Goal: Book appointment/travel/reservation

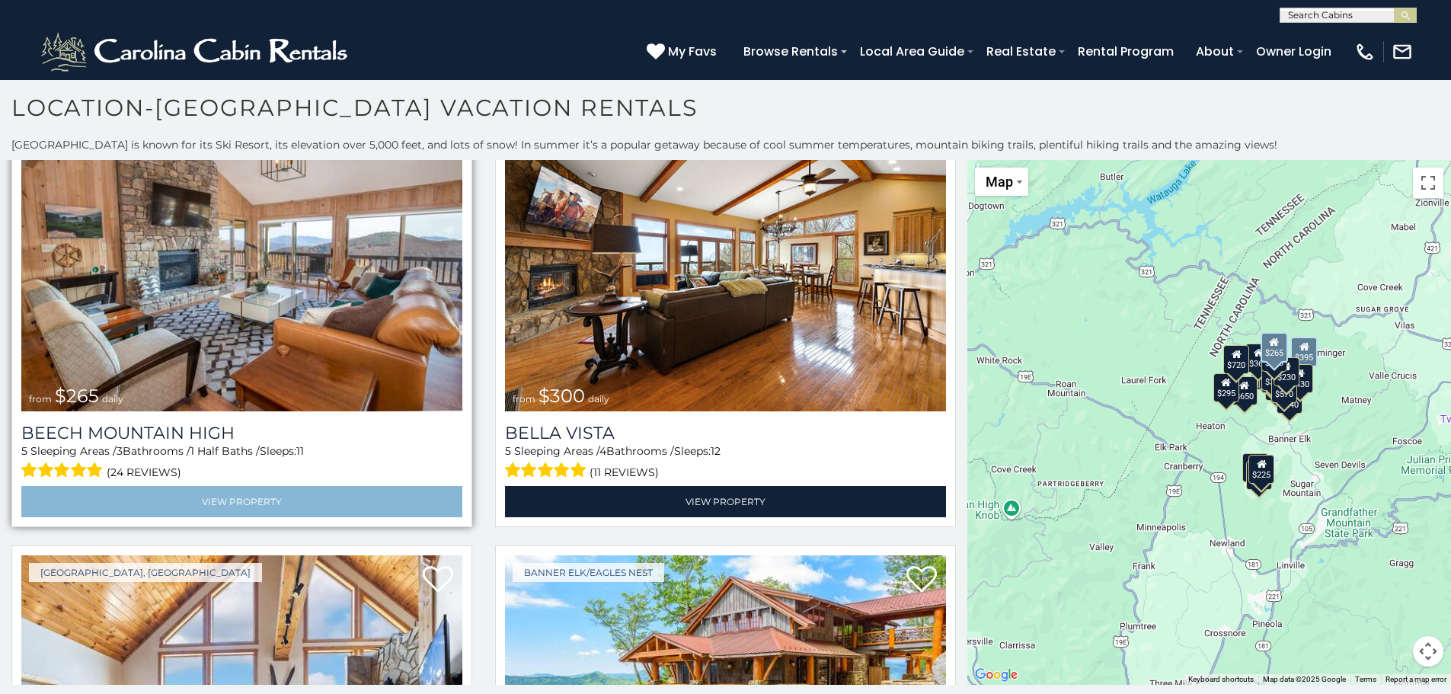
scroll to position [3960, 0]
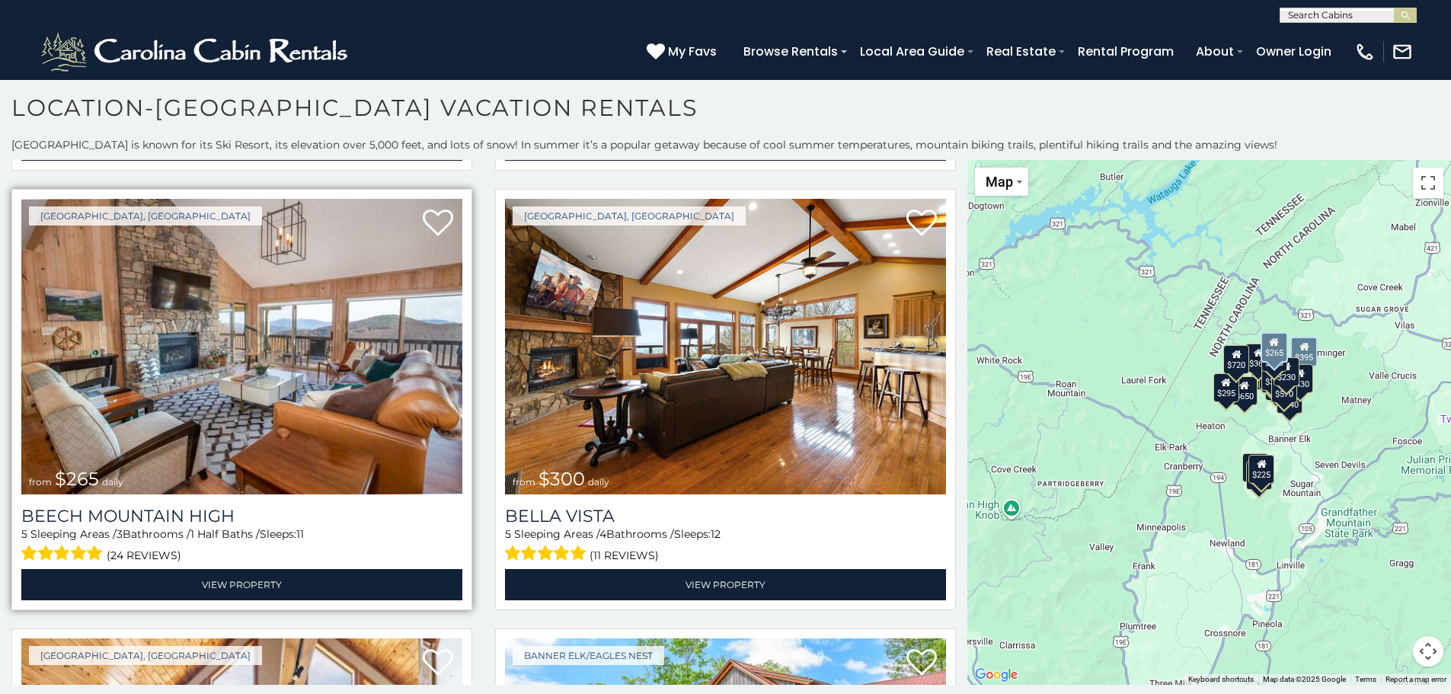
click at [241, 343] on img at bounding box center [241, 346] width 441 height 295
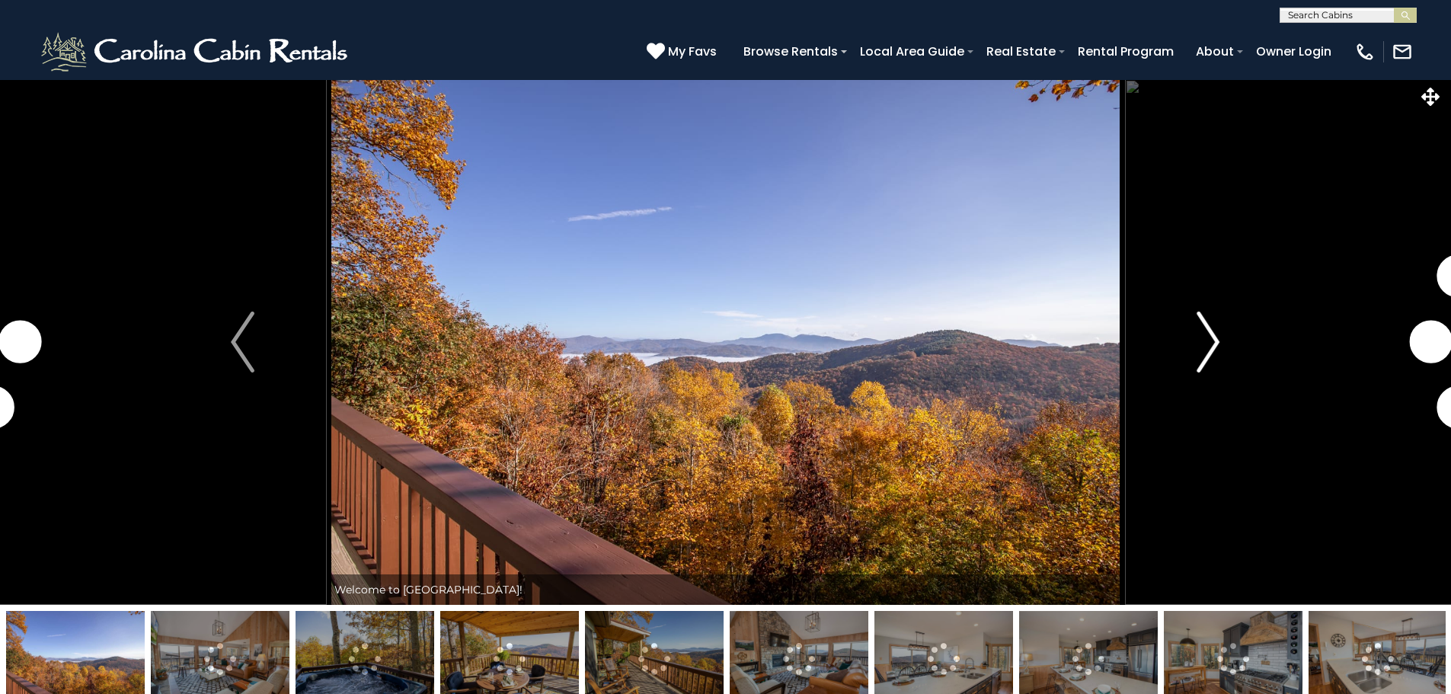
click at [1208, 343] on img "Next" at bounding box center [1207, 341] width 23 height 61
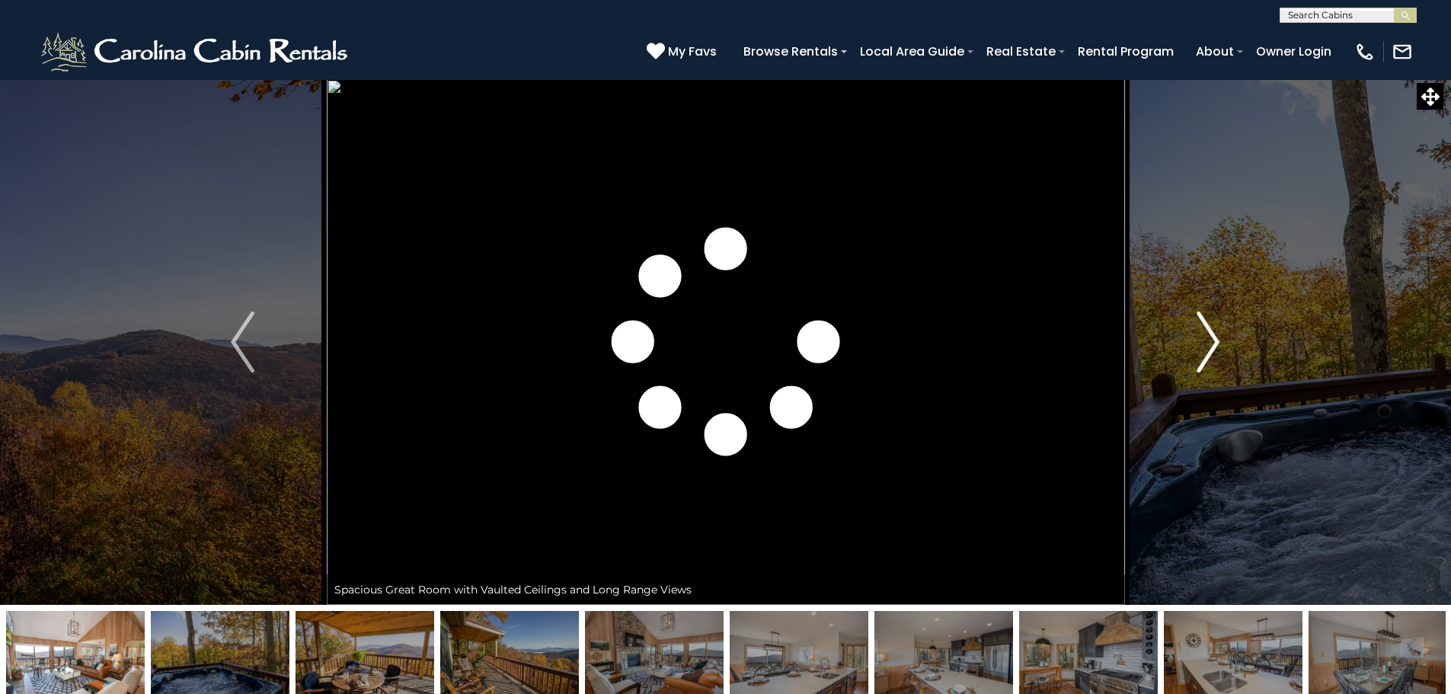
click at [1201, 353] on img "Next" at bounding box center [1207, 341] width 23 height 61
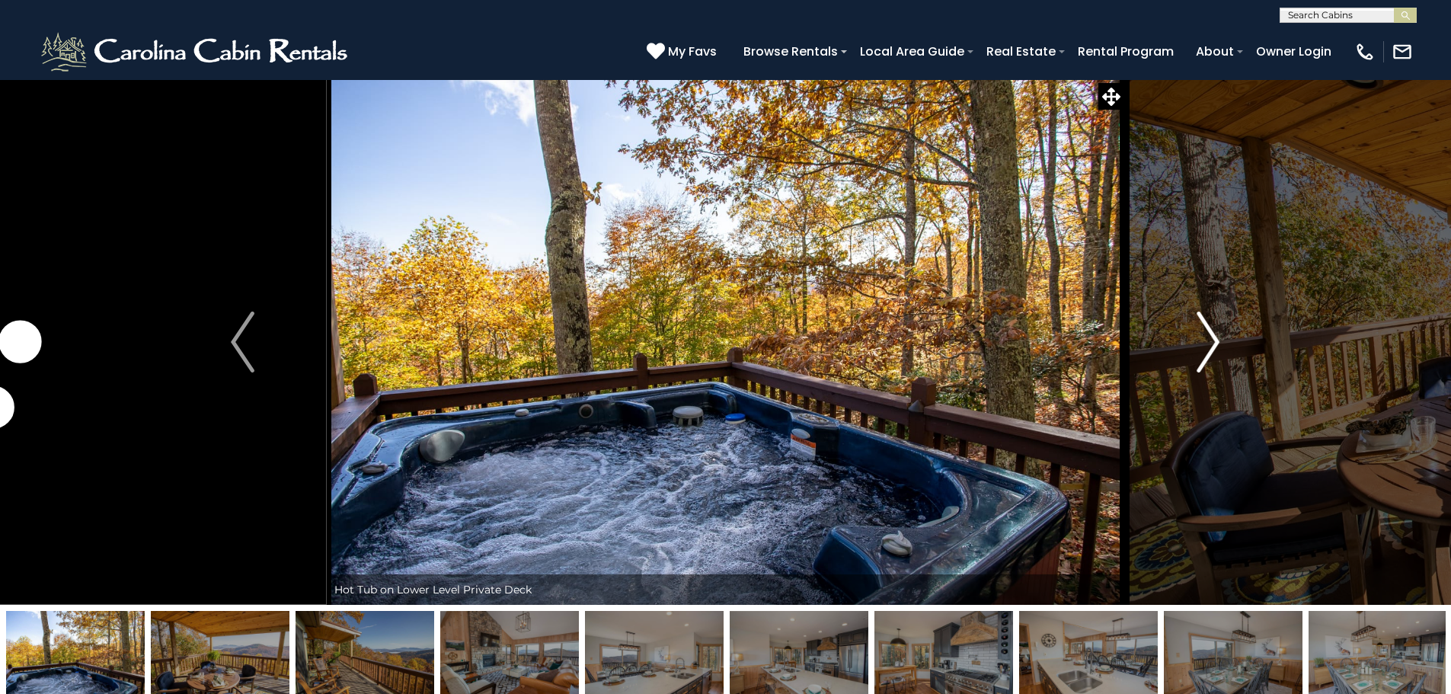
click at [1219, 340] on img "Next" at bounding box center [1207, 341] width 23 height 61
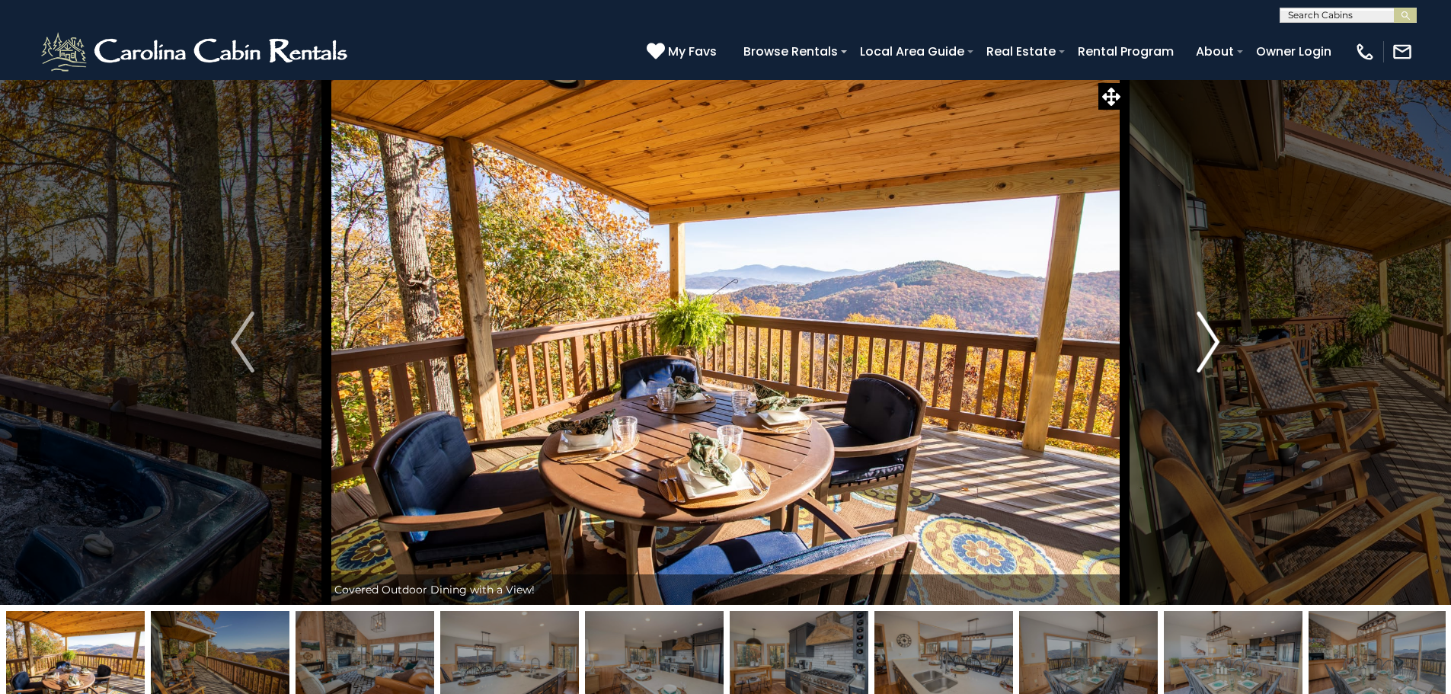
click at [1205, 337] on img "Next" at bounding box center [1207, 341] width 23 height 61
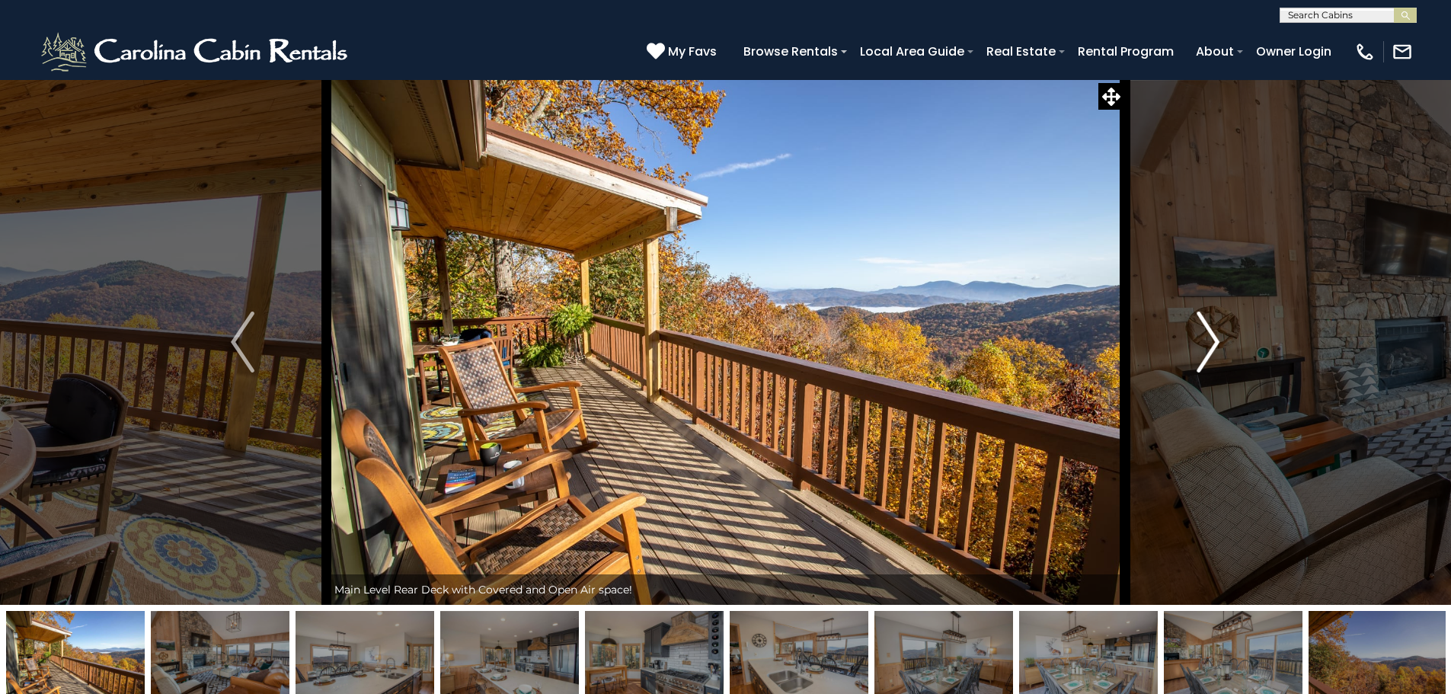
click at [1206, 337] on img "Next" at bounding box center [1207, 341] width 23 height 61
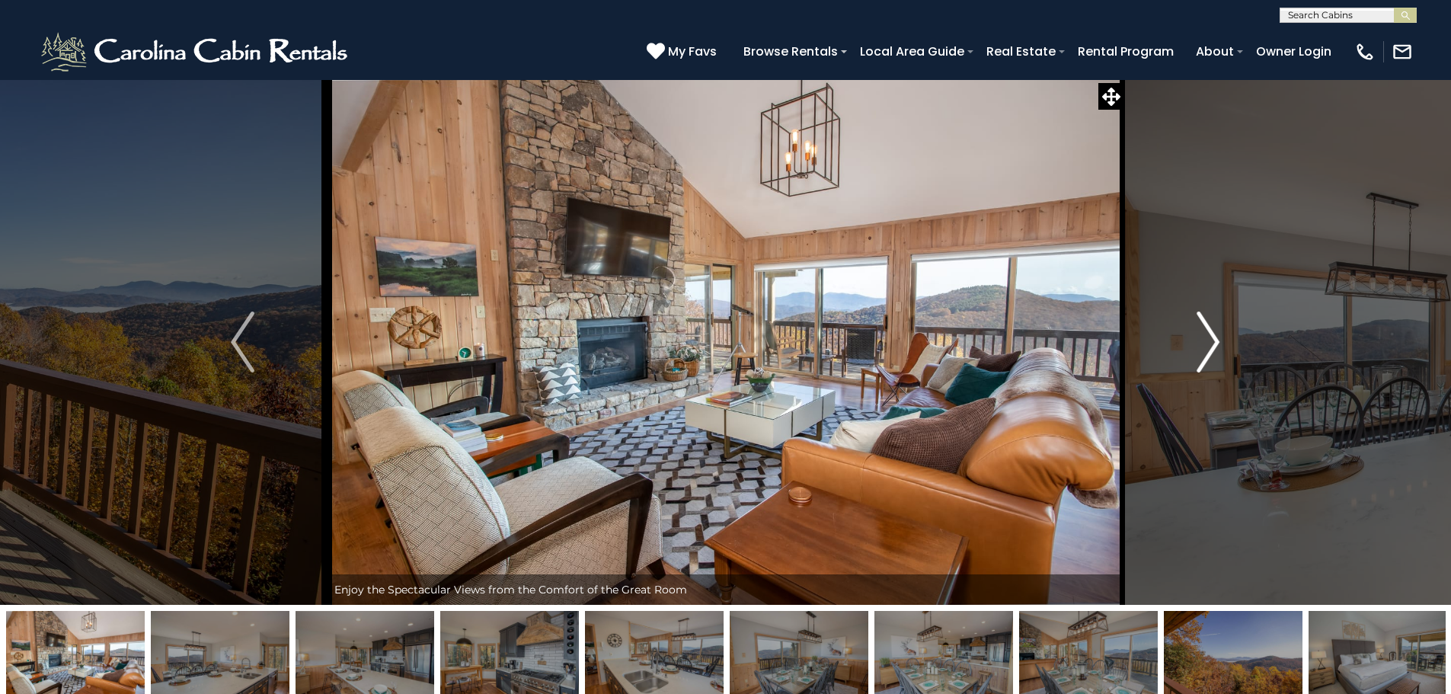
click at [1206, 337] on img "Next" at bounding box center [1207, 341] width 23 height 61
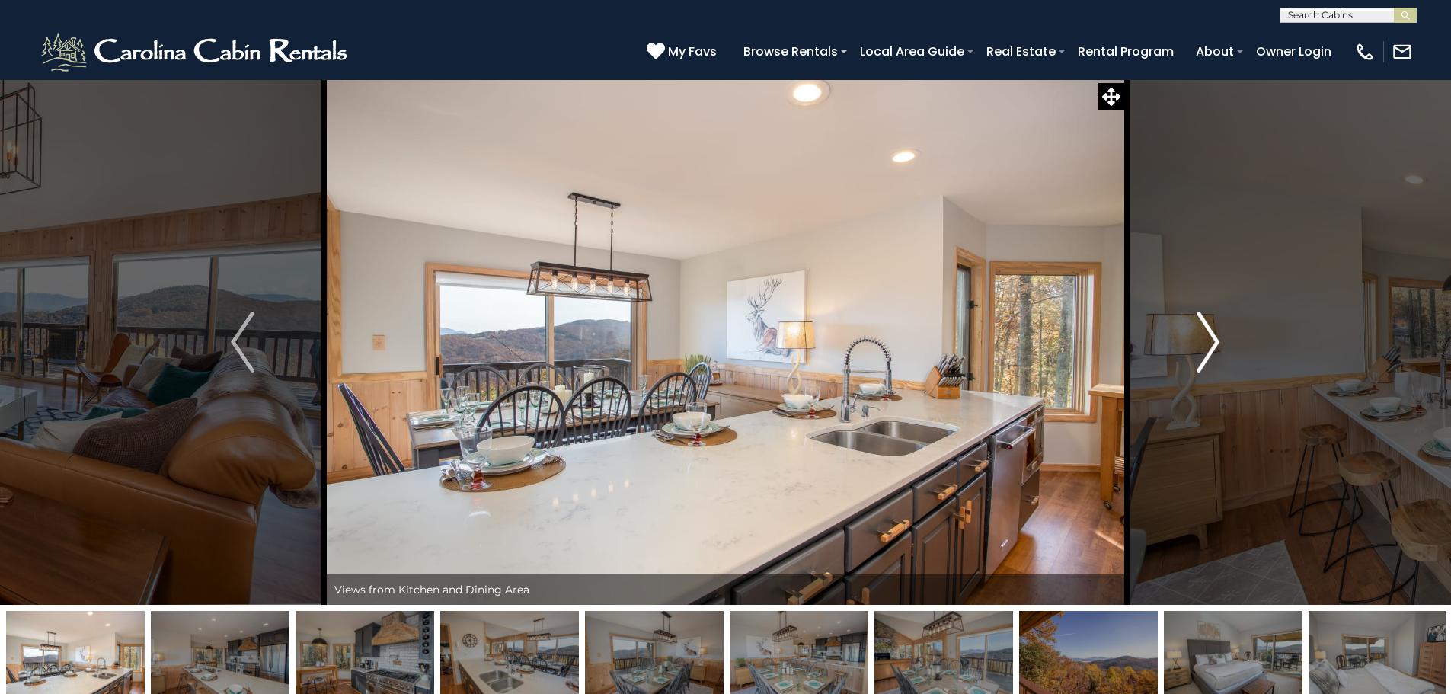
click at [1206, 339] on img "Next" at bounding box center [1207, 341] width 23 height 61
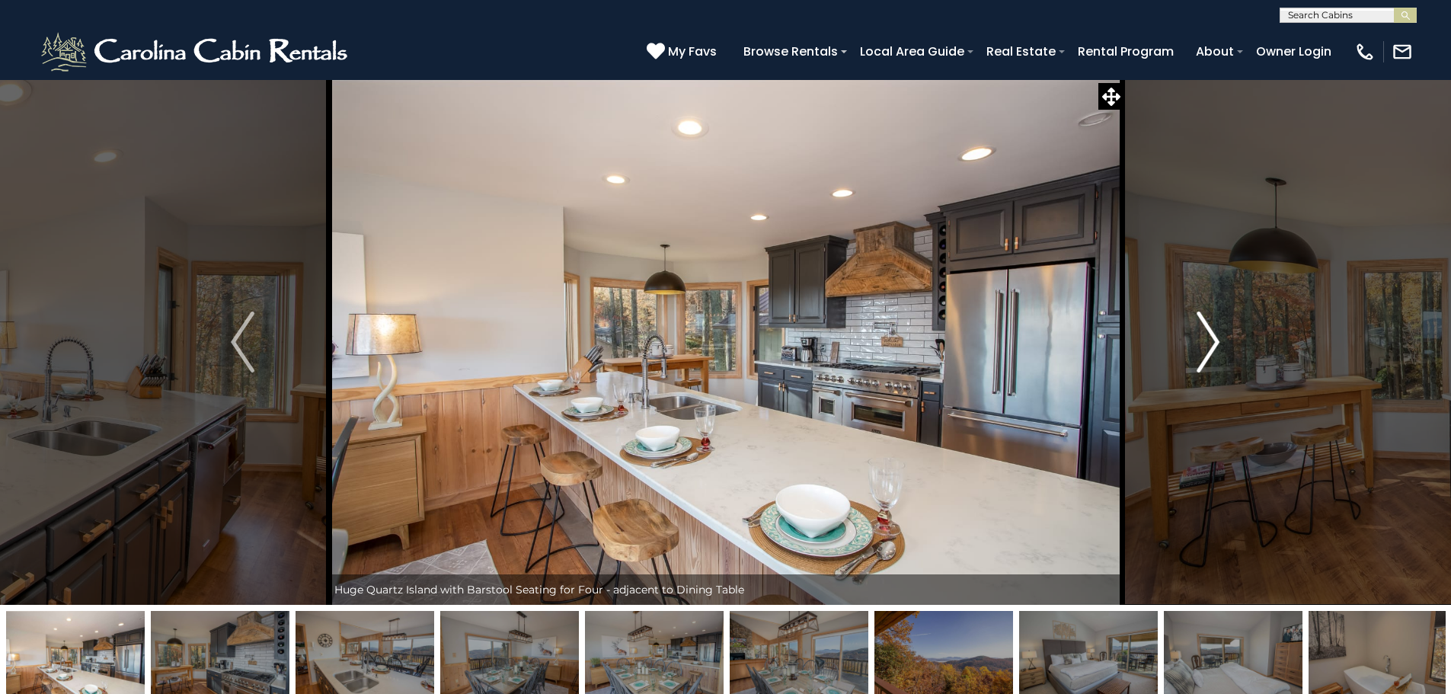
click at [1205, 342] on img "Next" at bounding box center [1207, 341] width 23 height 61
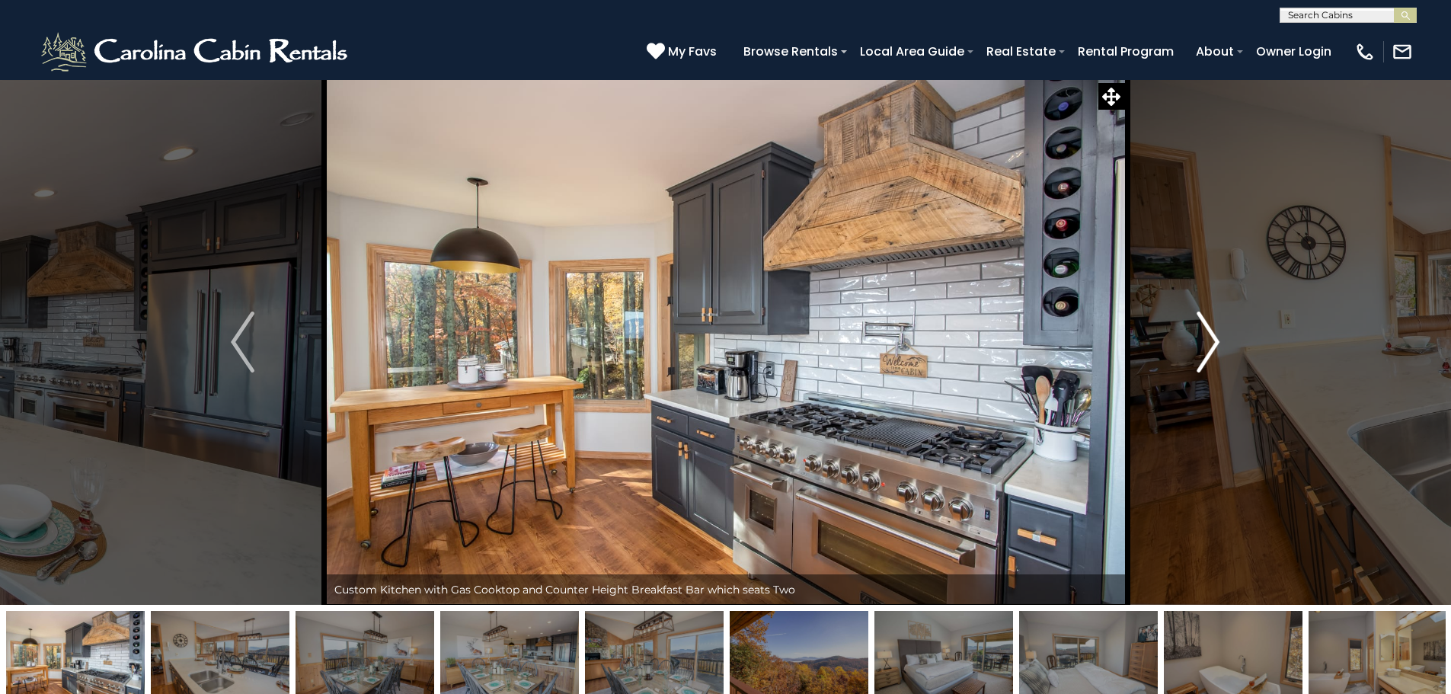
click at [1205, 342] on img "Next" at bounding box center [1207, 341] width 23 height 61
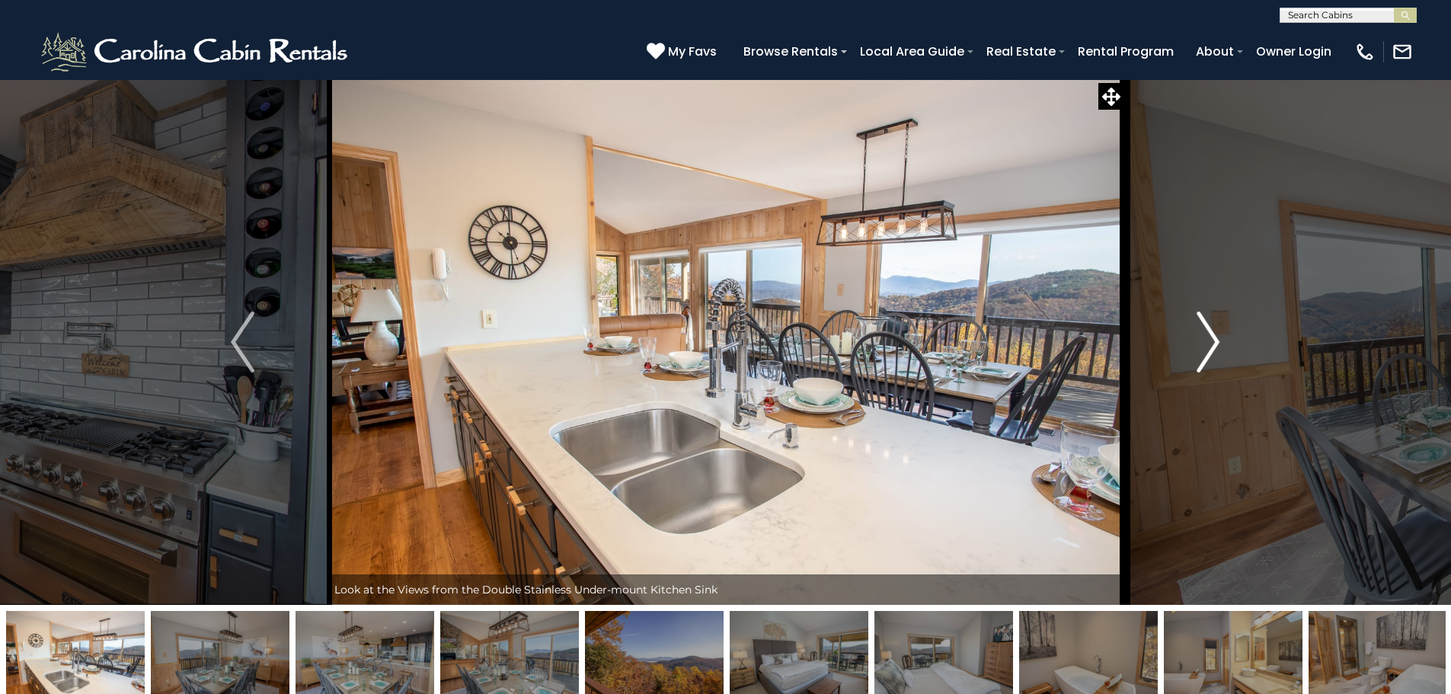
click at [1207, 342] on img "Next" at bounding box center [1207, 341] width 23 height 61
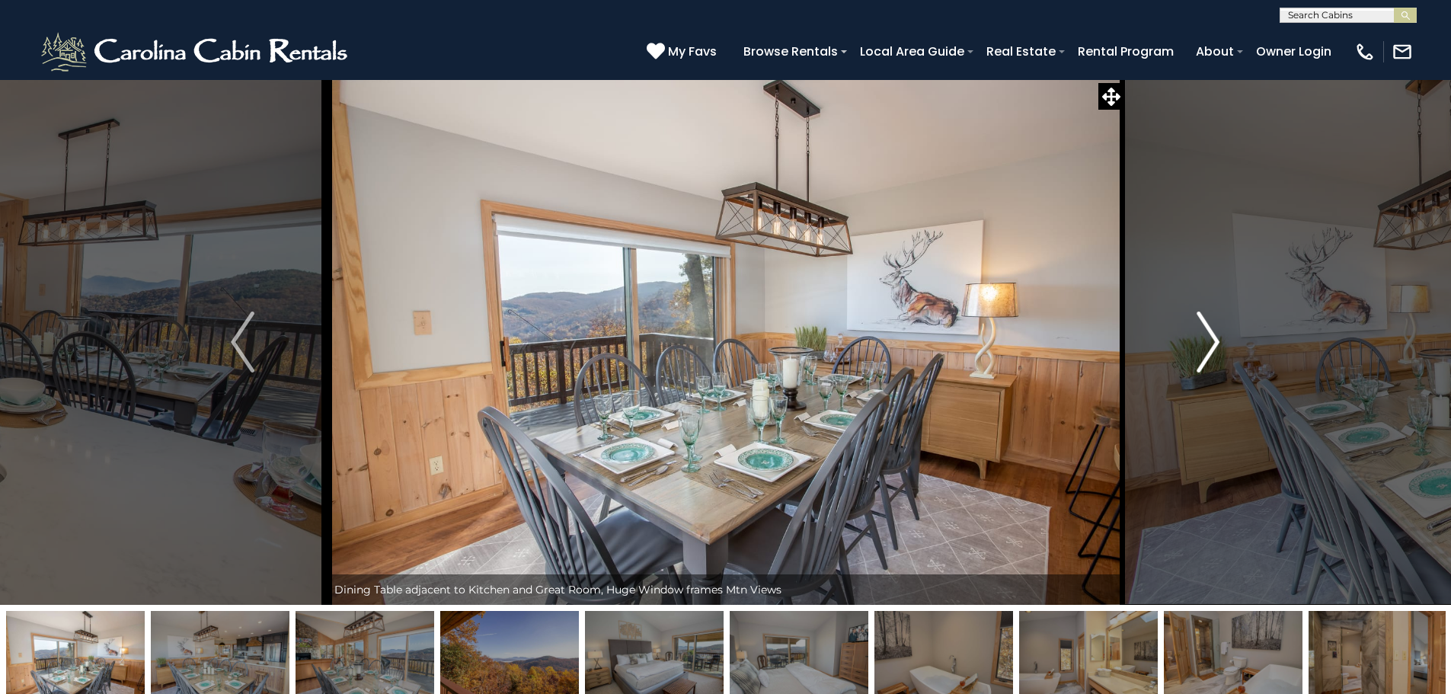
click at [1207, 342] on img "Next" at bounding box center [1207, 341] width 23 height 61
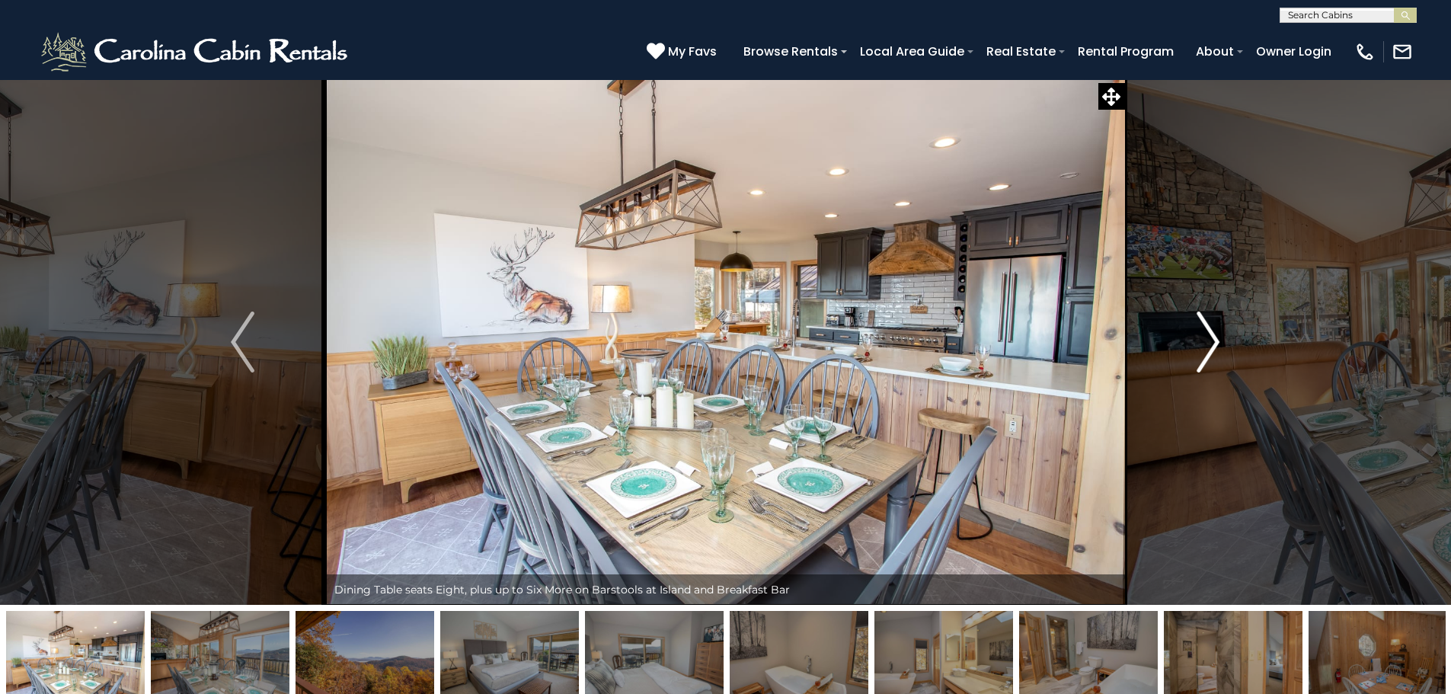
click at [1207, 342] on img "Next" at bounding box center [1207, 341] width 23 height 61
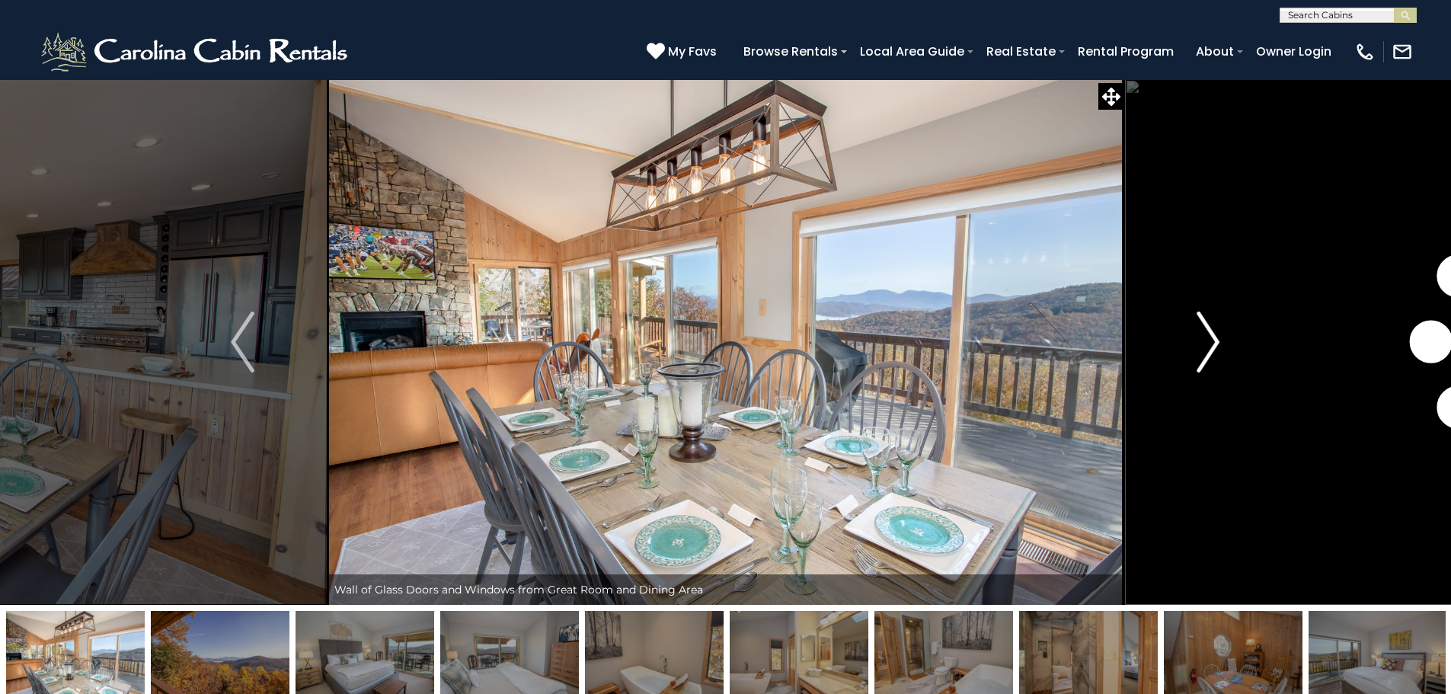
click at [1207, 342] on img "Next" at bounding box center [1207, 341] width 23 height 61
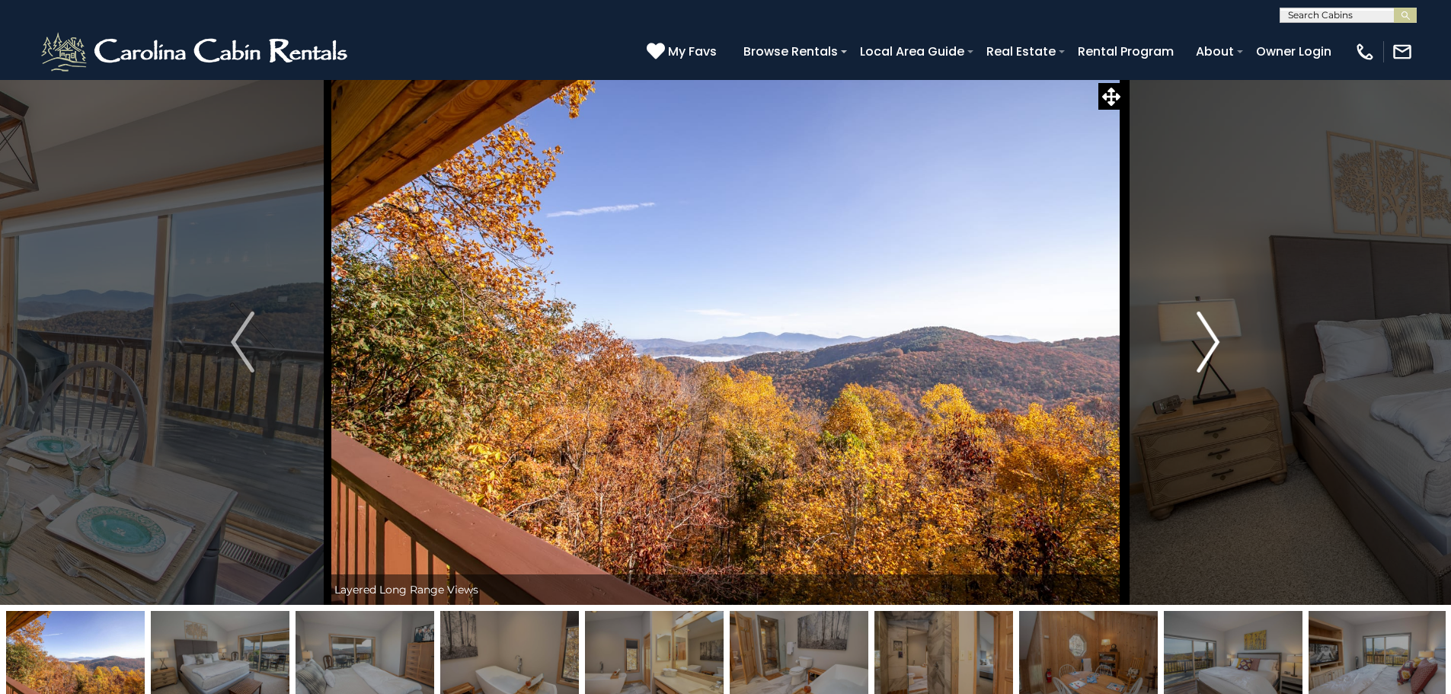
click at [1208, 342] on img "Next" at bounding box center [1207, 341] width 23 height 61
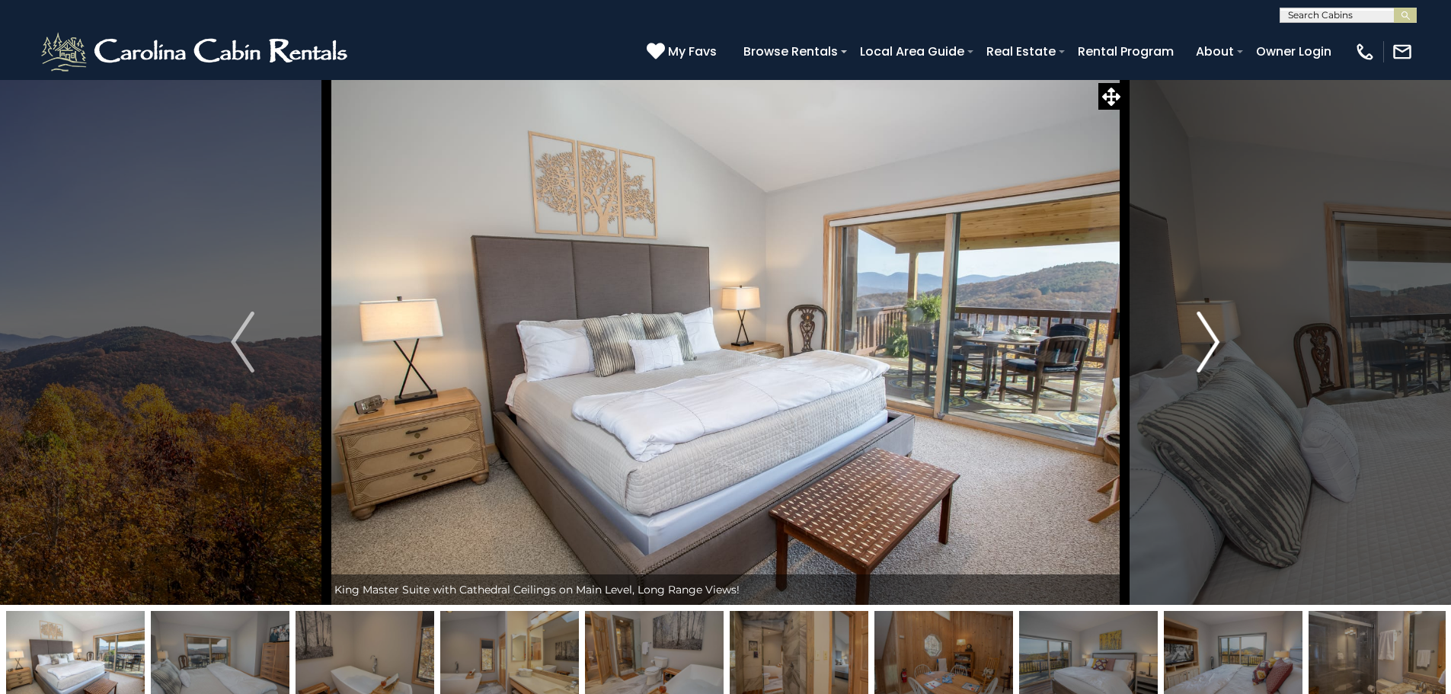
click at [1208, 342] on img "Next" at bounding box center [1207, 341] width 23 height 61
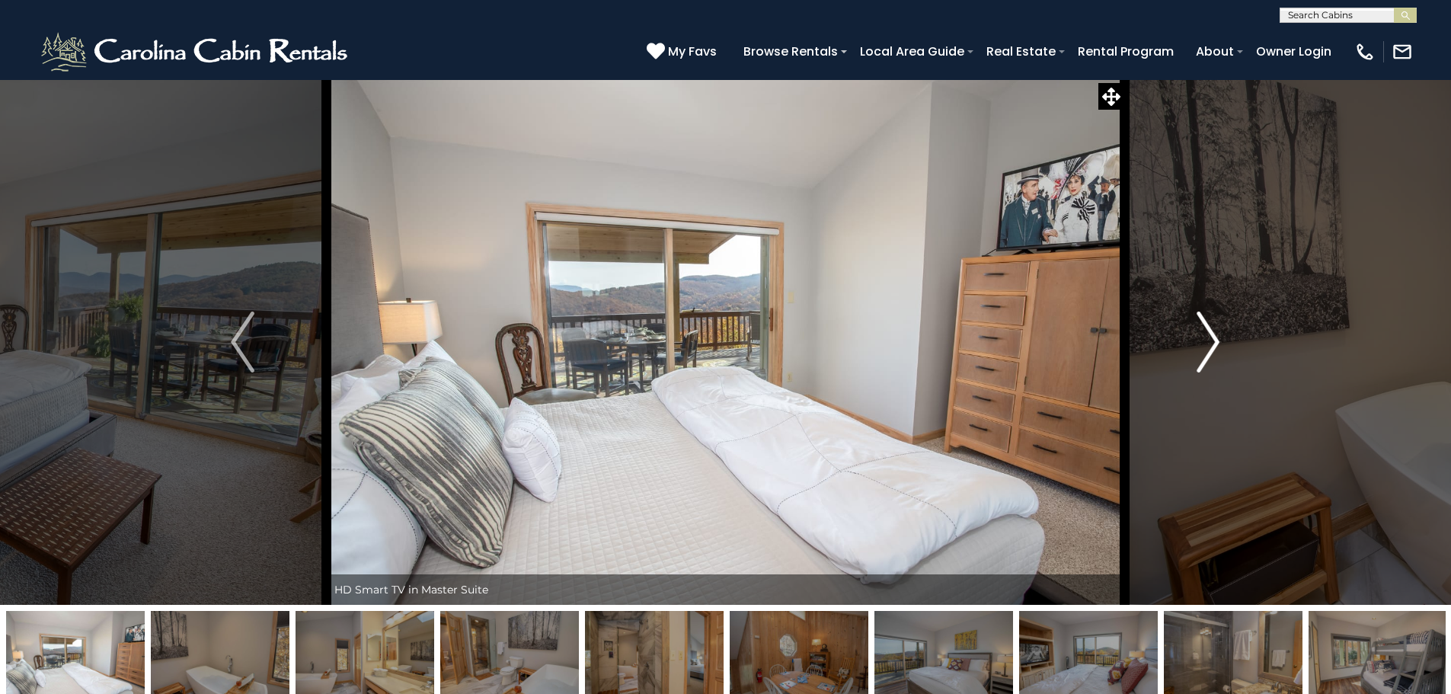
click at [1207, 343] on img "Next" at bounding box center [1207, 341] width 23 height 61
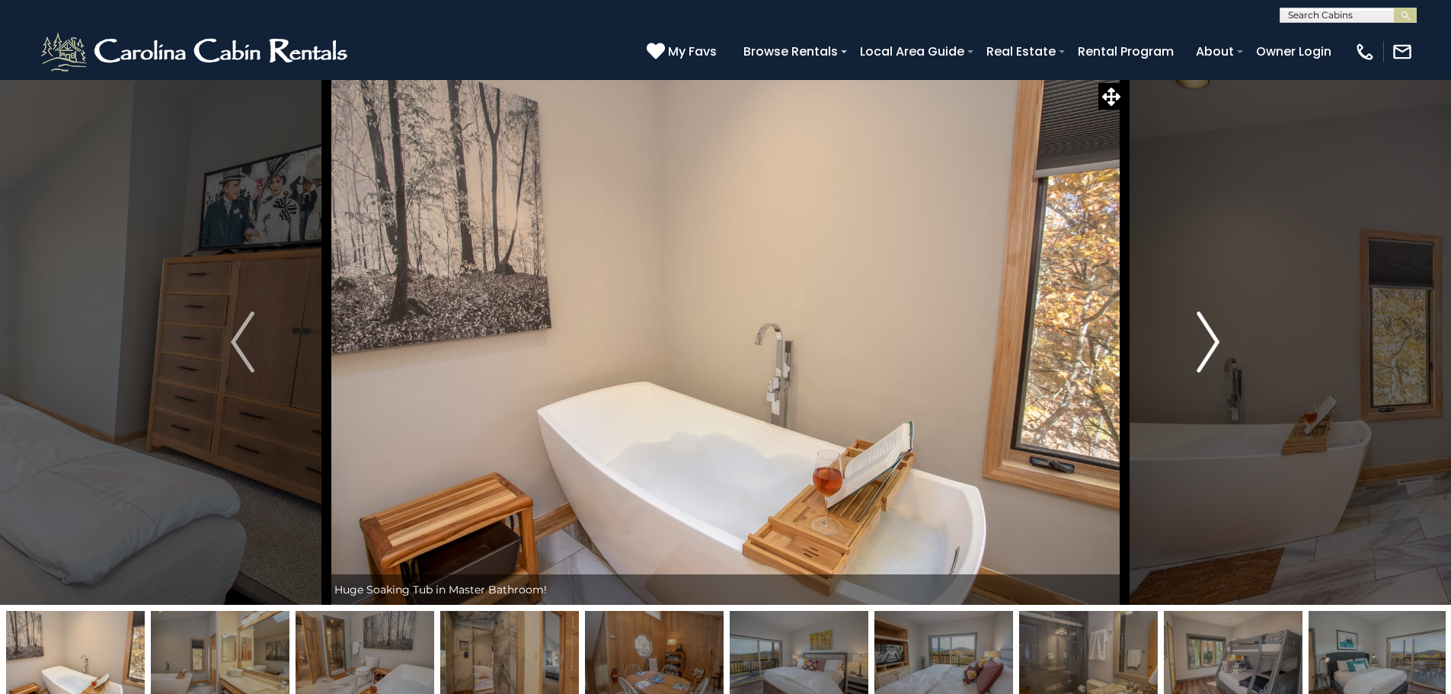
click at [1207, 343] on img "Next" at bounding box center [1207, 341] width 23 height 61
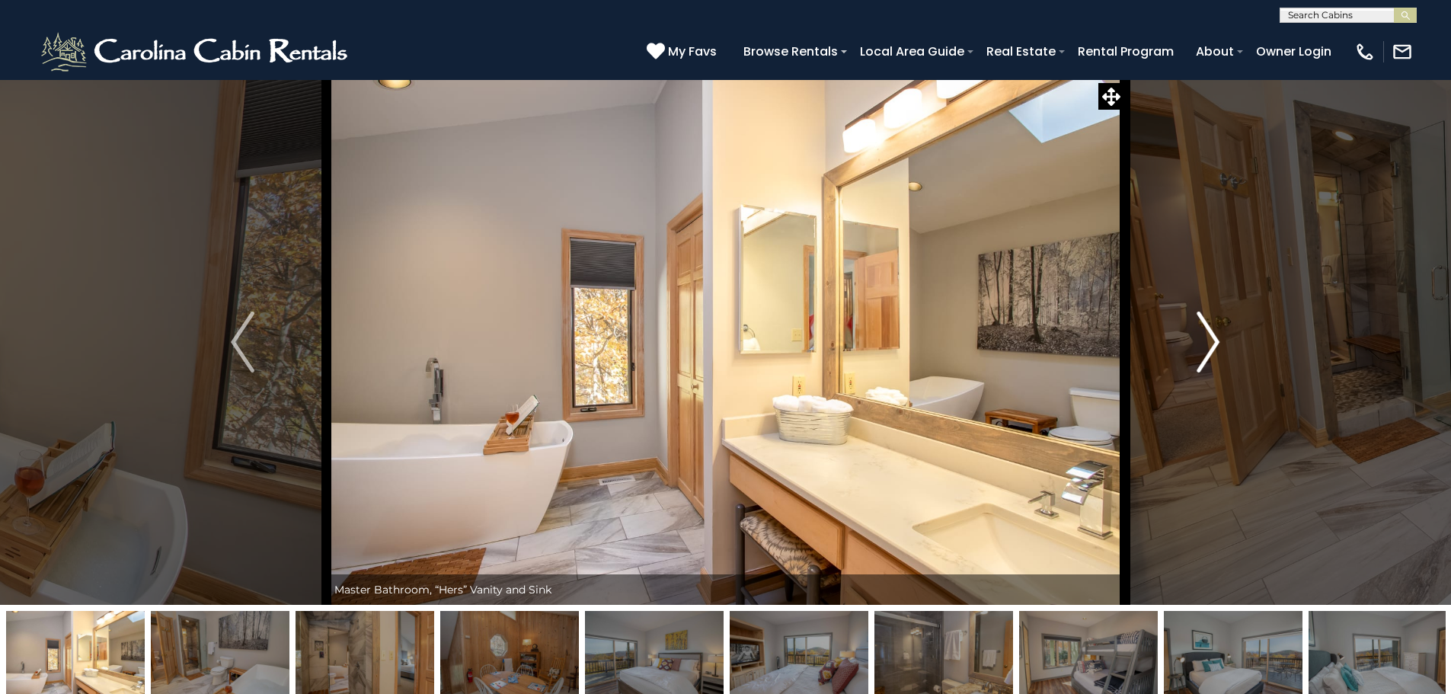
click at [1207, 343] on img "Next" at bounding box center [1207, 341] width 23 height 61
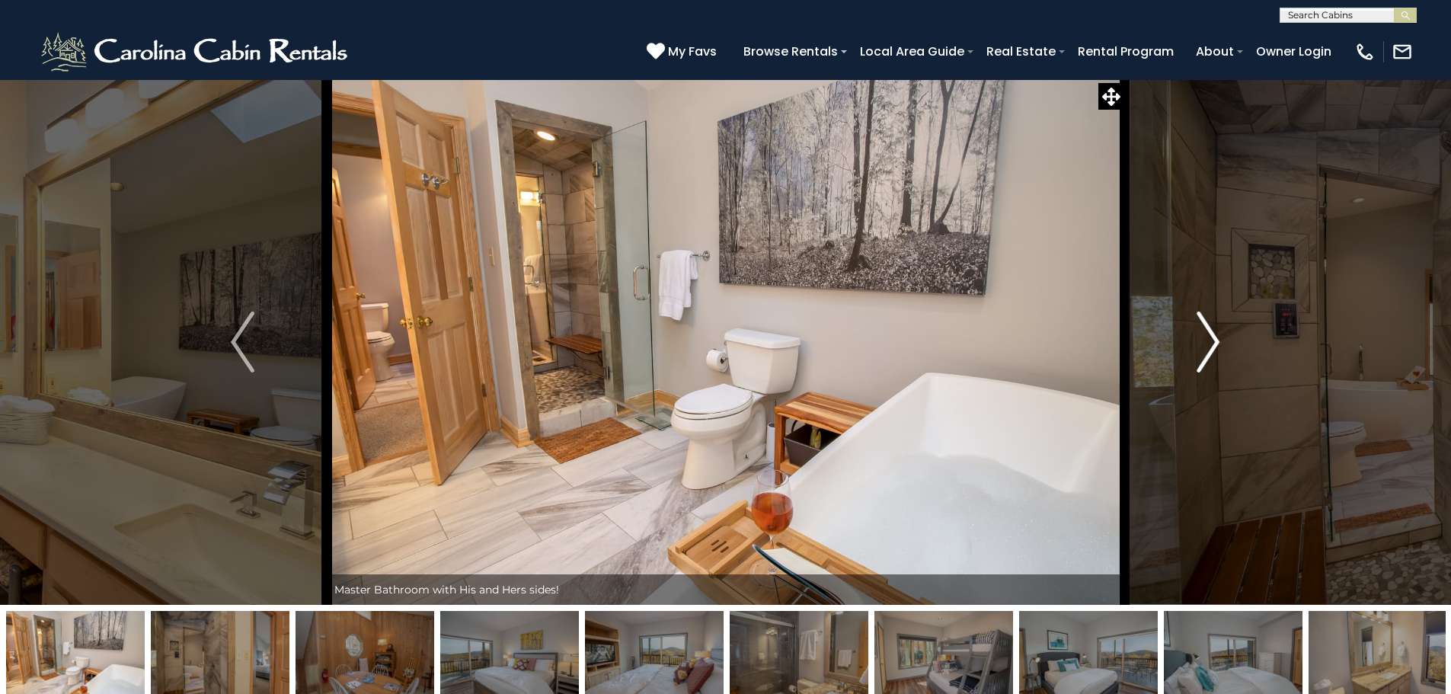
click at [1220, 351] on button "Next" at bounding box center [1208, 341] width 168 height 525
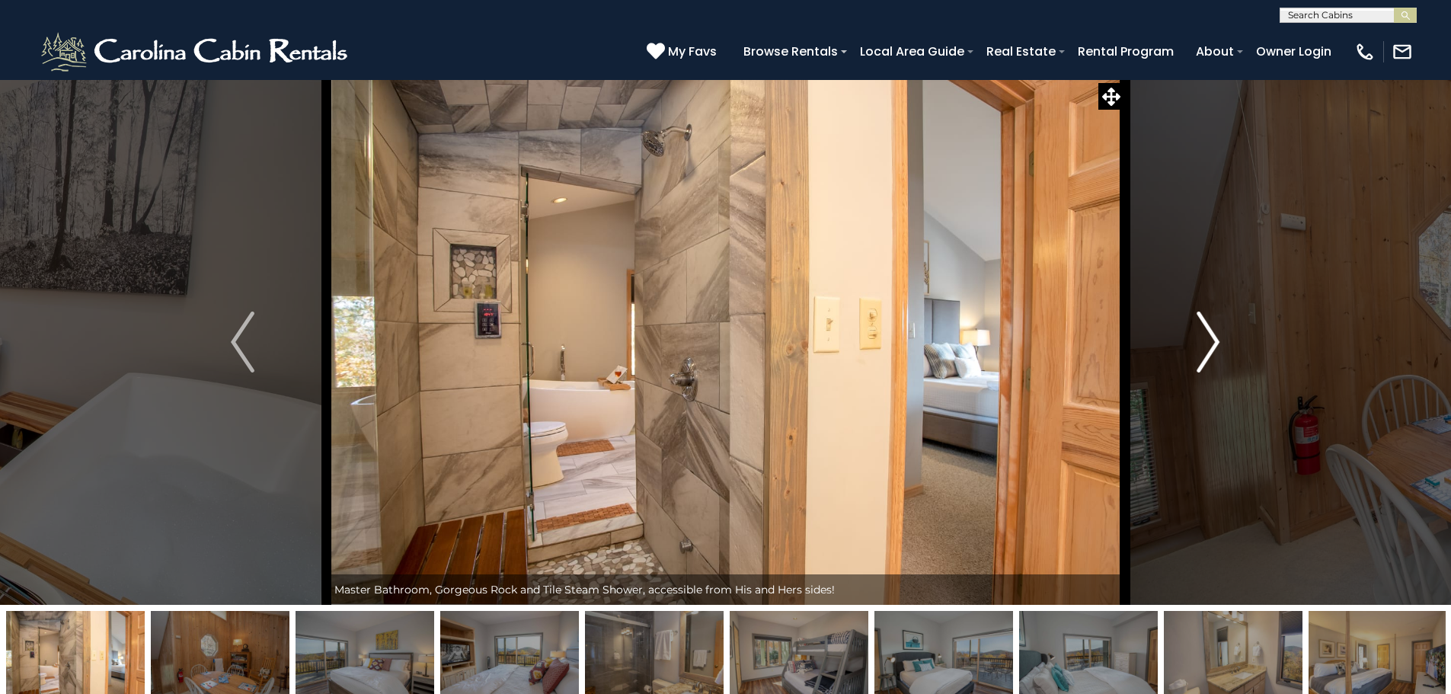
click at [1212, 350] on img "Next" at bounding box center [1207, 341] width 23 height 61
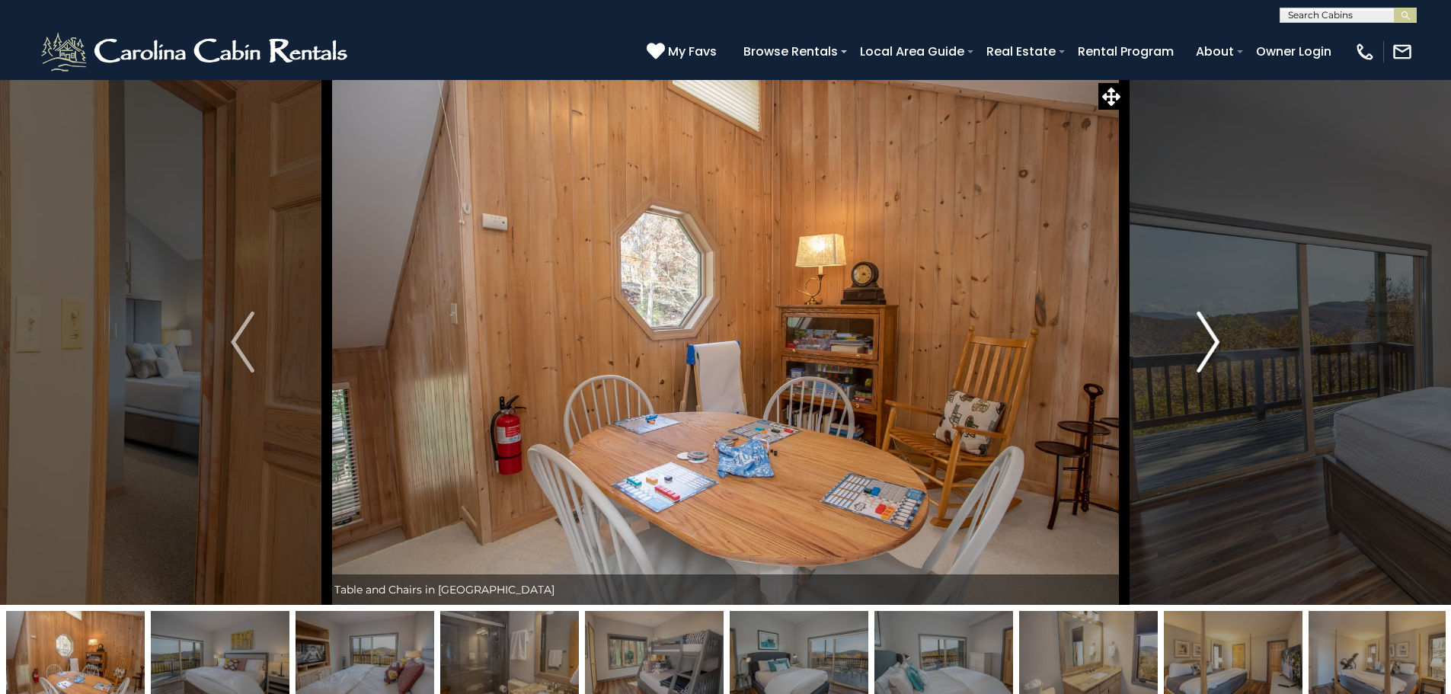
drag, startPoint x: 1209, startPoint y: 349, endPoint x: 1190, endPoint y: 354, distance: 19.0
click at [1199, 352] on button "Next" at bounding box center [1208, 341] width 168 height 525
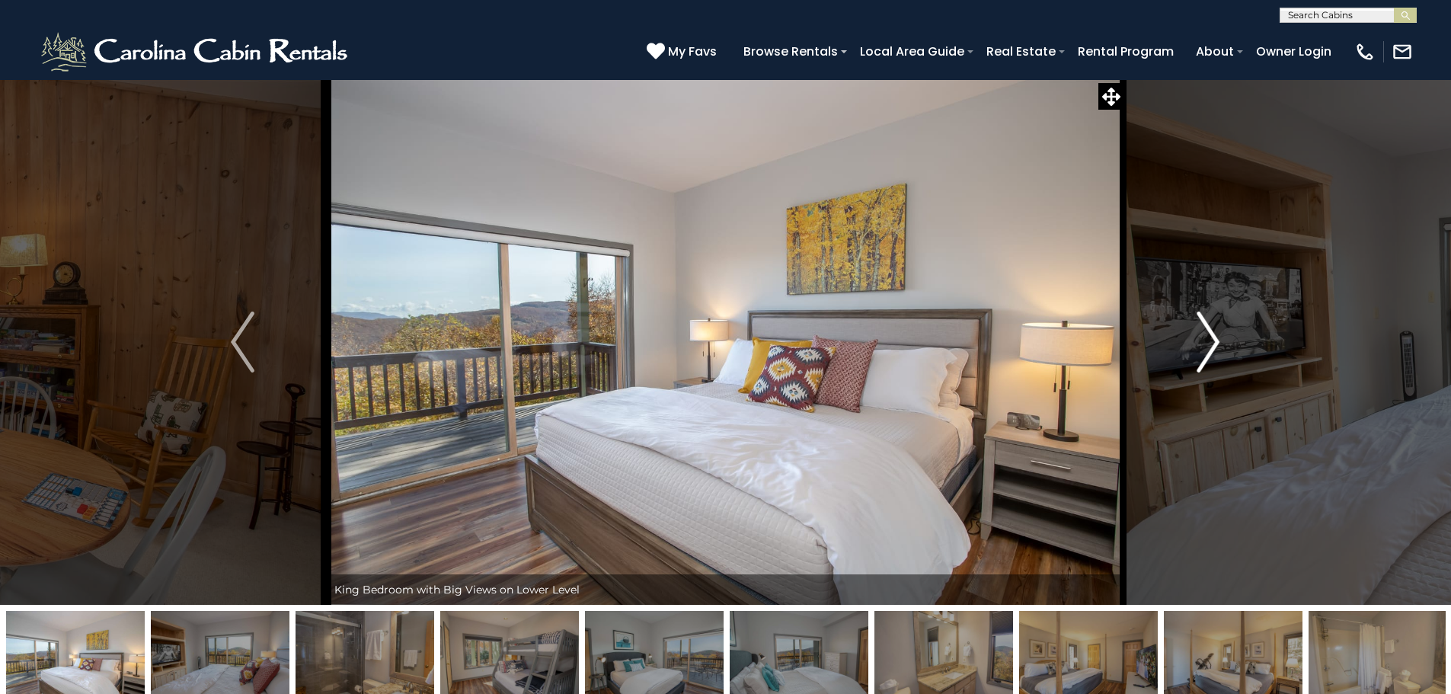
drag, startPoint x: 1221, startPoint y: 311, endPoint x: 1211, endPoint y: 319, distance: 13.0
click at [1216, 315] on button "Next" at bounding box center [1208, 341] width 168 height 525
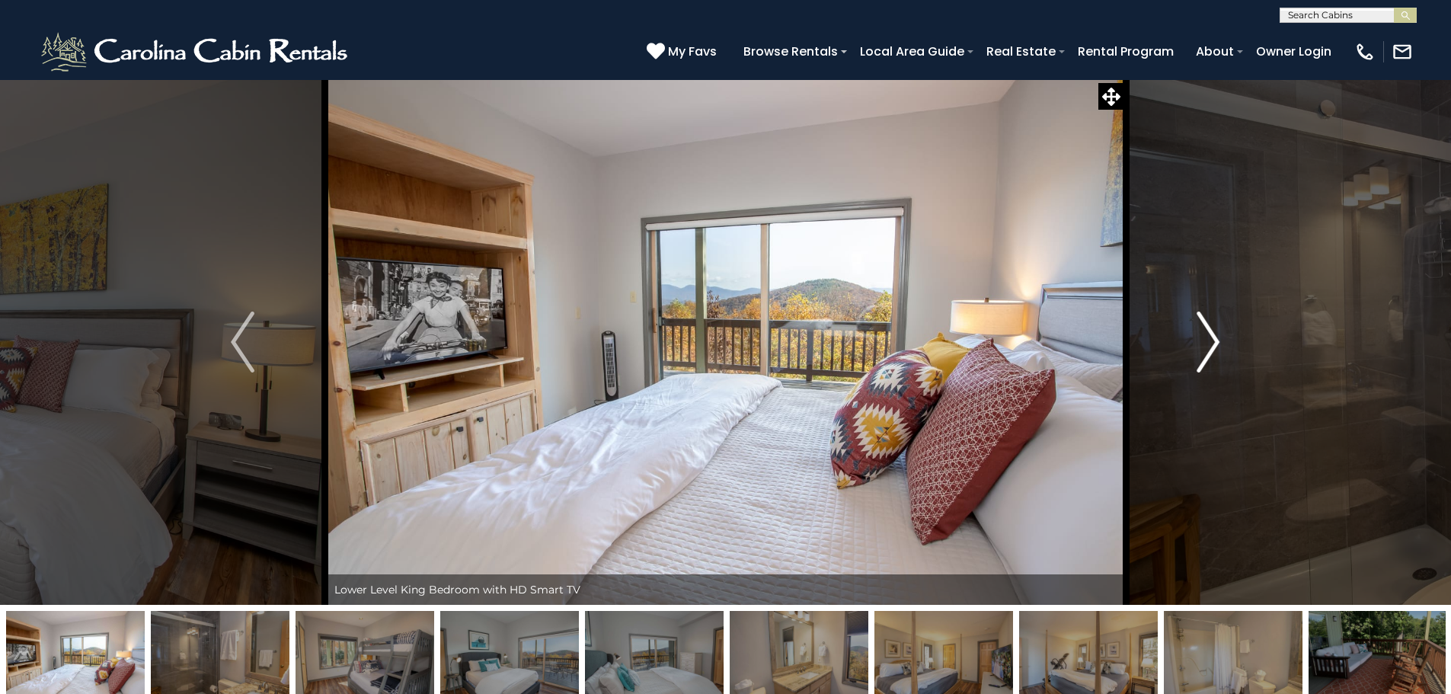
click at [1213, 342] on img "Next" at bounding box center [1207, 341] width 23 height 61
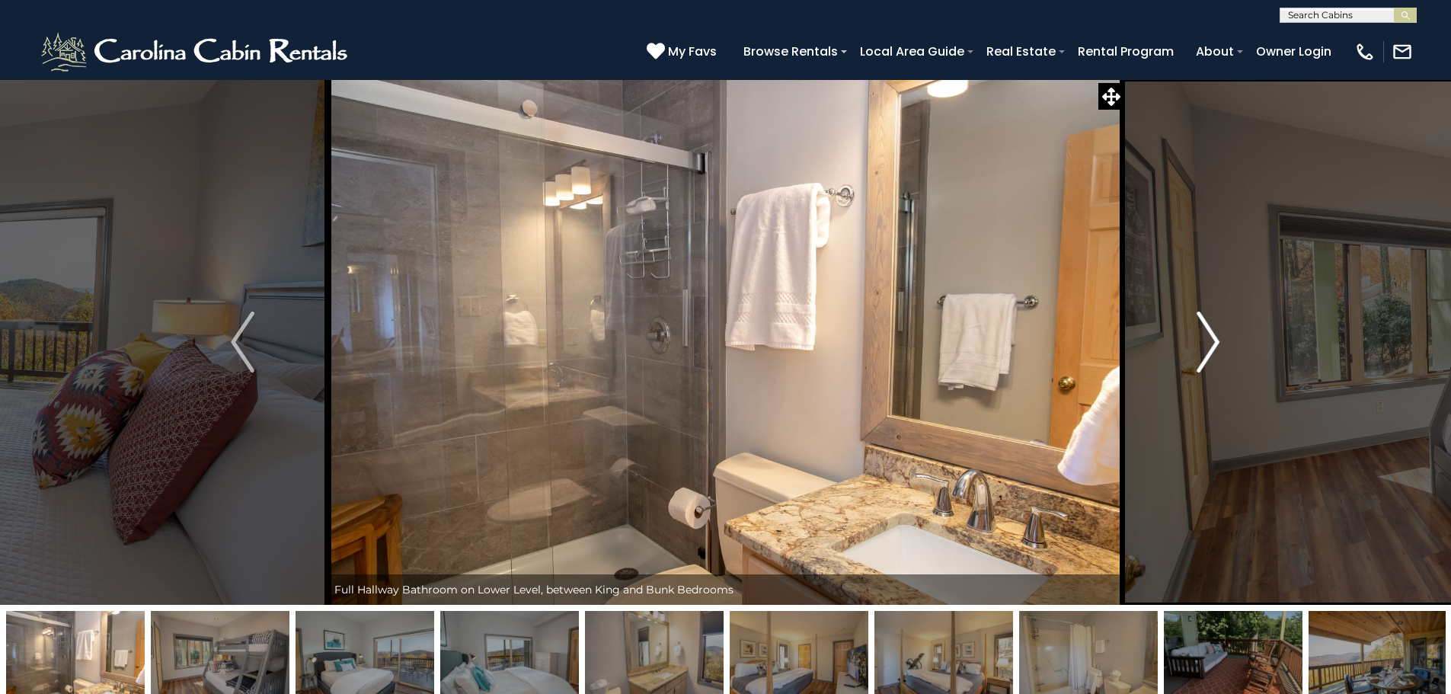
click at [1213, 342] on img "Next" at bounding box center [1207, 341] width 23 height 61
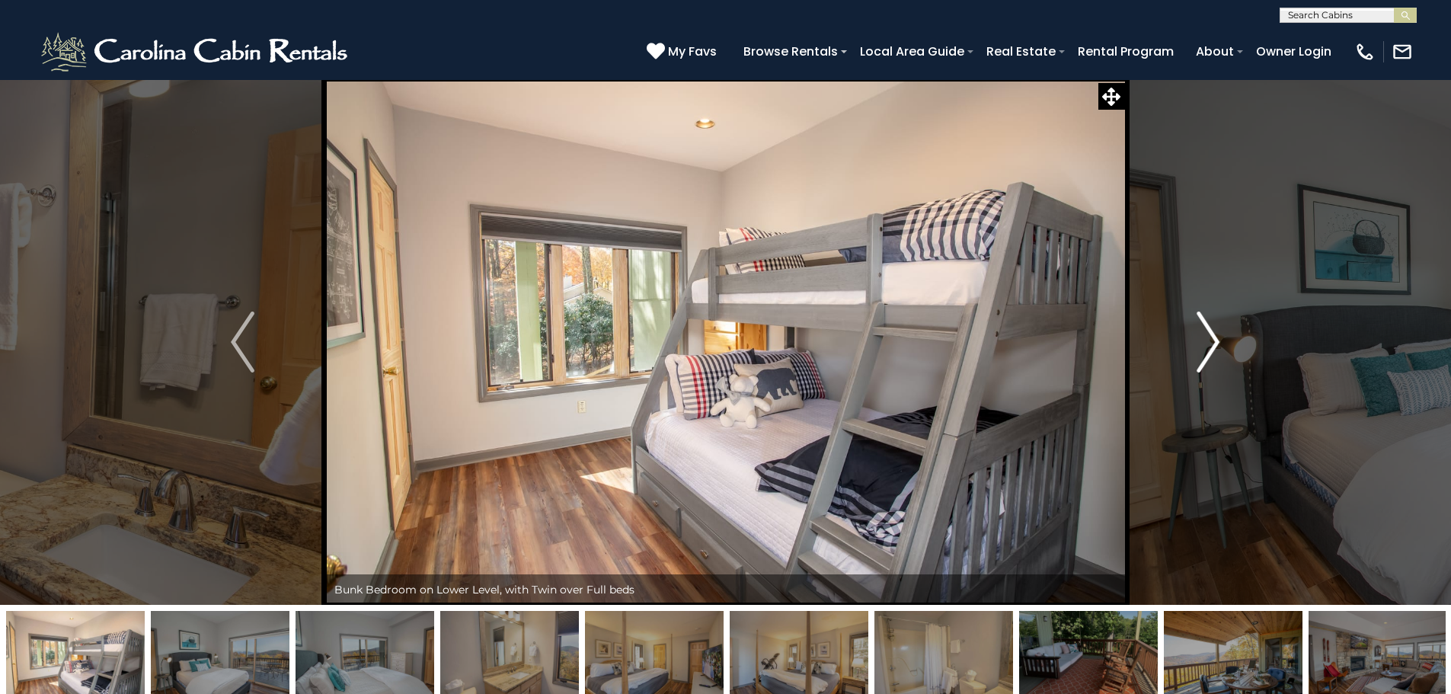
click at [1213, 342] on img "Next" at bounding box center [1207, 341] width 23 height 61
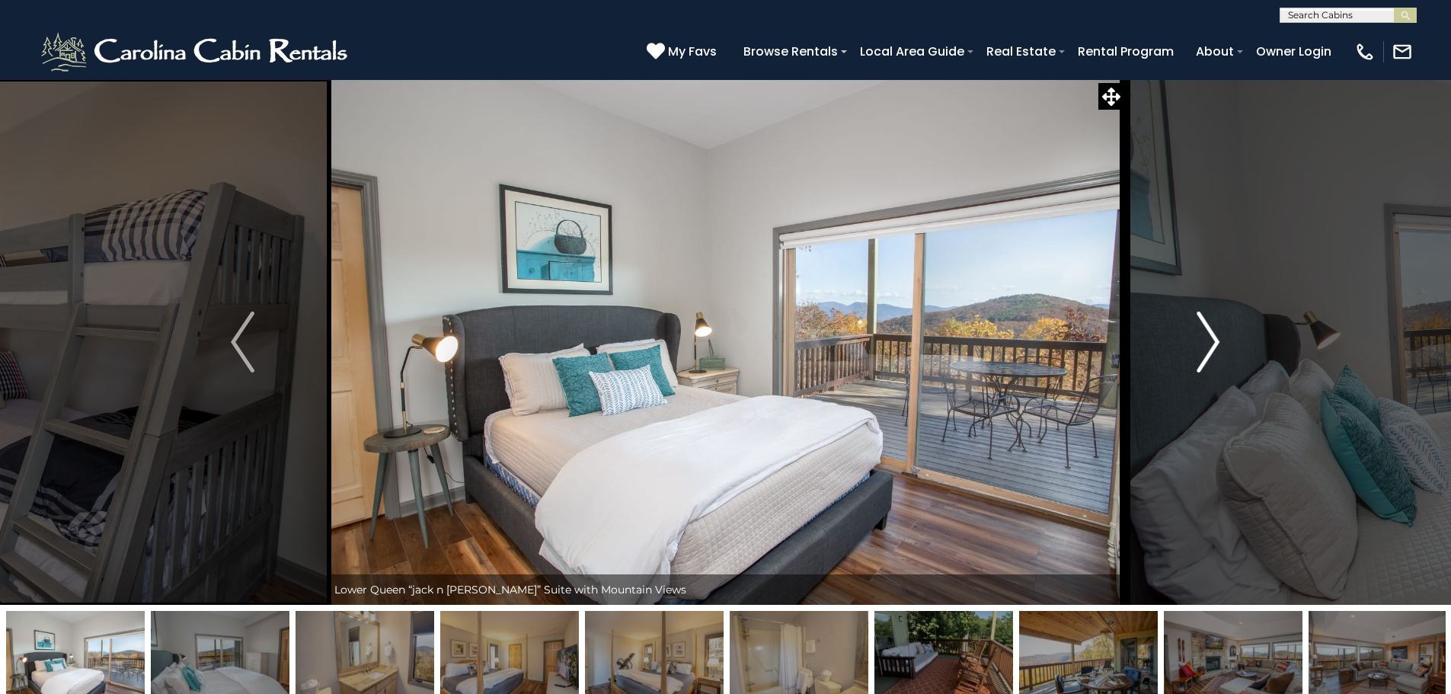
click at [1213, 342] on img "Next" at bounding box center [1207, 341] width 23 height 61
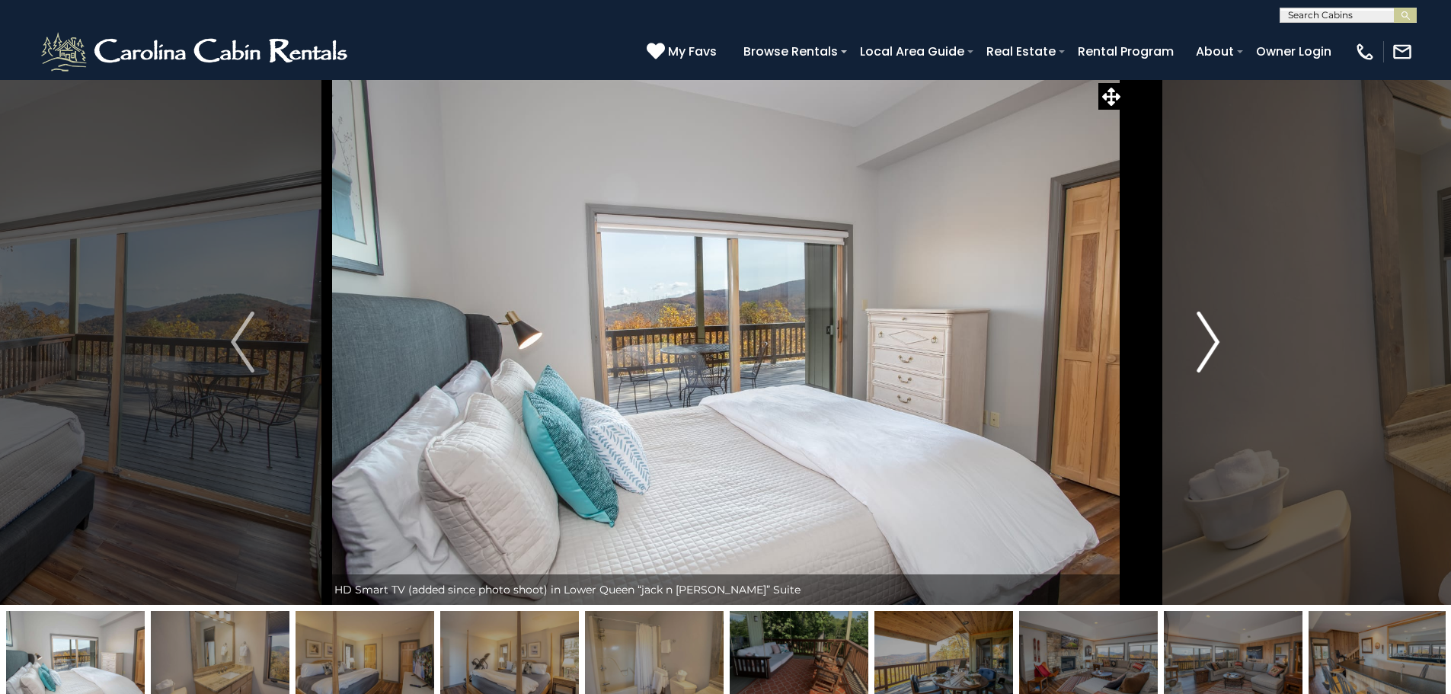
click at [1213, 342] on img "Next" at bounding box center [1207, 341] width 23 height 61
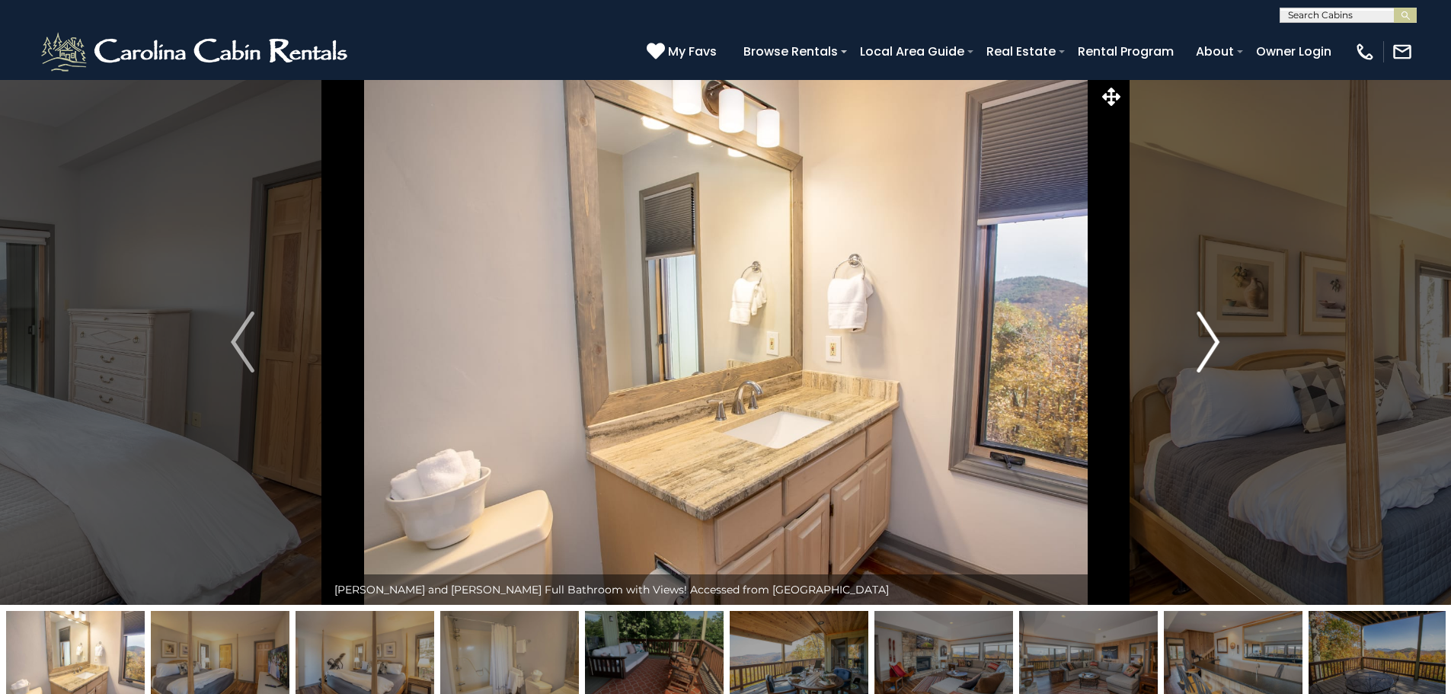
click at [1213, 342] on img "Next" at bounding box center [1207, 341] width 23 height 61
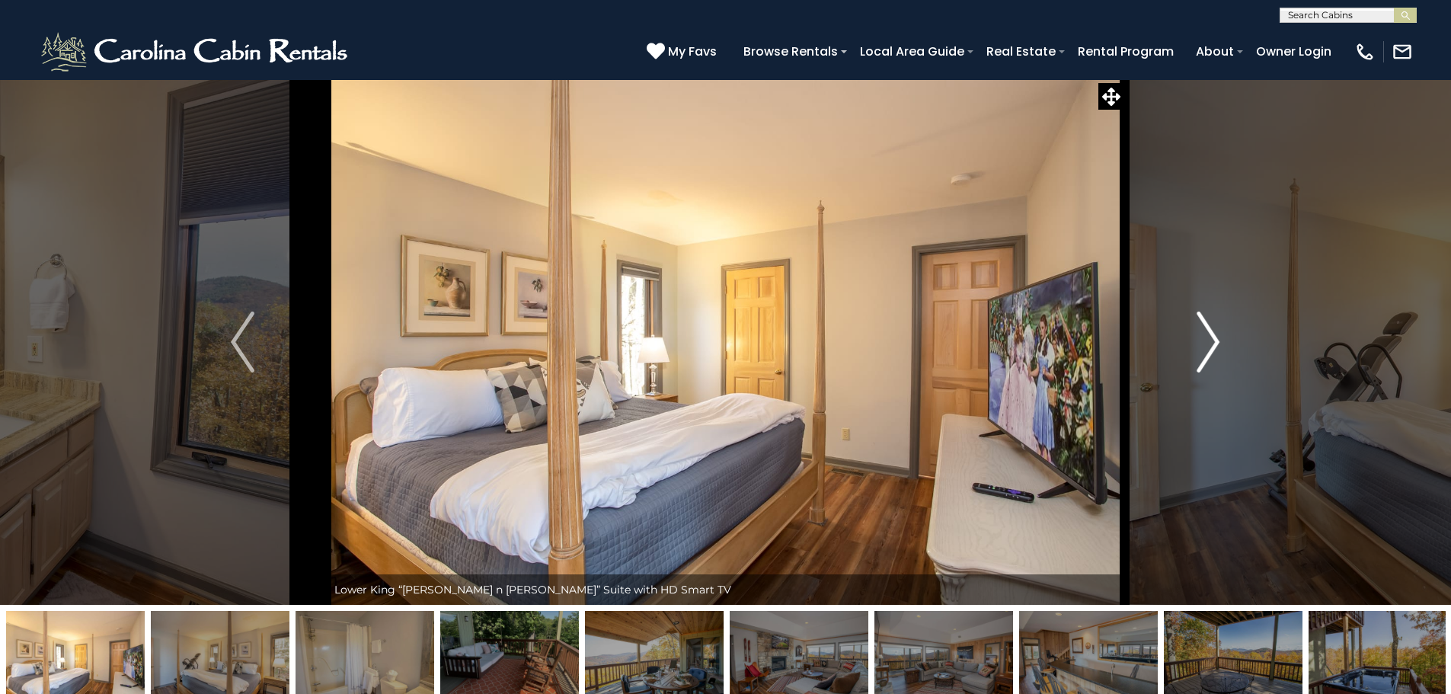
click at [1213, 342] on img "Next" at bounding box center [1207, 341] width 23 height 61
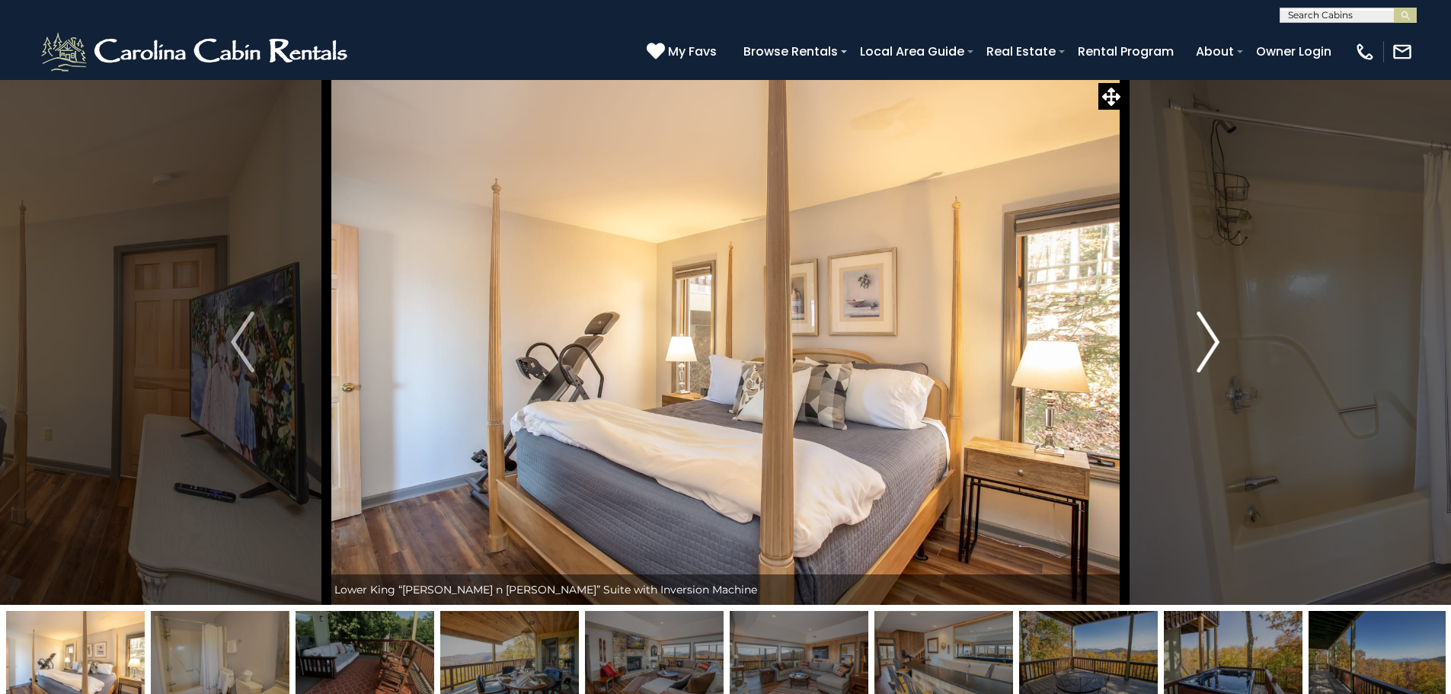
click at [1213, 342] on img "Next" at bounding box center [1207, 341] width 23 height 61
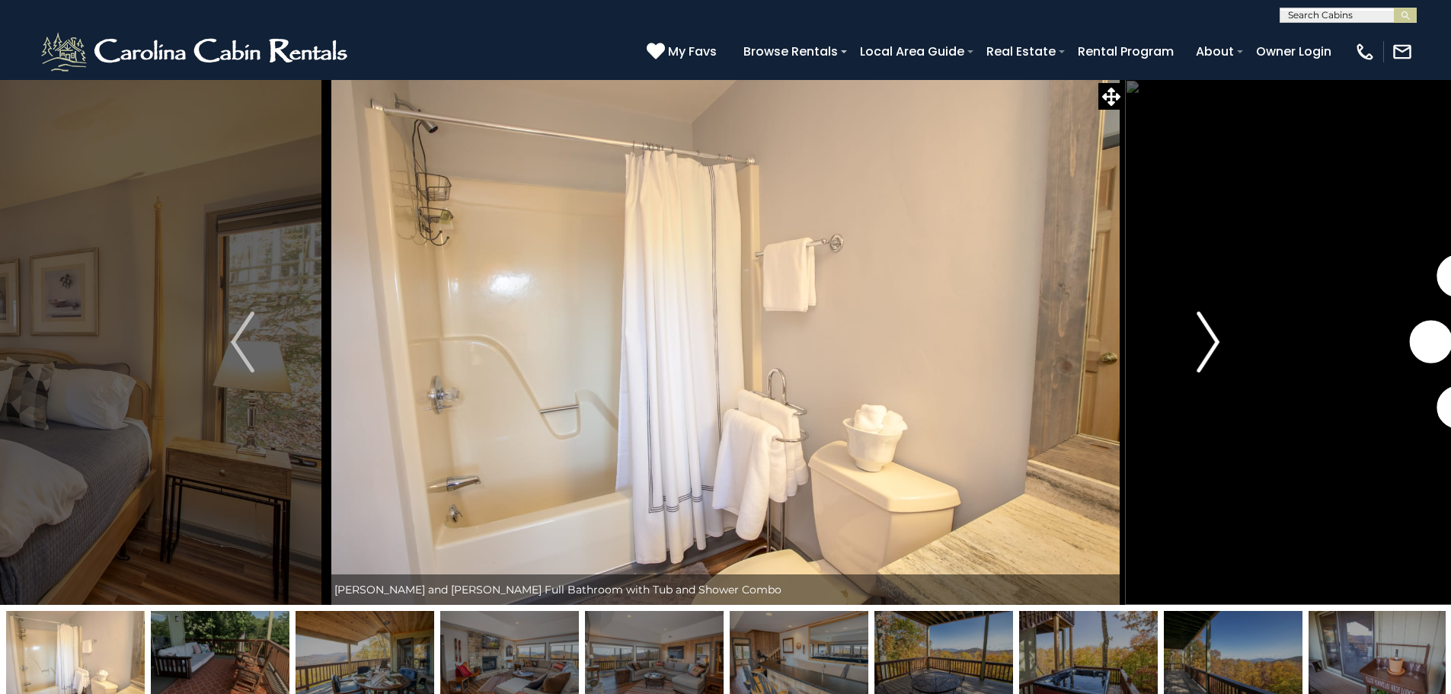
click at [1213, 342] on img "Next" at bounding box center [1207, 341] width 23 height 61
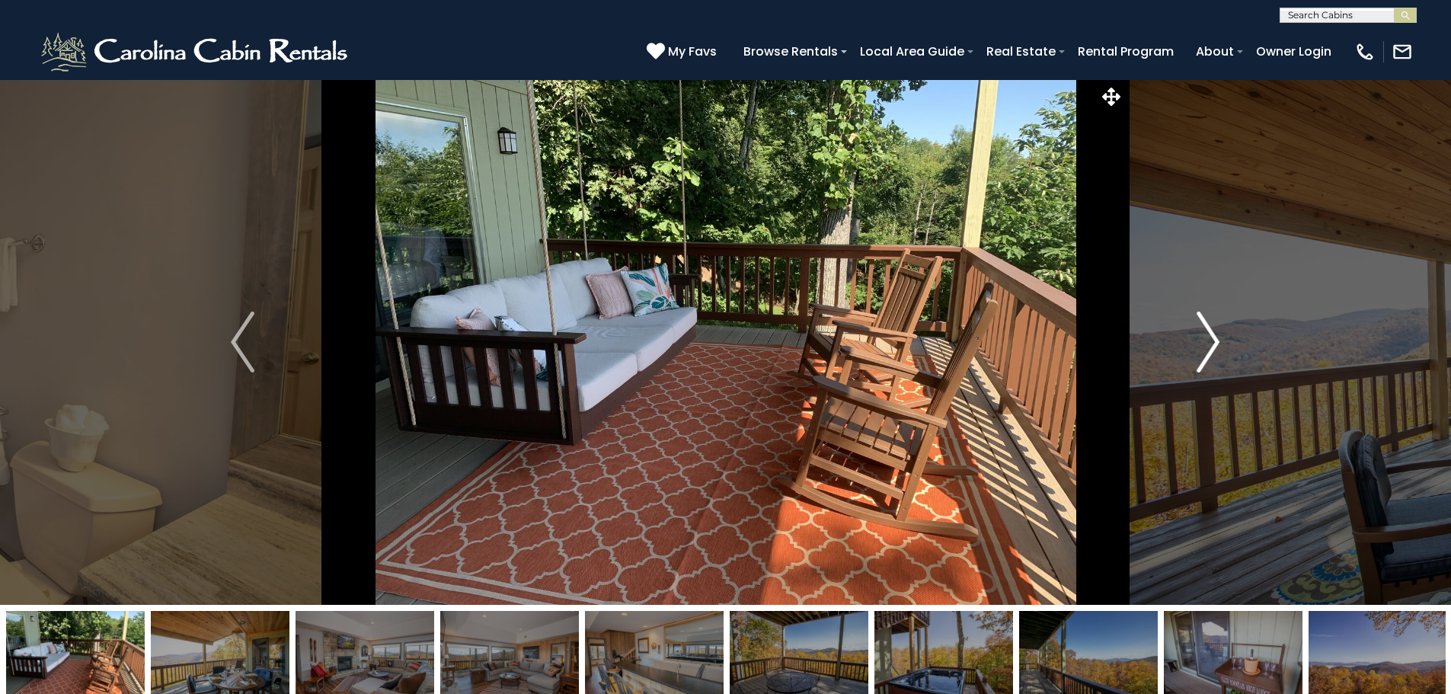
click at [1193, 330] on button "Next" at bounding box center [1208, 341] width 168 height 525
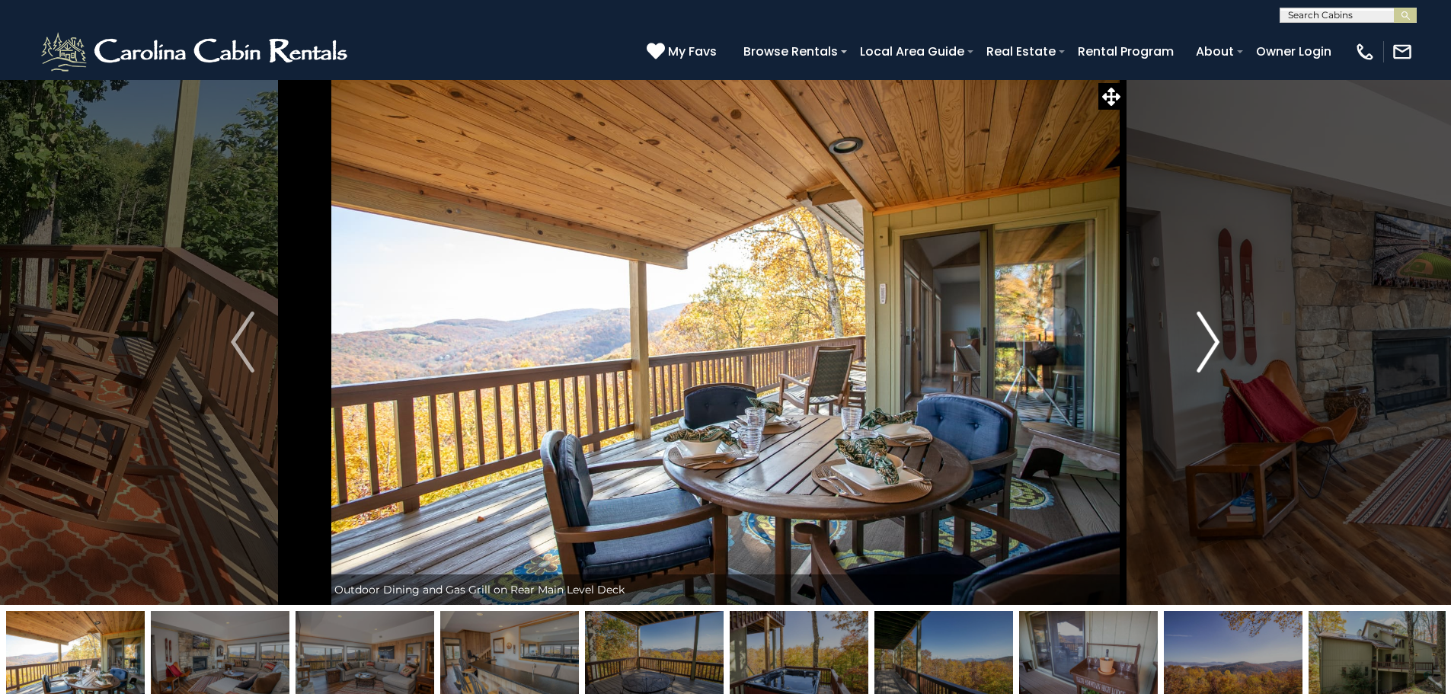
click at [1205, 332] on img "Next" at bounding box center [1207, 341] width 23 height 61
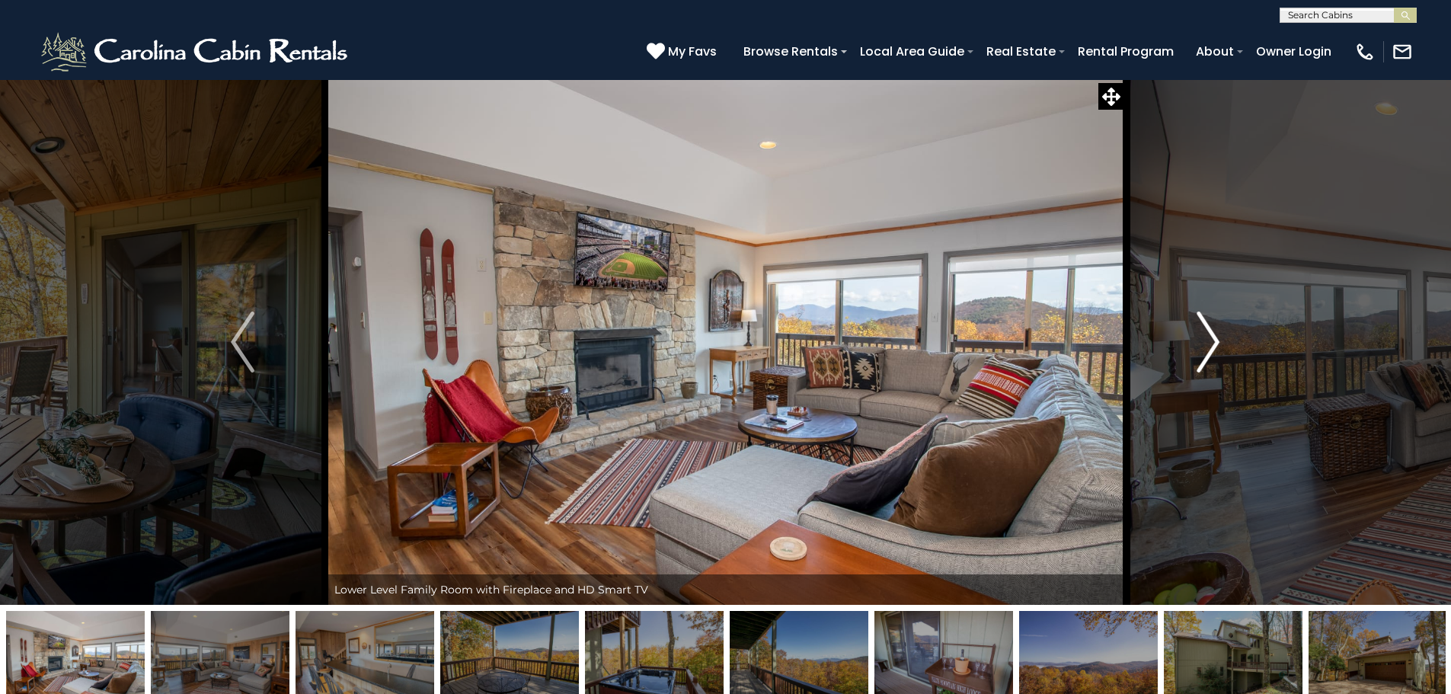
click at [1205, 332] on img "Next" at bounding box center [1207, 341] width 23 height 61
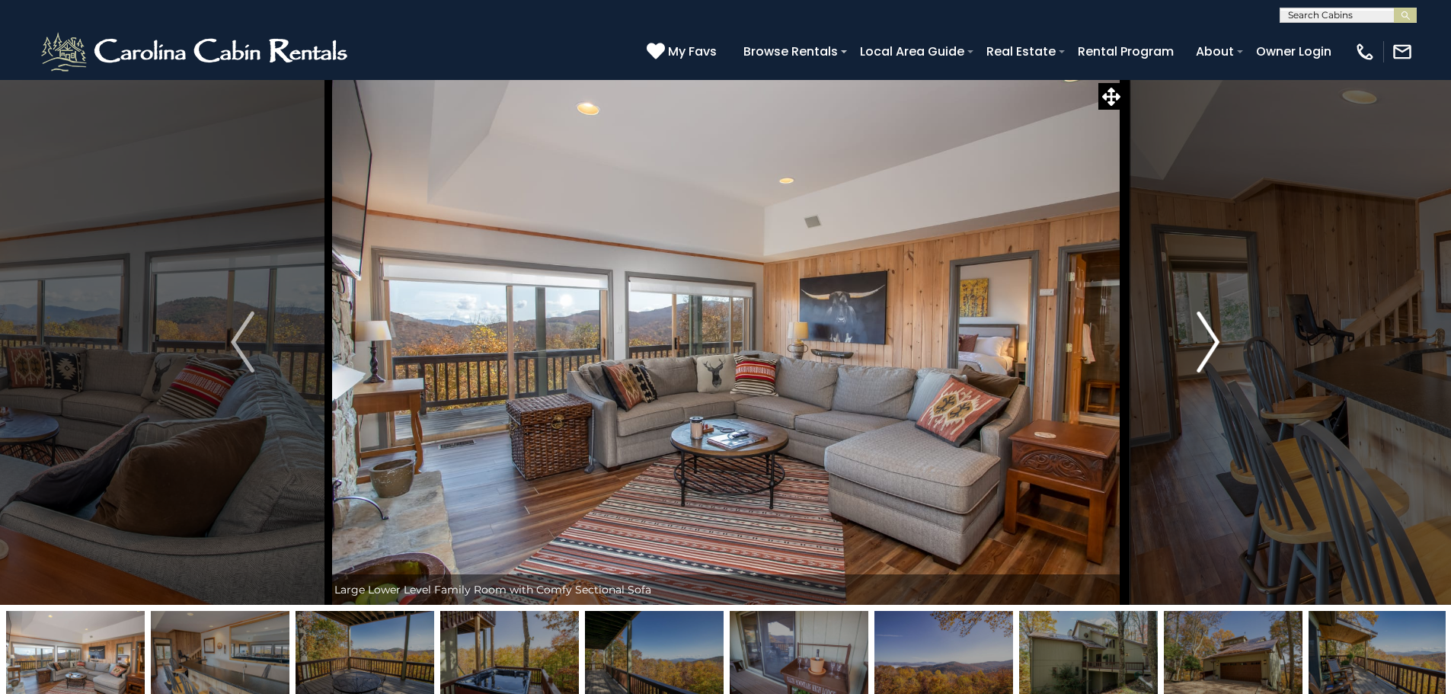
click at [1205, 333] on img "Next" at bounding box center [1207, 341] width 23 height 61
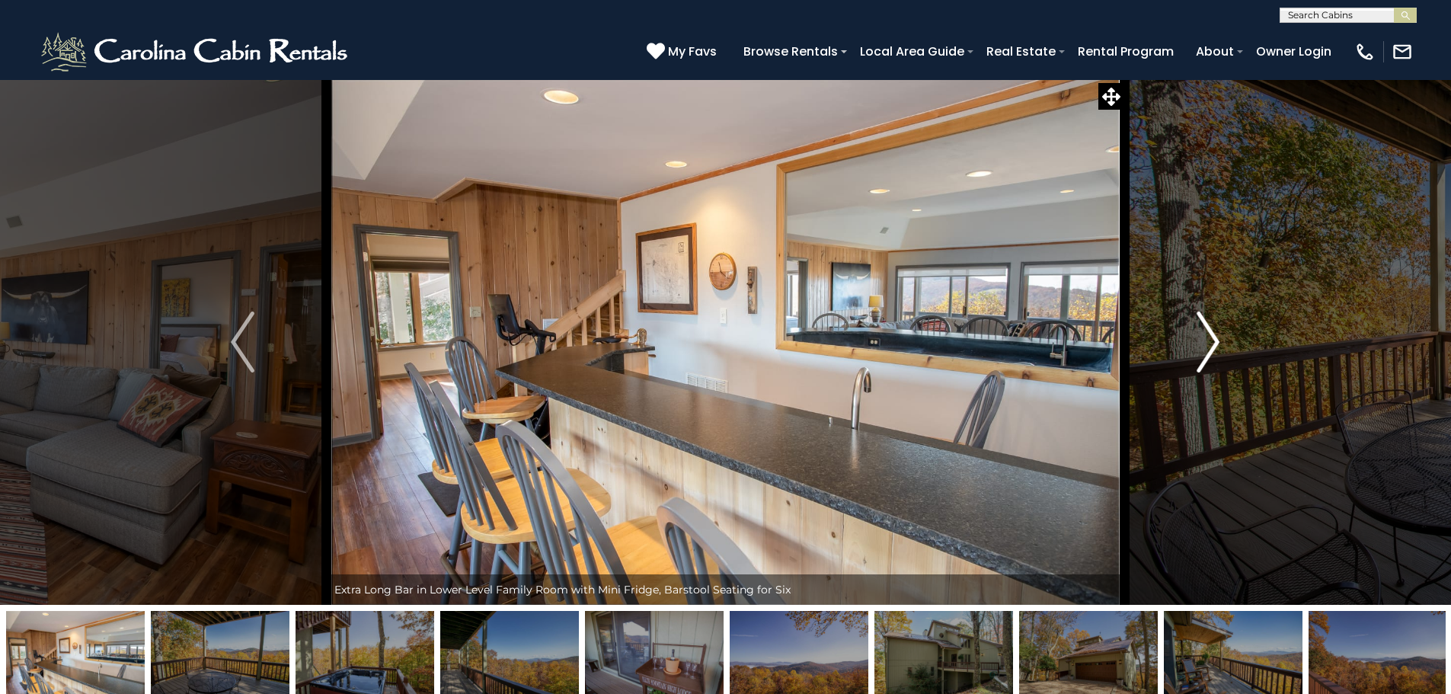
click at [1205, 333] on img "Next" at bounding box center [1207, 341] width 23 height 61
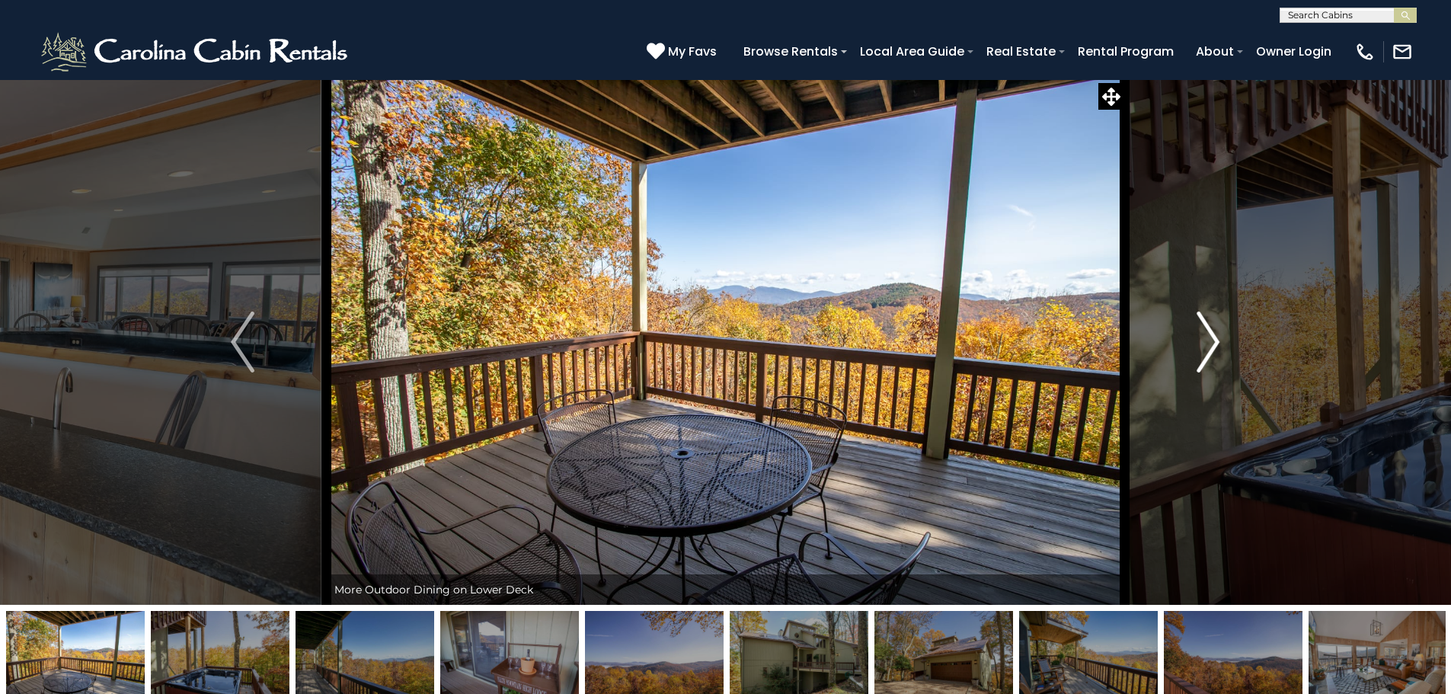
click at [1203, 333] on img "Next" at bounding box center [1207, 341] width 23 height 61
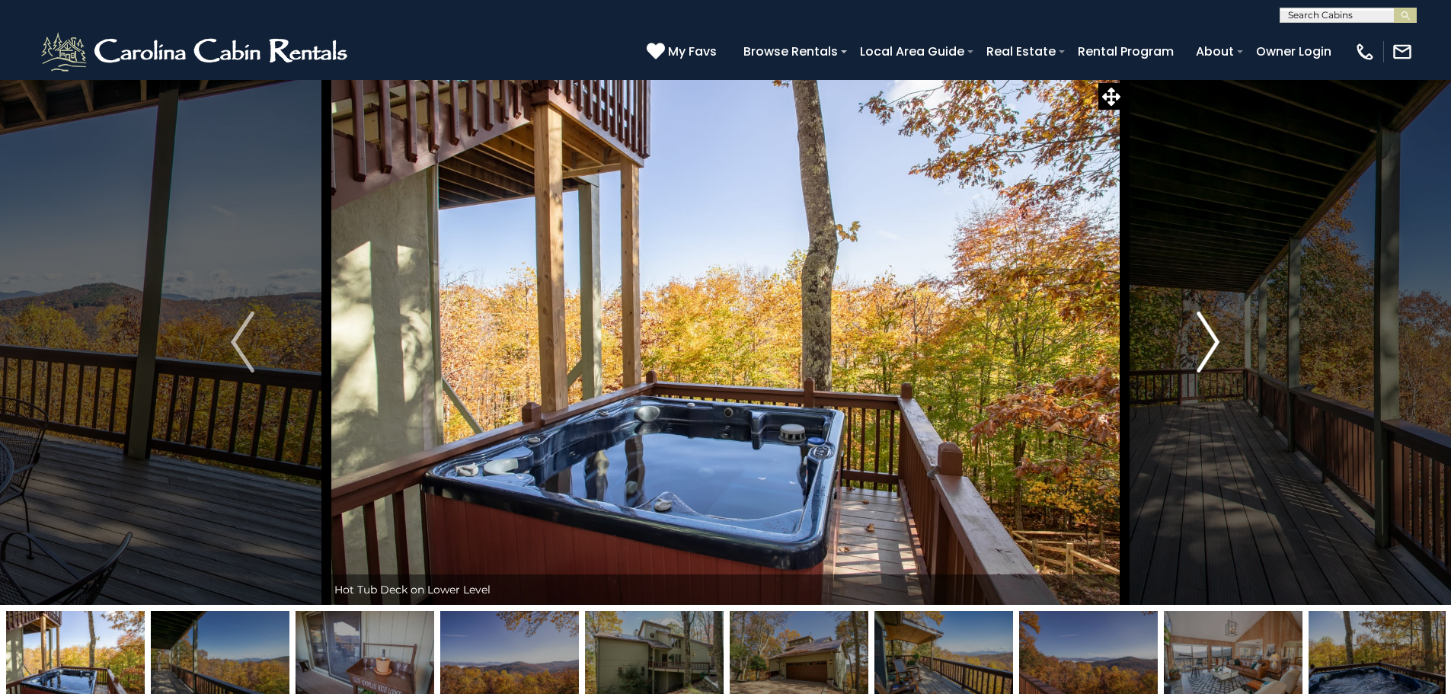
click at [1203, 333] on img "Next" at bounding box center [1207, 341] width 23 height 61
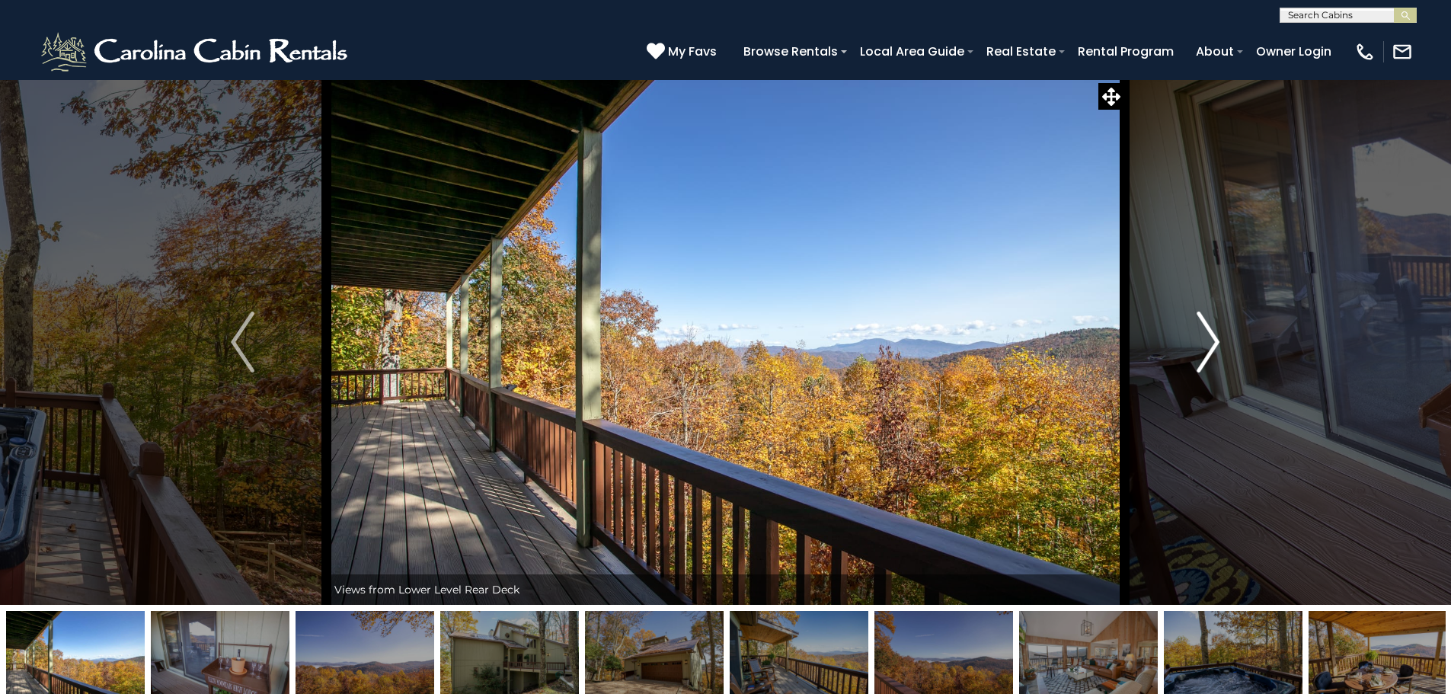
click at [1202, 334] on img "Next" at bounding box center [1207, 341] width 23 height 61
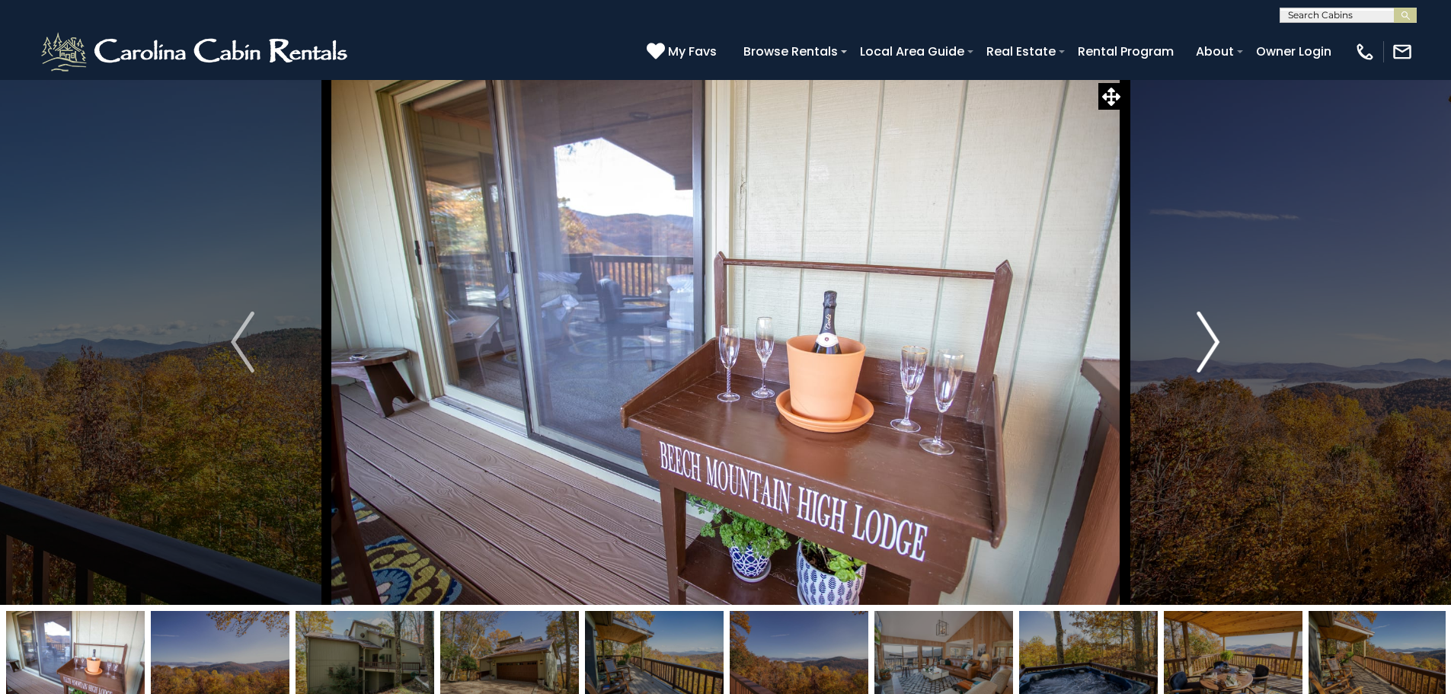
click at [1202, 334] on img "Next" at bounding box center [1207, 341] width 23 height 61
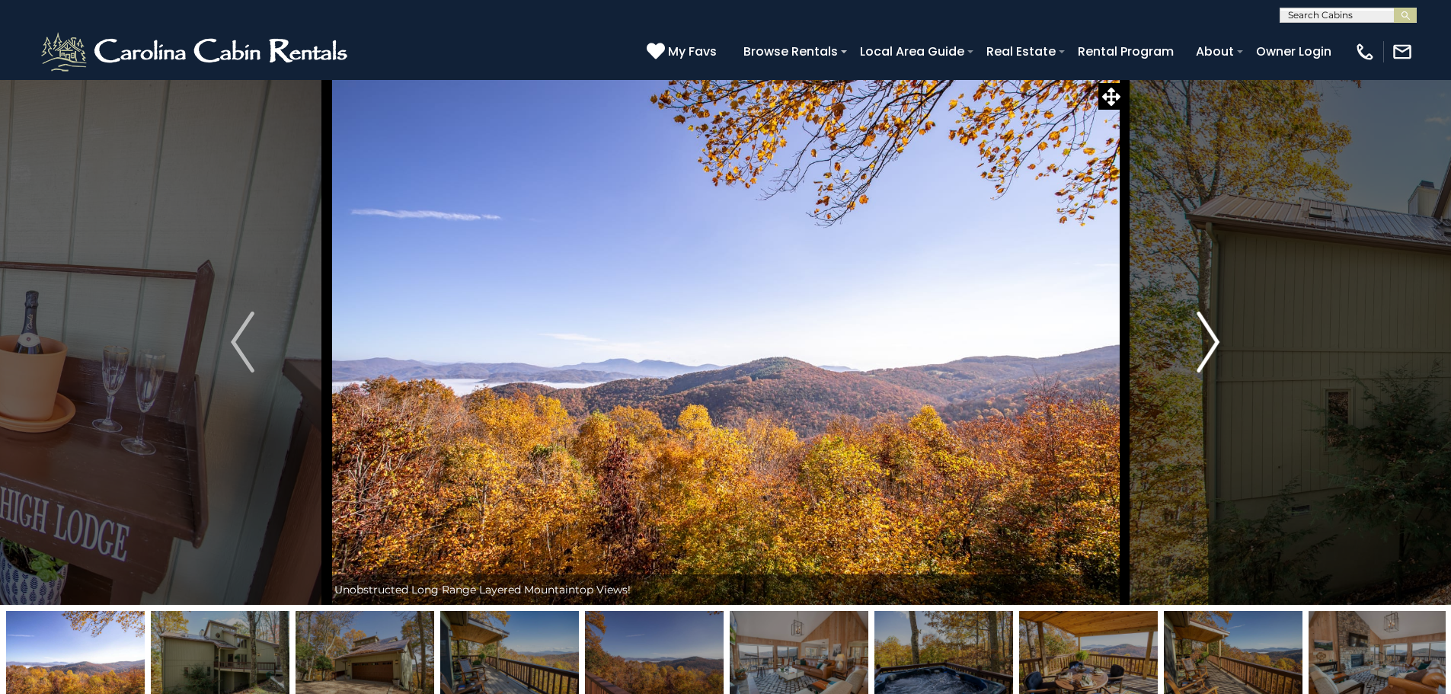
click at [1202, 334] on img "Next" at bounding box center [1207, 341] width 23 height 61
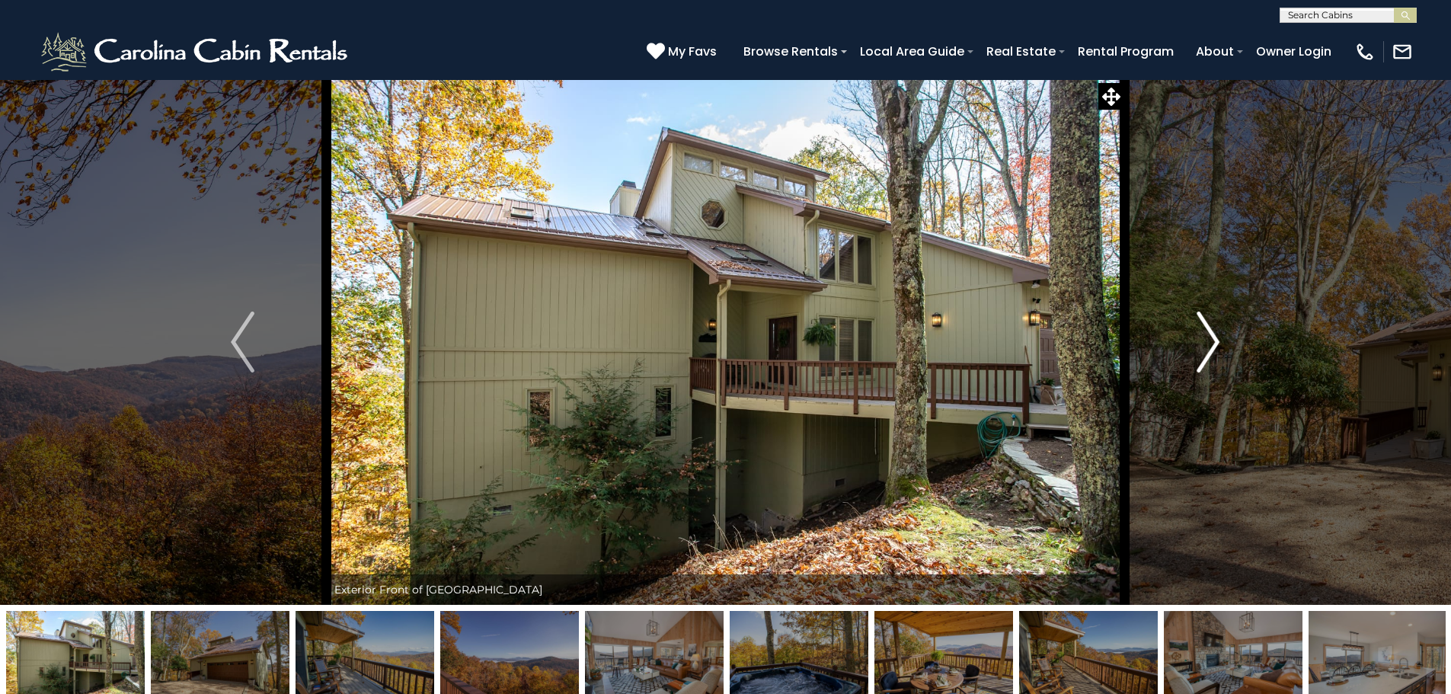
click at [1201, 335] on img "Next" at bounding box center [1207, 341] width 23 height 61
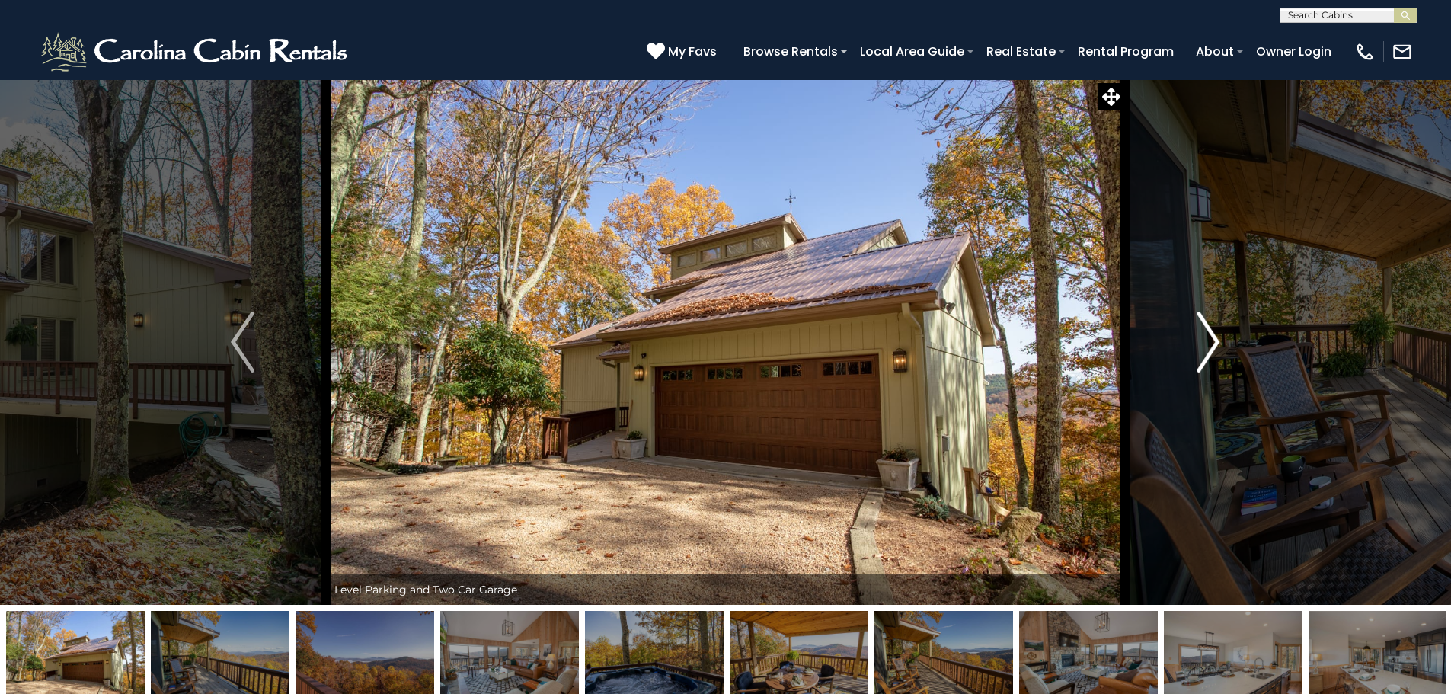
click at [1201, 335] on img "Next" at bounding box center [1207, 341] width 23 height 61
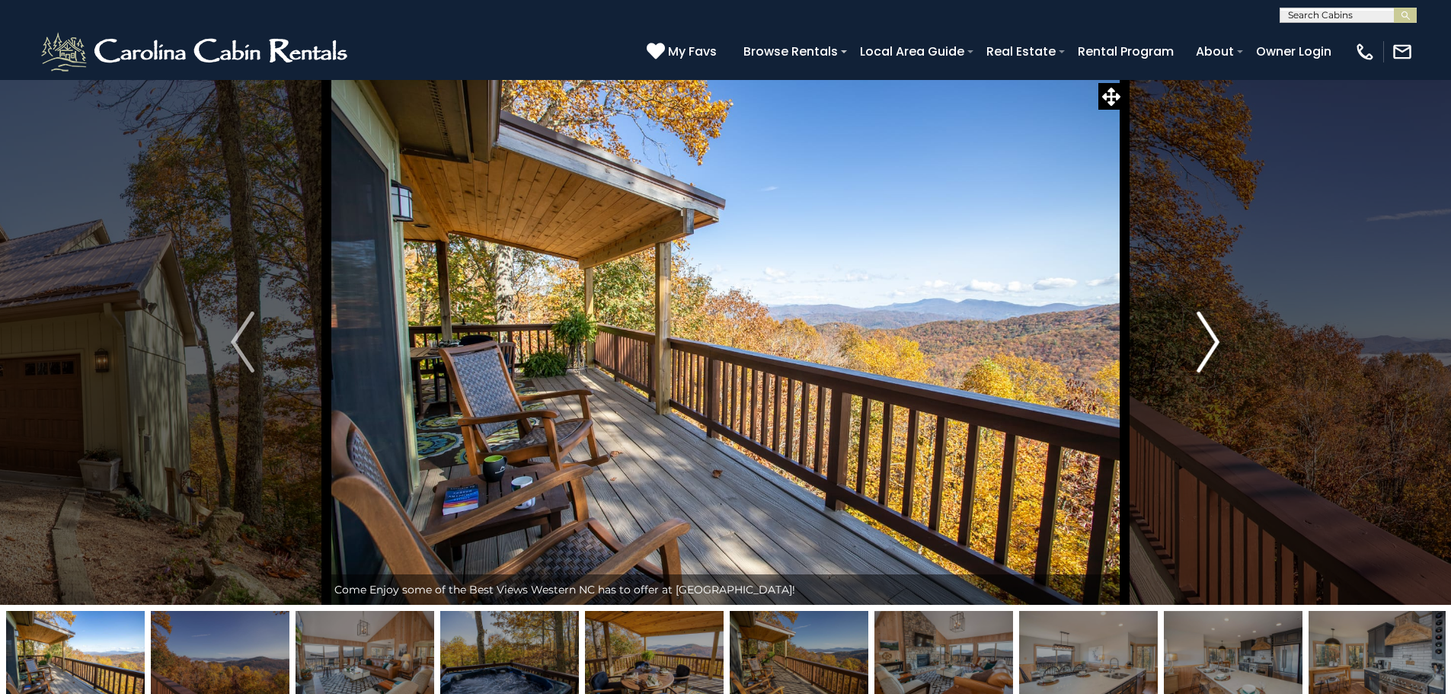
click at [1201, 335] on img "Next" at bounding box center [1207, 341] width 23 height 61
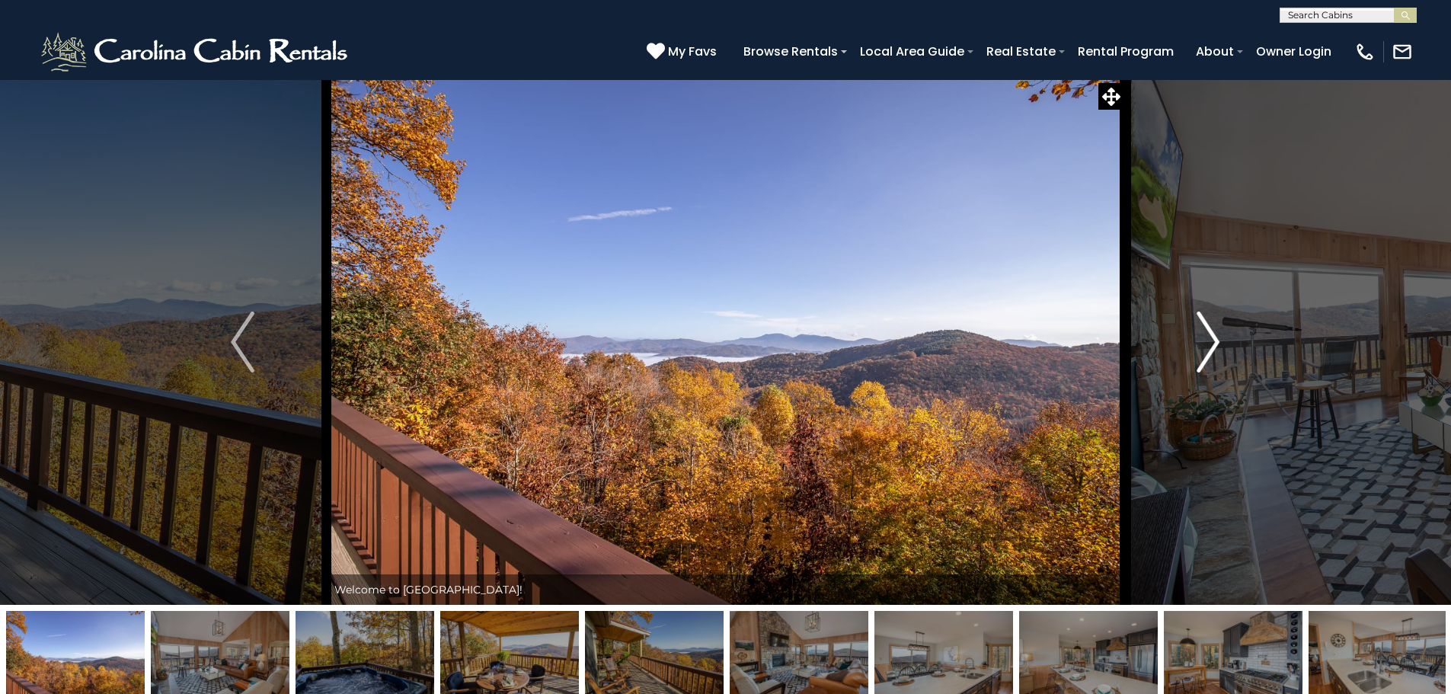
click at [1201, 335] on img "Next" at bounding box center [1207, 341] width 23 height 61
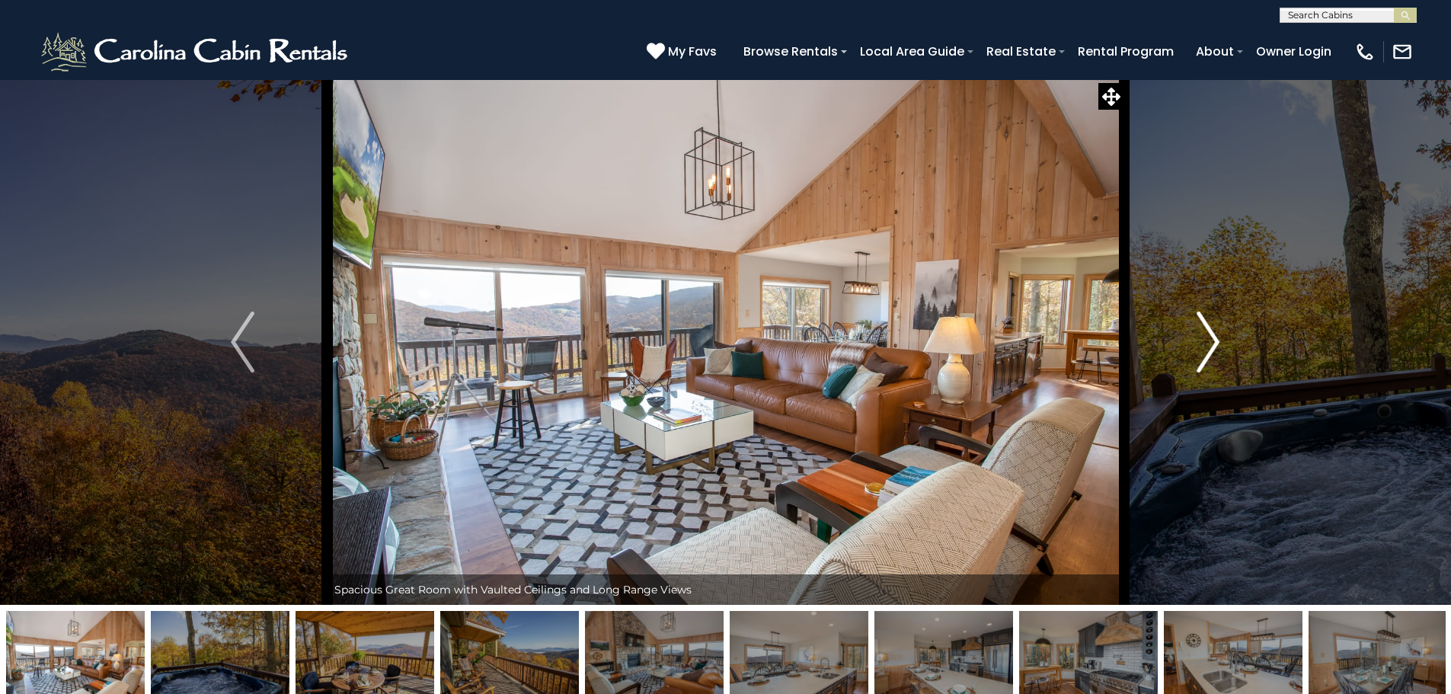
click at [1200, 335] on img "Next" at bounding box center [1207, 341] width 23 height 61
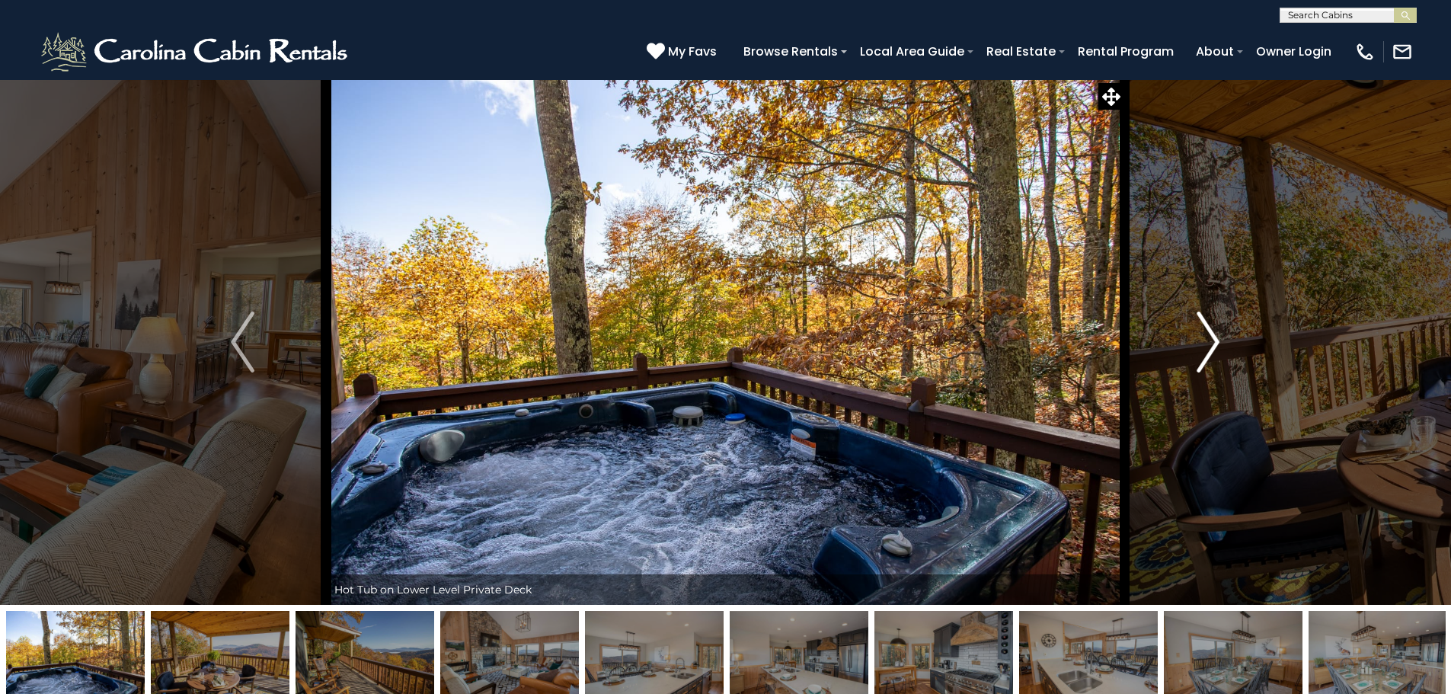
click at [1200, 335] on img "Next" at bounding box center [1207, 341] width 23 height 61
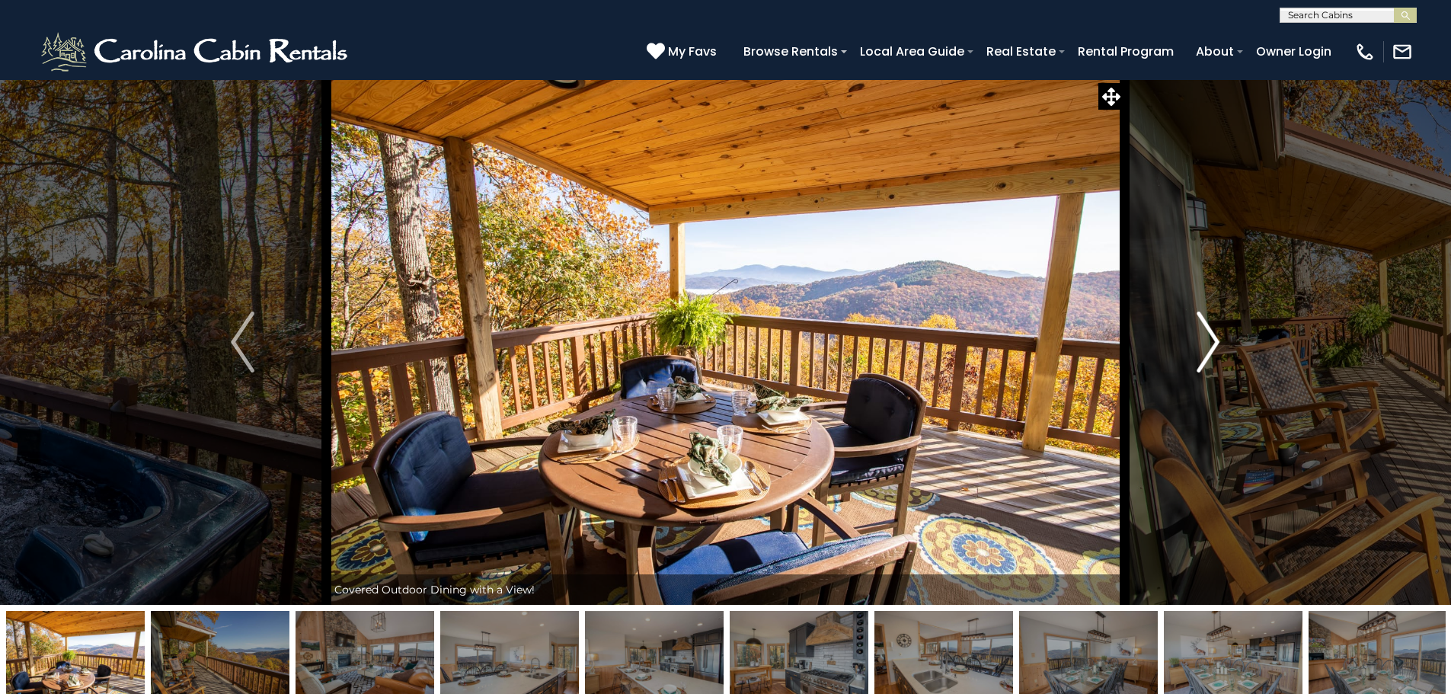
click at [1200, 335] on img "Next" at bounding box center [1207, 341] width 23 height 61
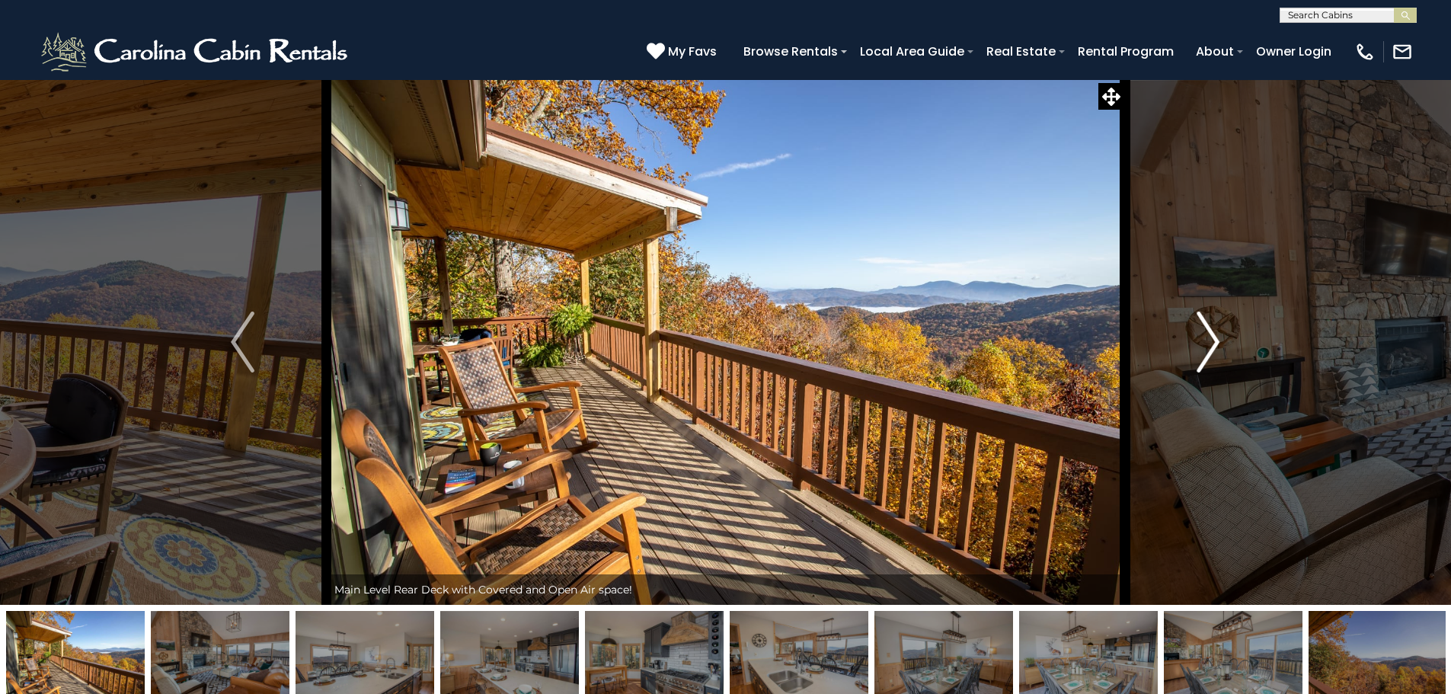
click at [1191, 317] on button "Next" at bounding box center [1208, 341] width 168 height 525
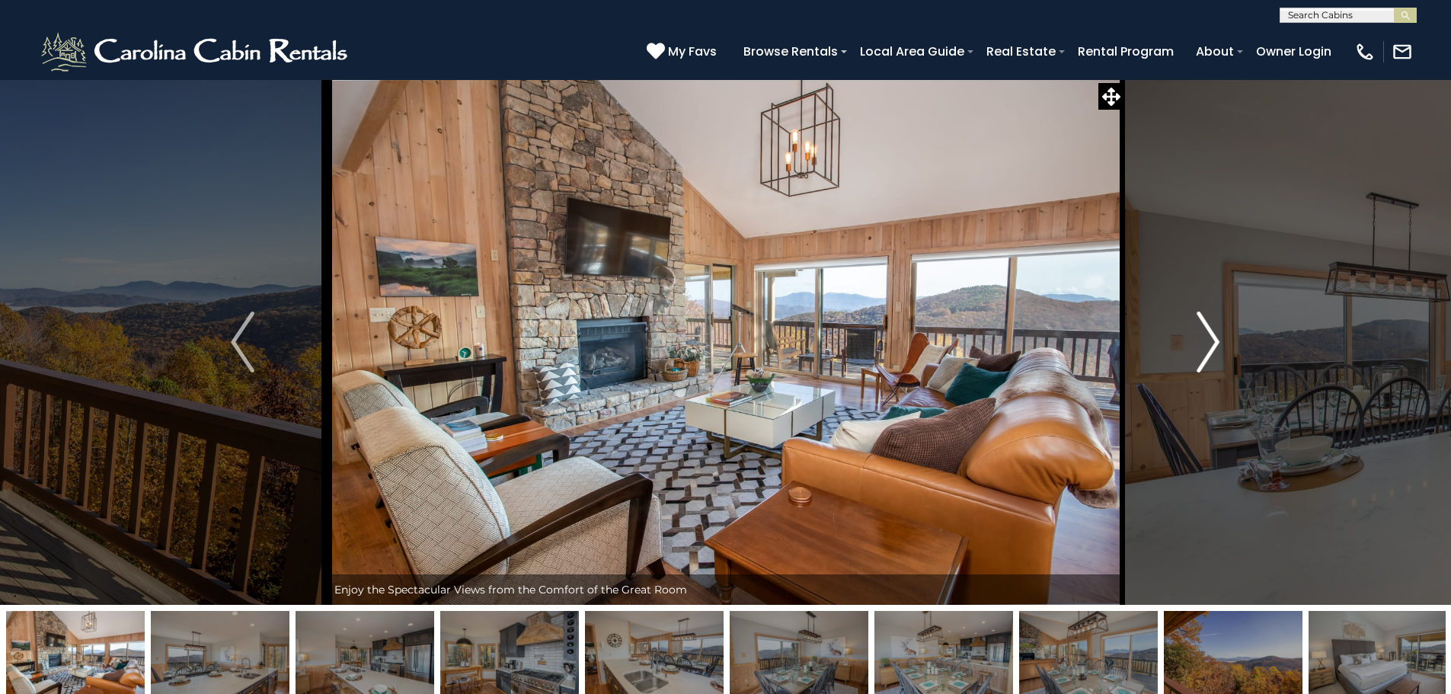
click at [1228, 337] on button "Next" at bounding box center [1208, 341] width 168 height 525
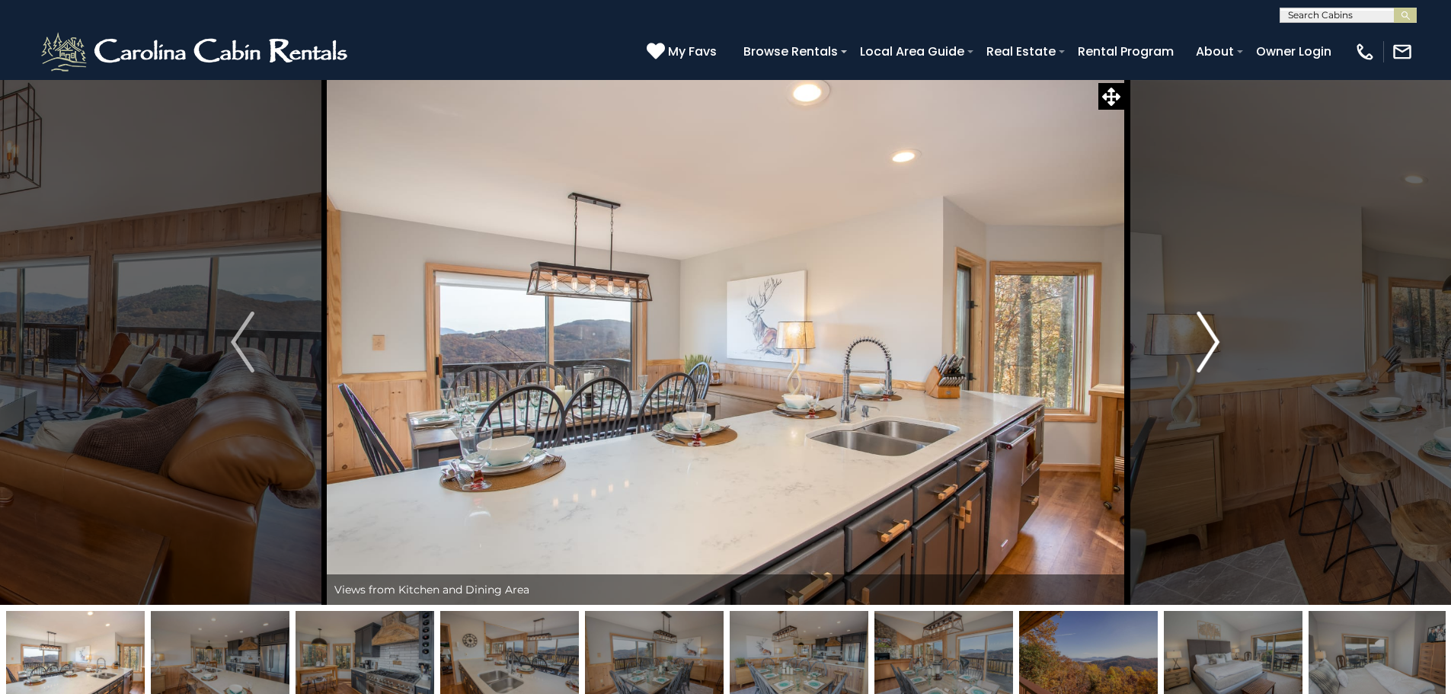
click at [1222, 337] on button "Next" at bounding box center [1208, 341] width 168 height 525
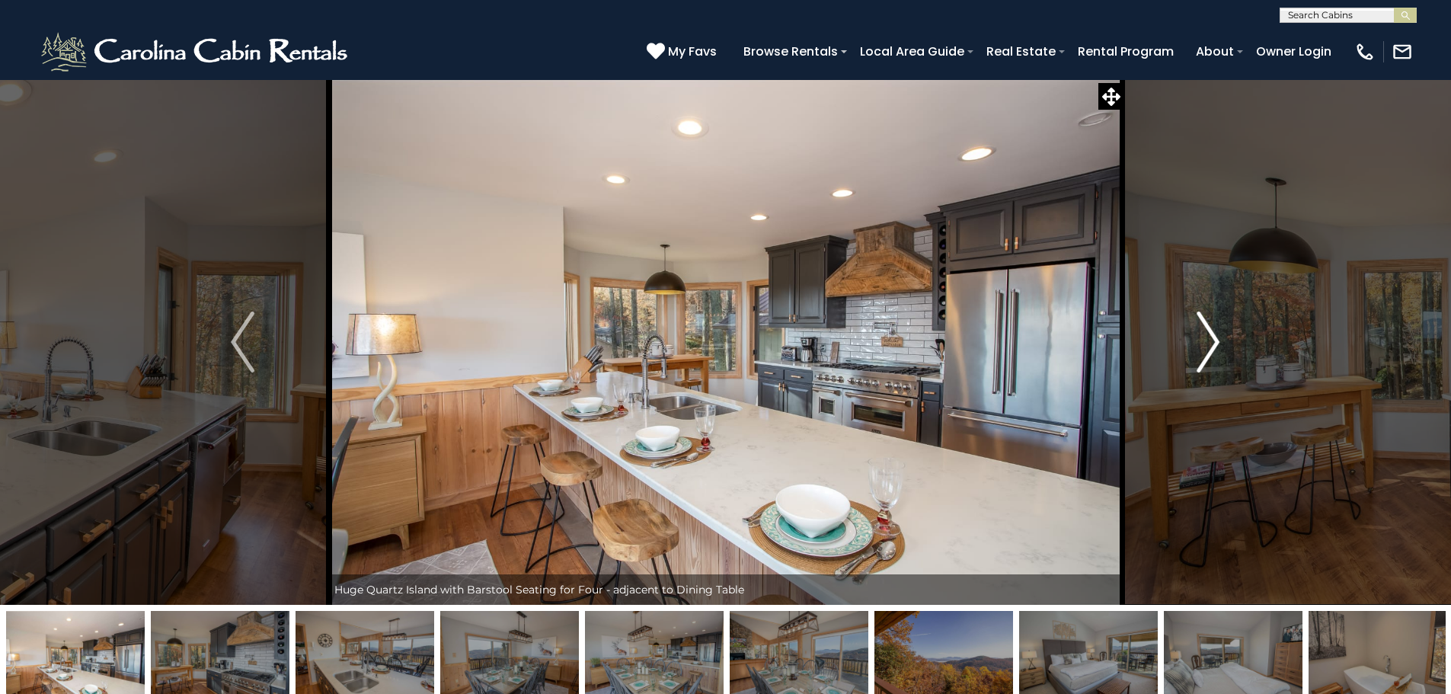
click at [1221, 337] on button "Next" at bounding box center [1208, 341] width 168 height 525
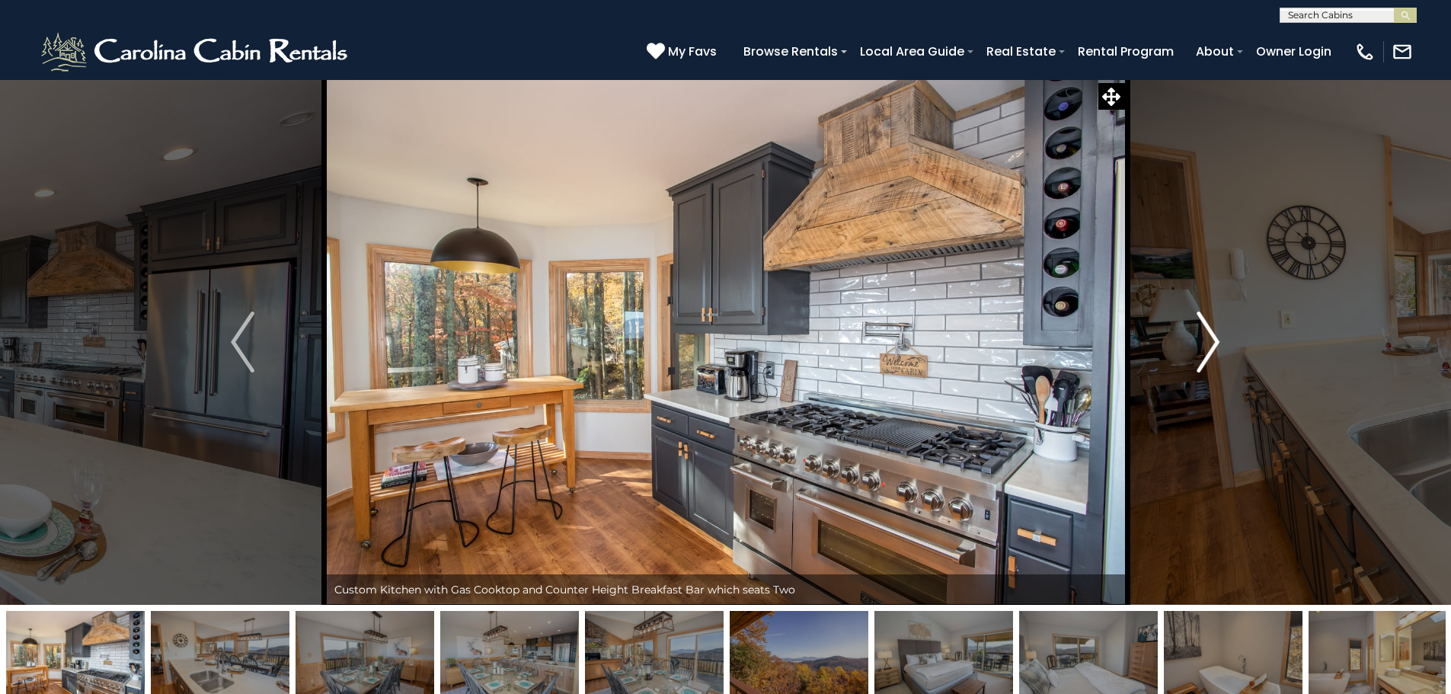
click at [1221, 337] on button "Next" at bounding box center [1208, 341] width 168 height 525
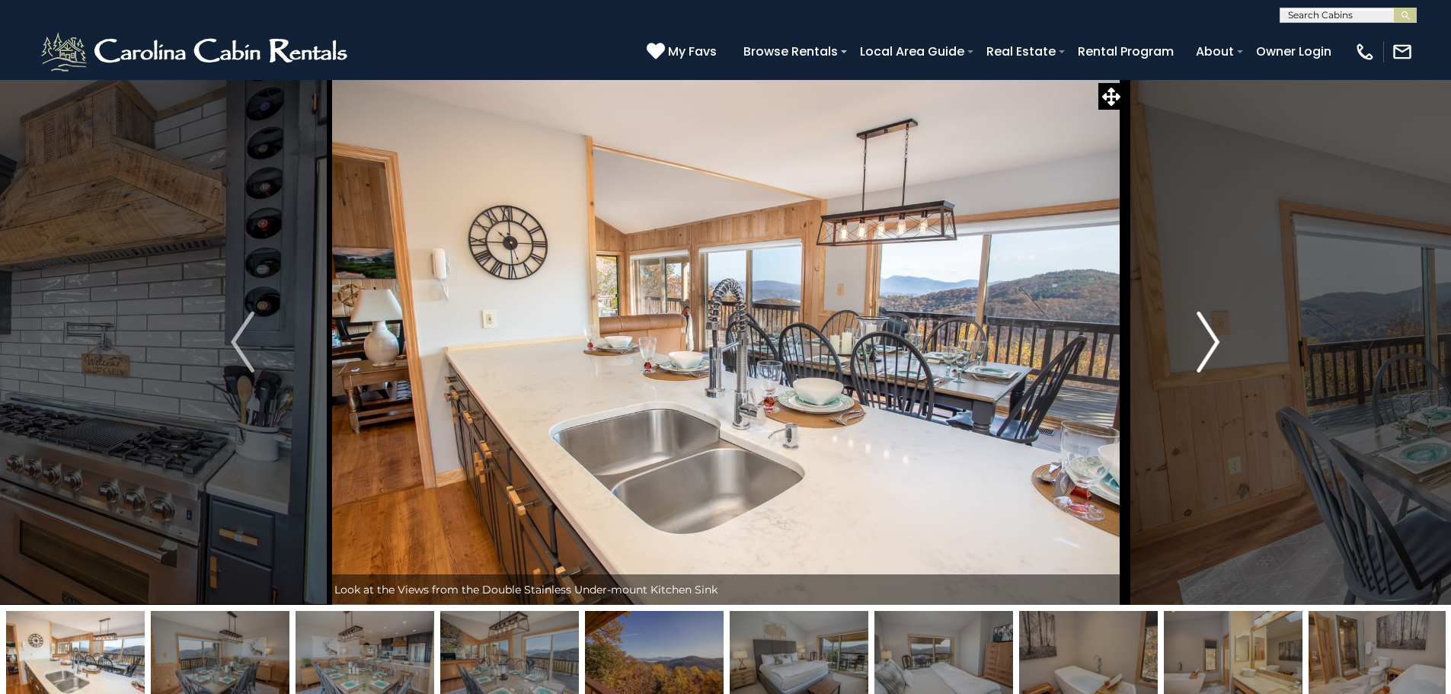
click at [1220, 341] on button "Next" at bounding box center [1208, 341] width 168 height 525
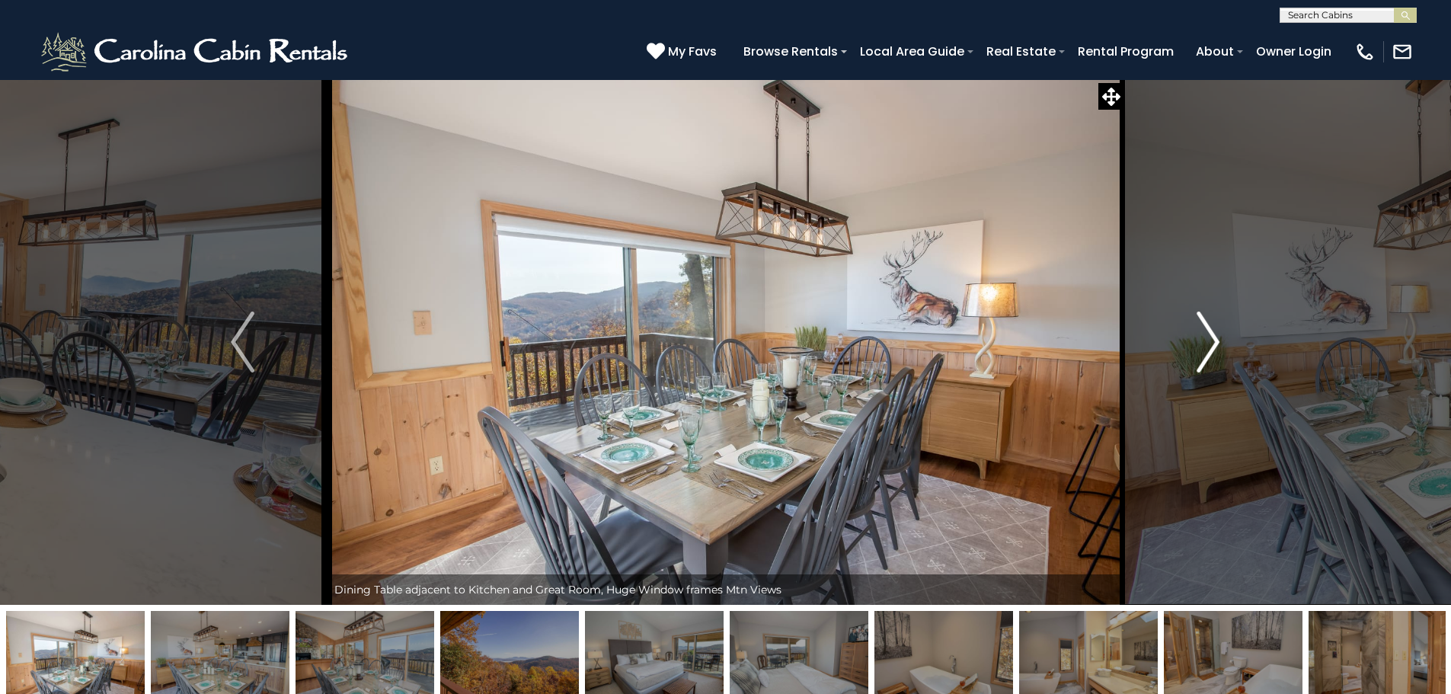
click at [1218, 341] on img "Next" at bounding box center [1207, 341] width 23 height 61
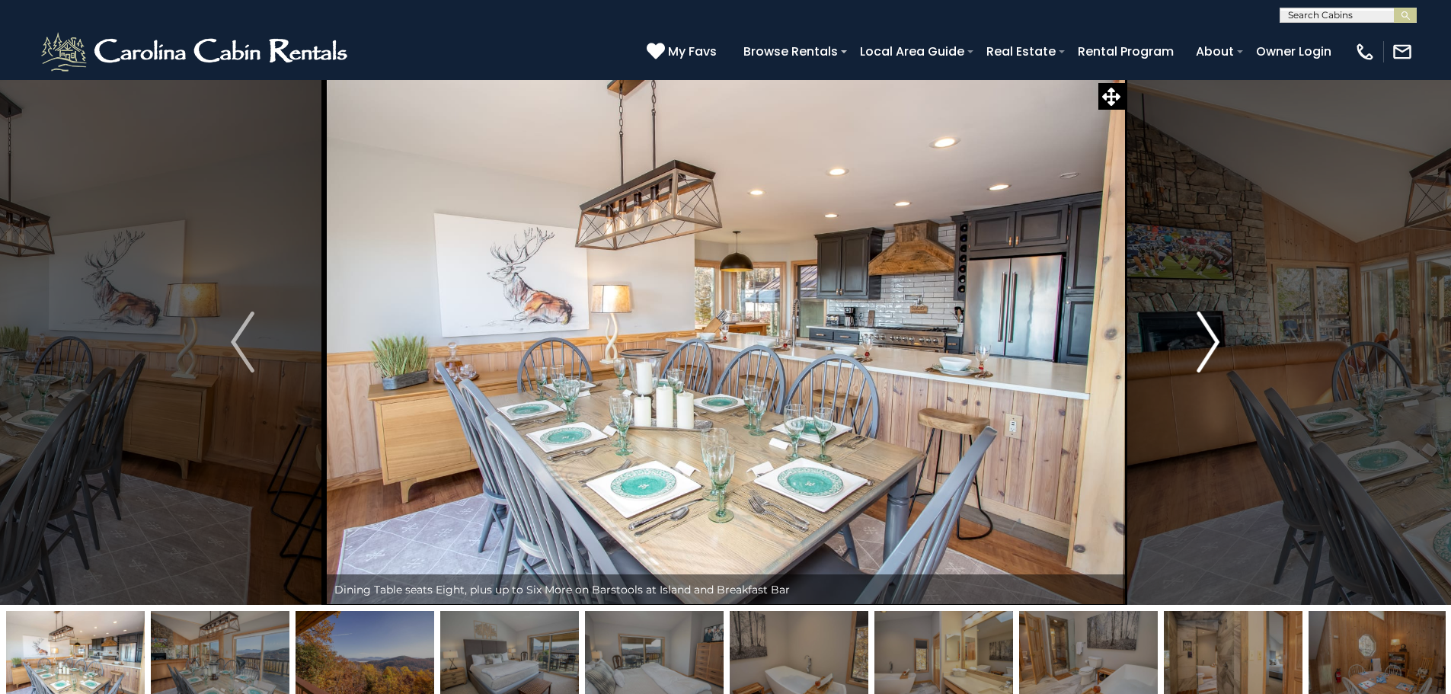
click at [1218, 341] on img "Next" at bounding box center [1207, 341] width 23 height 61
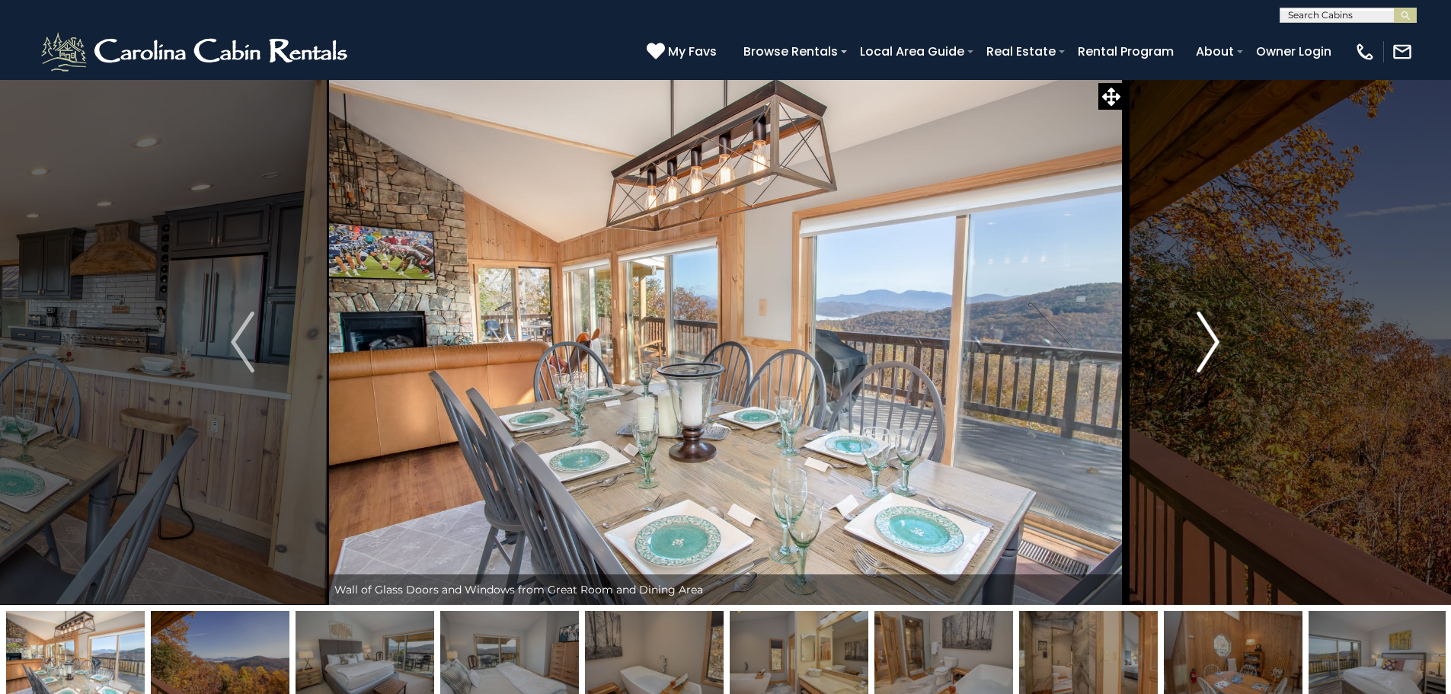
click at [1218, 341] on img "Next" at bounding box center [1207, 341] width 23 height 61
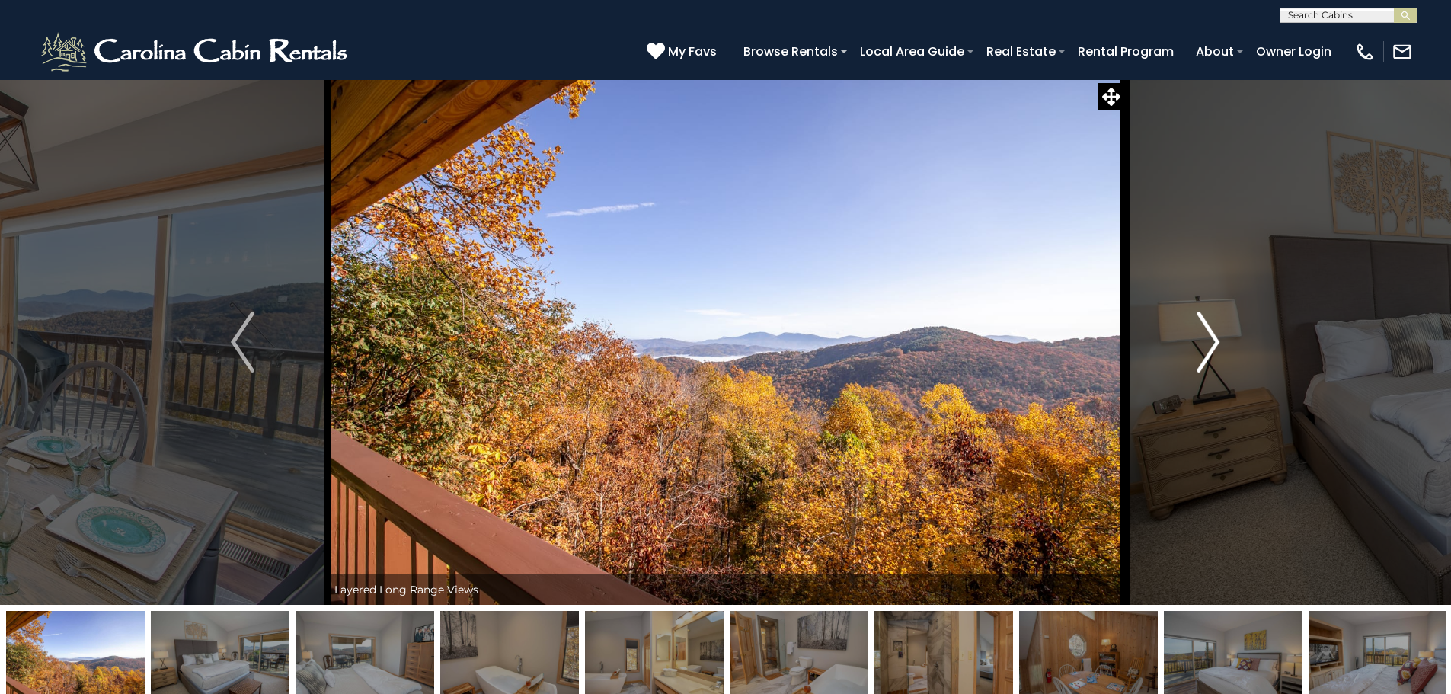
click at [1218, 341] on img "Next" at bounding box center [1207, 341] width 23 height 61
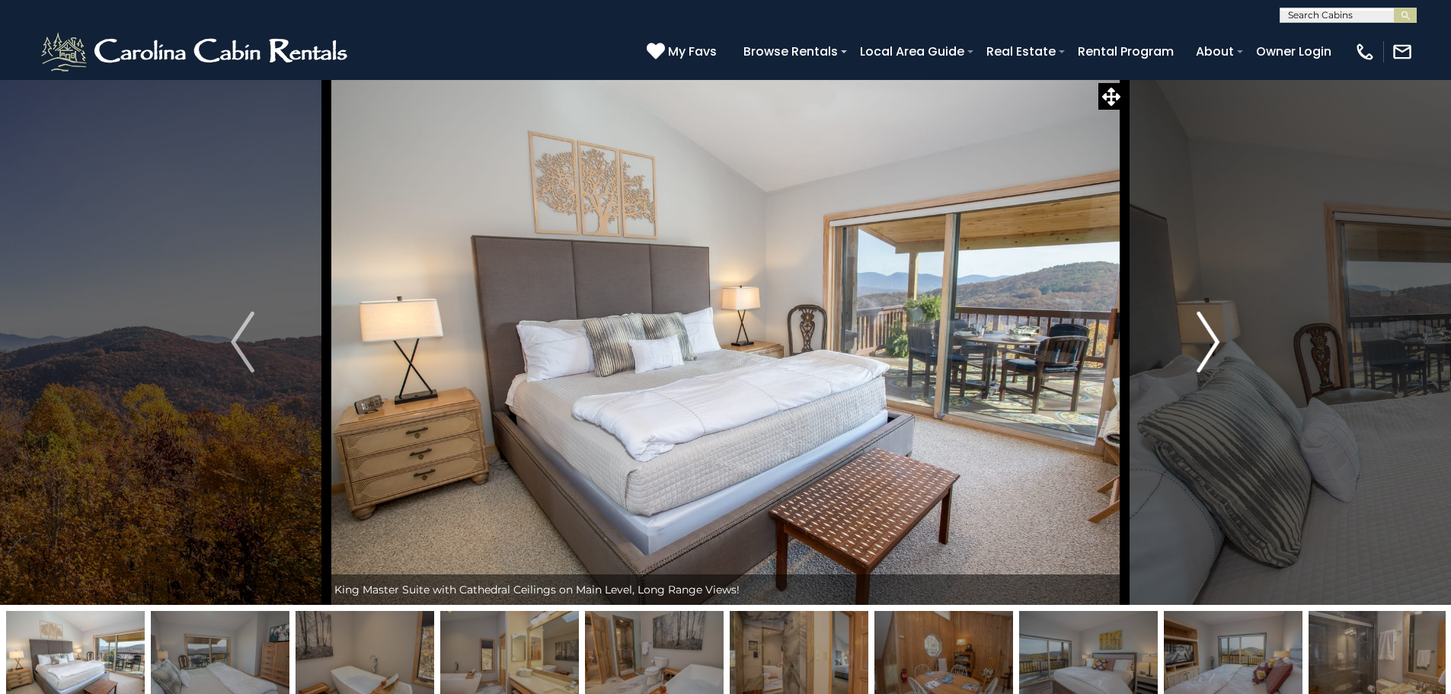
click at [1218, 341] on img "Next" at bounding box center [1207, 341] width 23 height 61
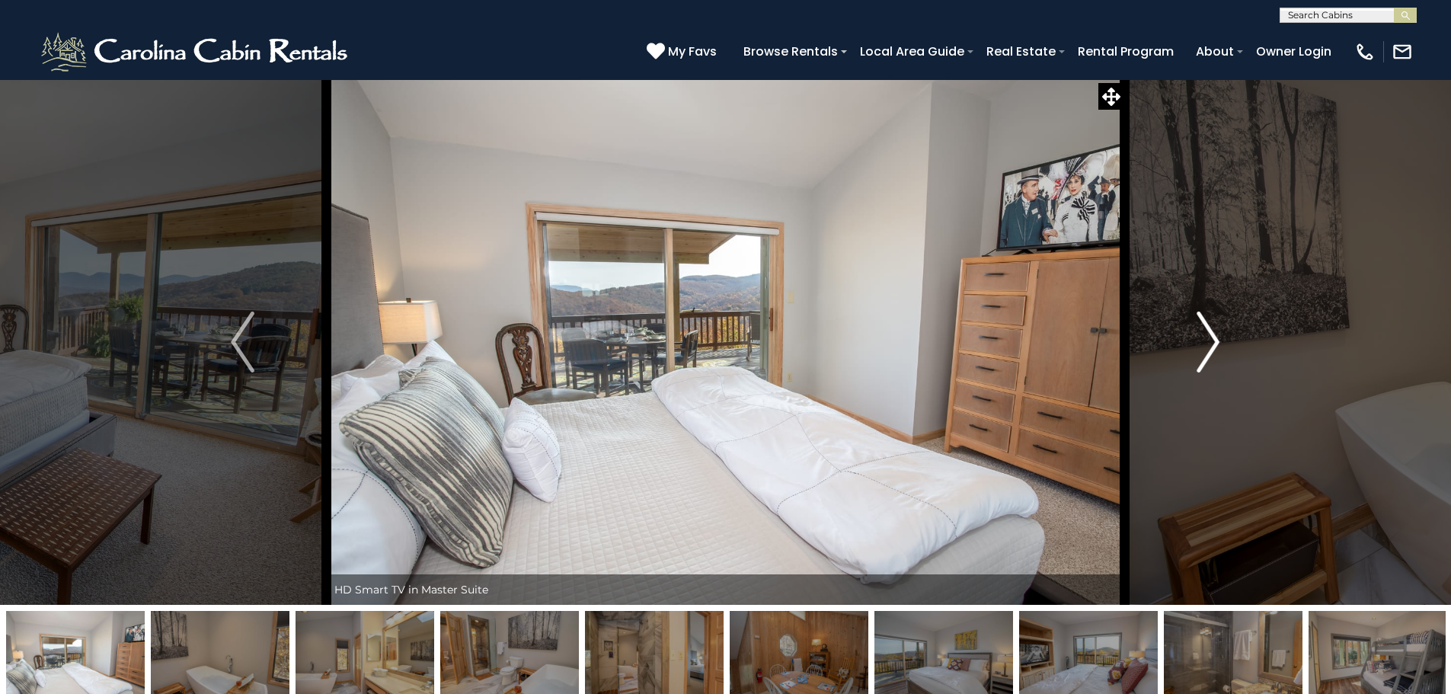
click at [1218, 341] on img "Next" at bounding box center [1207, 341] width 23 height 61
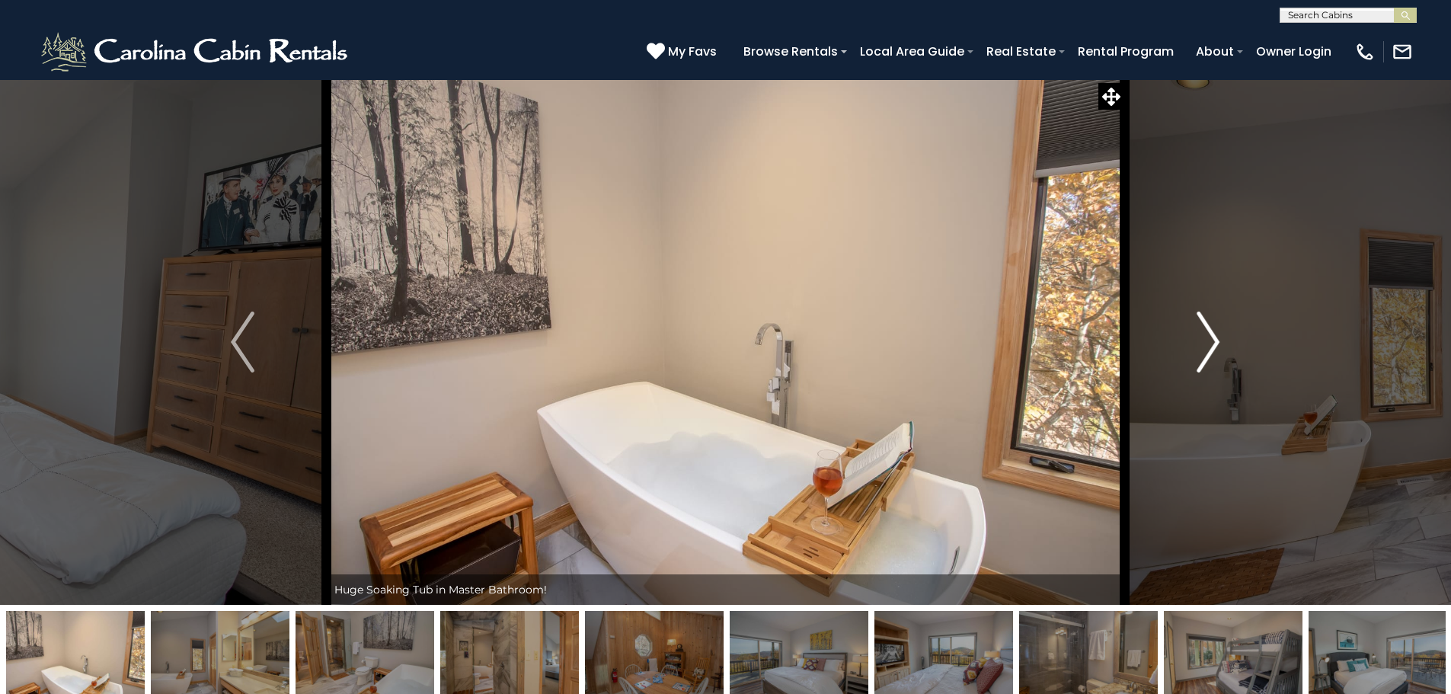
click at [1218, 341] on img "Next" at bounding box center [1207, 341] width 23 height 61
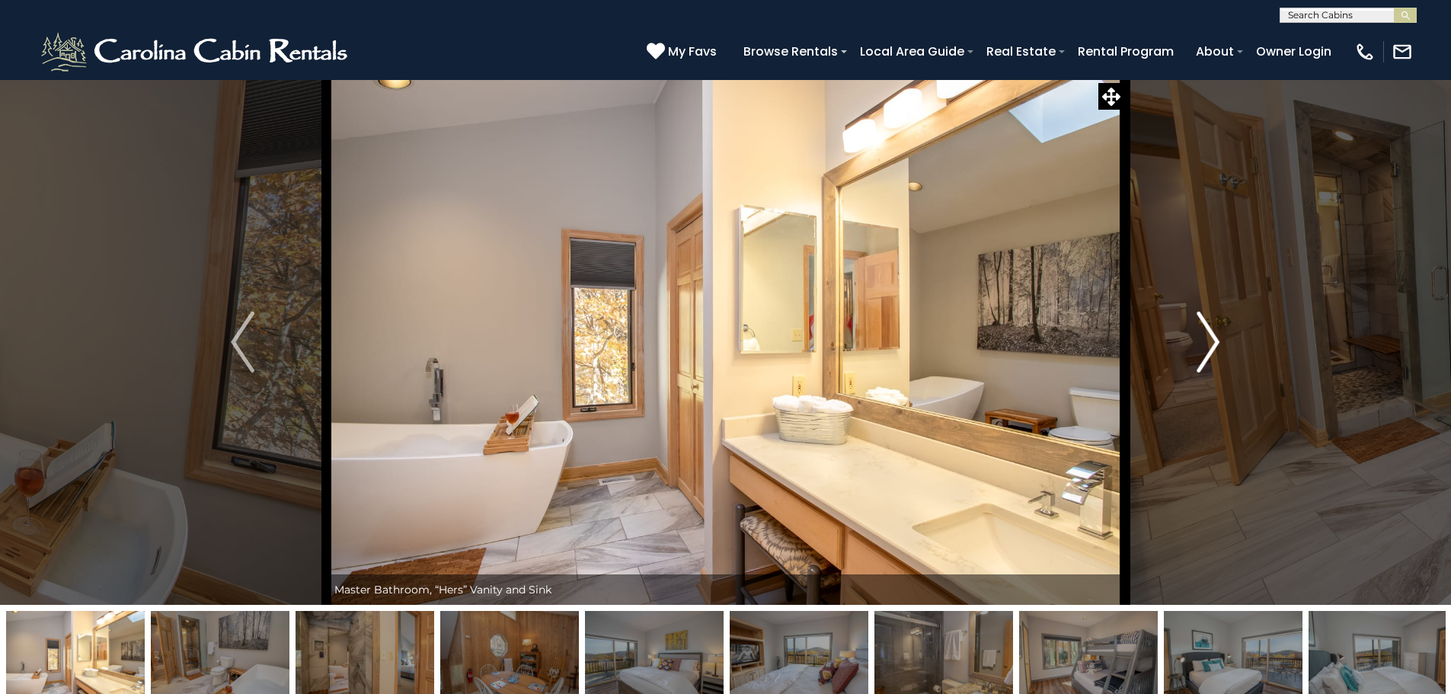
click at [1188, 340] on button "Next" at bounding box center [1208, 341] width 168 height 525
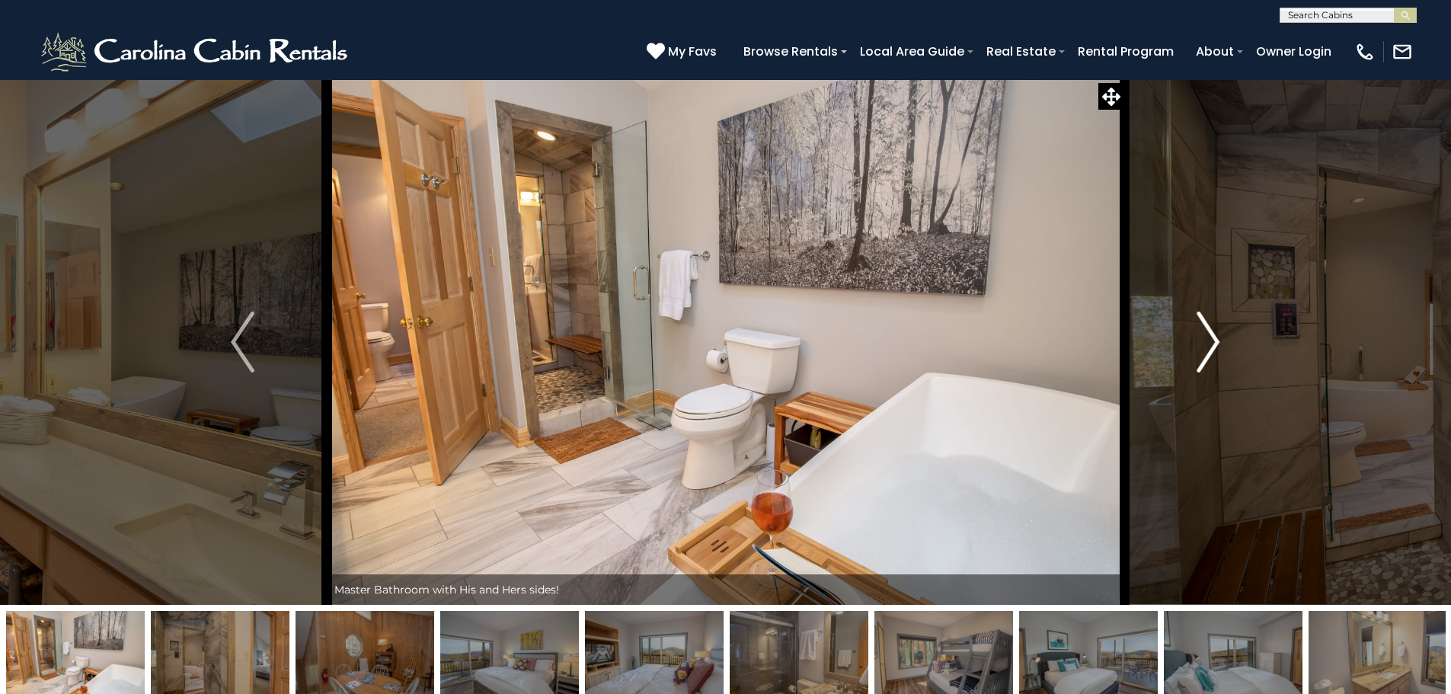
click at [1186, 331] on button "Next" at bounding box center [1208, 341] width 168 height 525
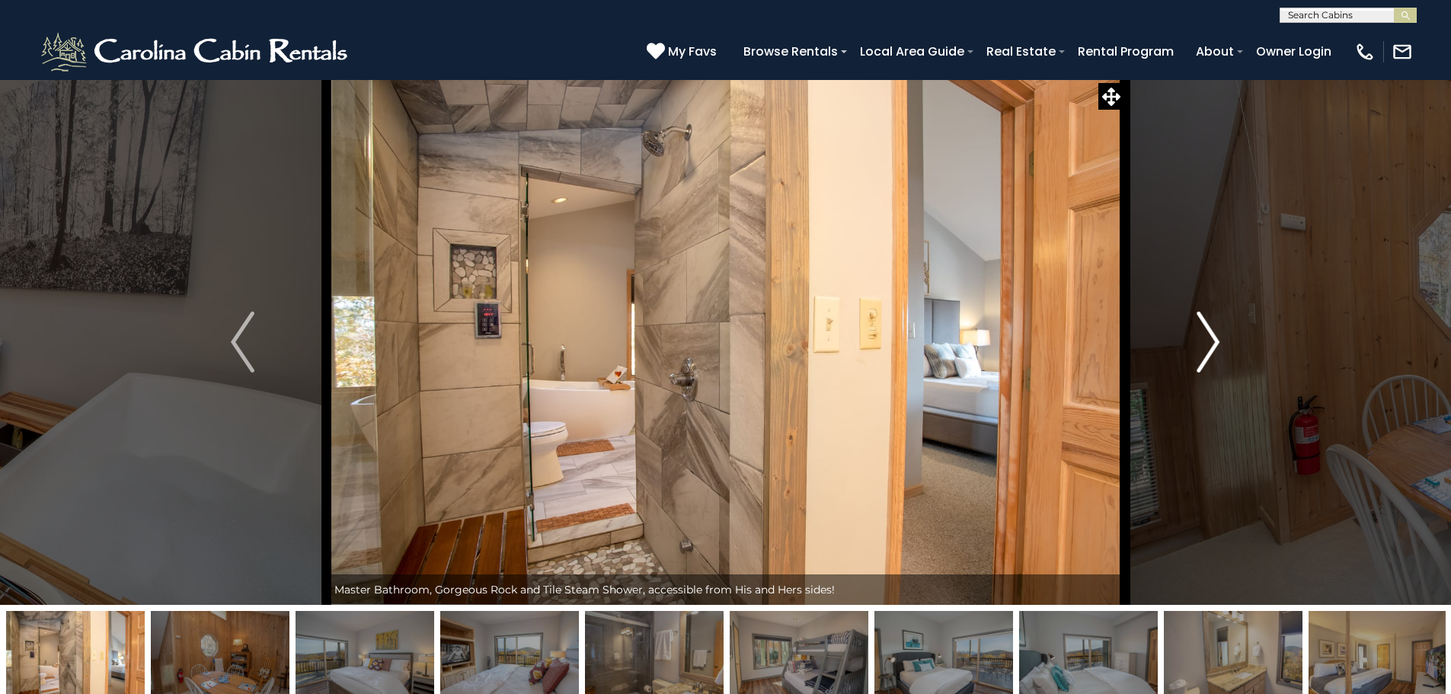
click at [1202, 346] on img "Next" at bounding box center [1207, 341] width 23 height 61
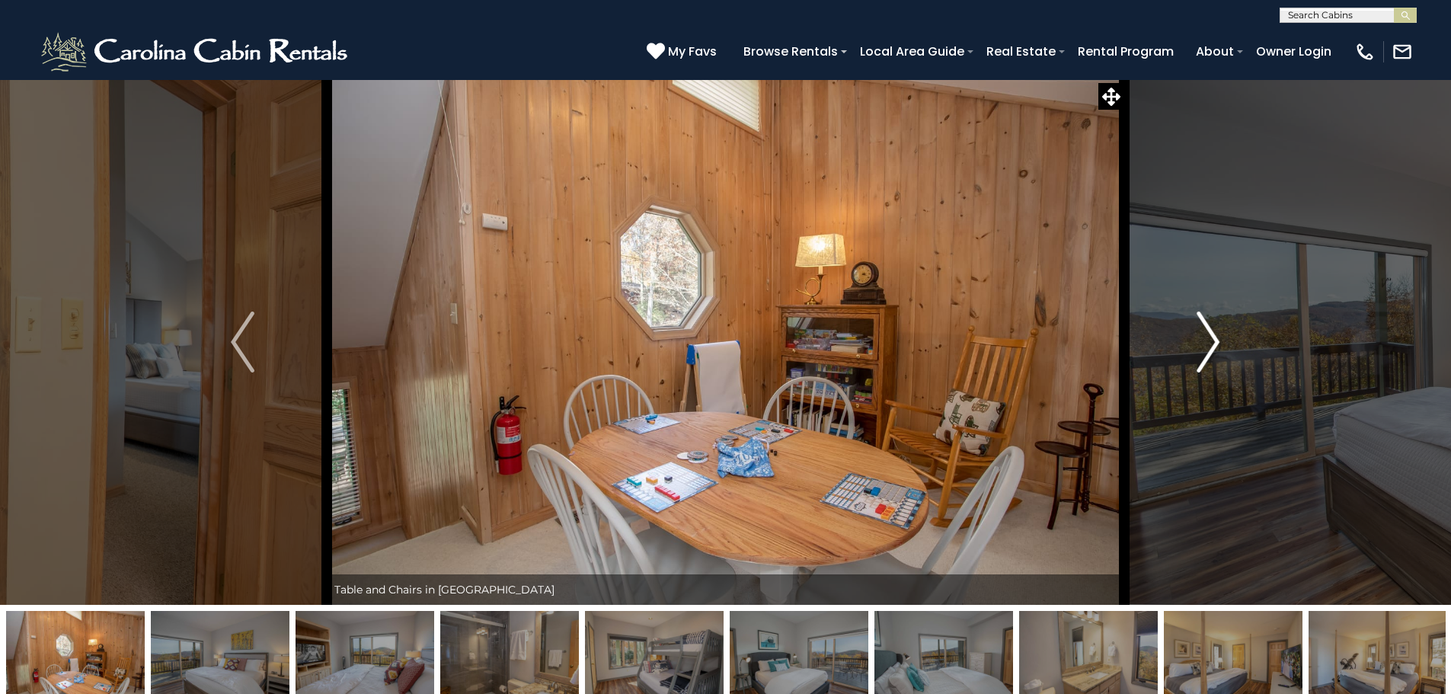
click at [1218, 324] on img "Next" at bounding box center [1207, 341] width 23 height 61
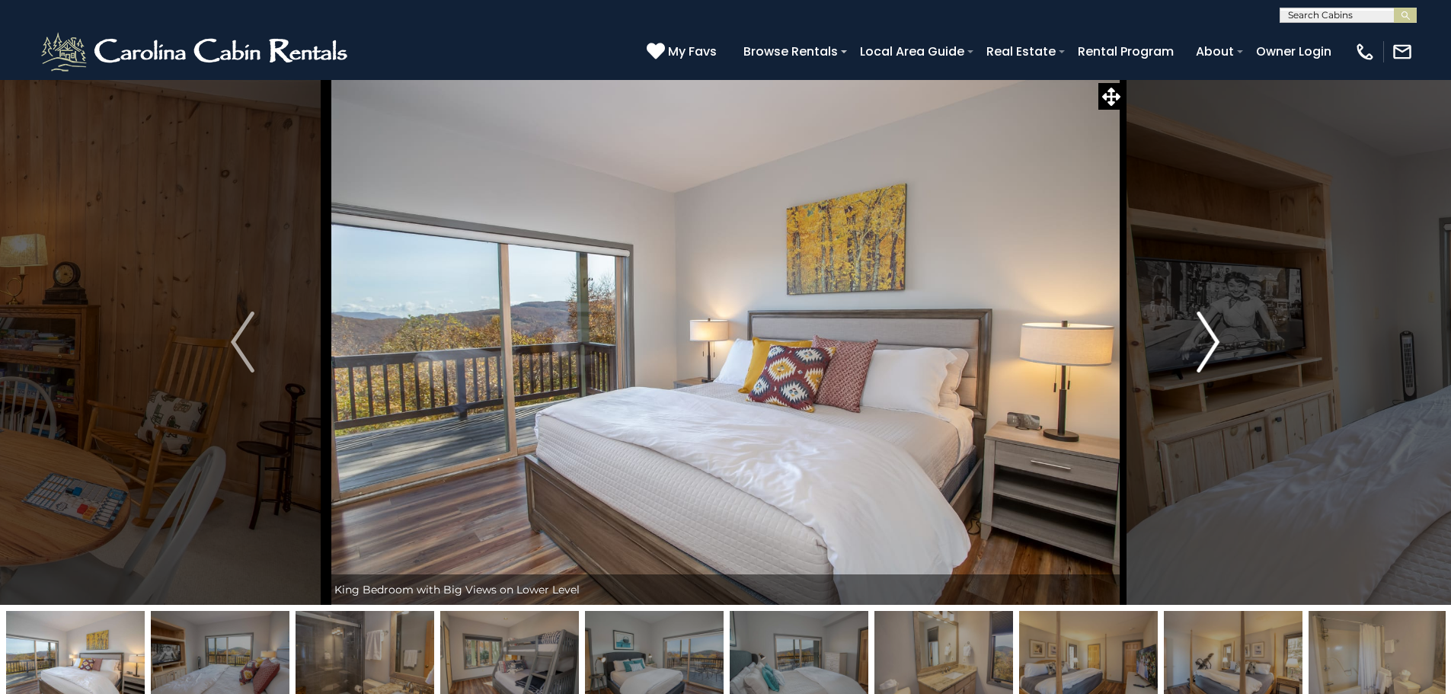
click at [1216, 355] on img "Next" at bounding box center [1207, 341] width 23 height 61
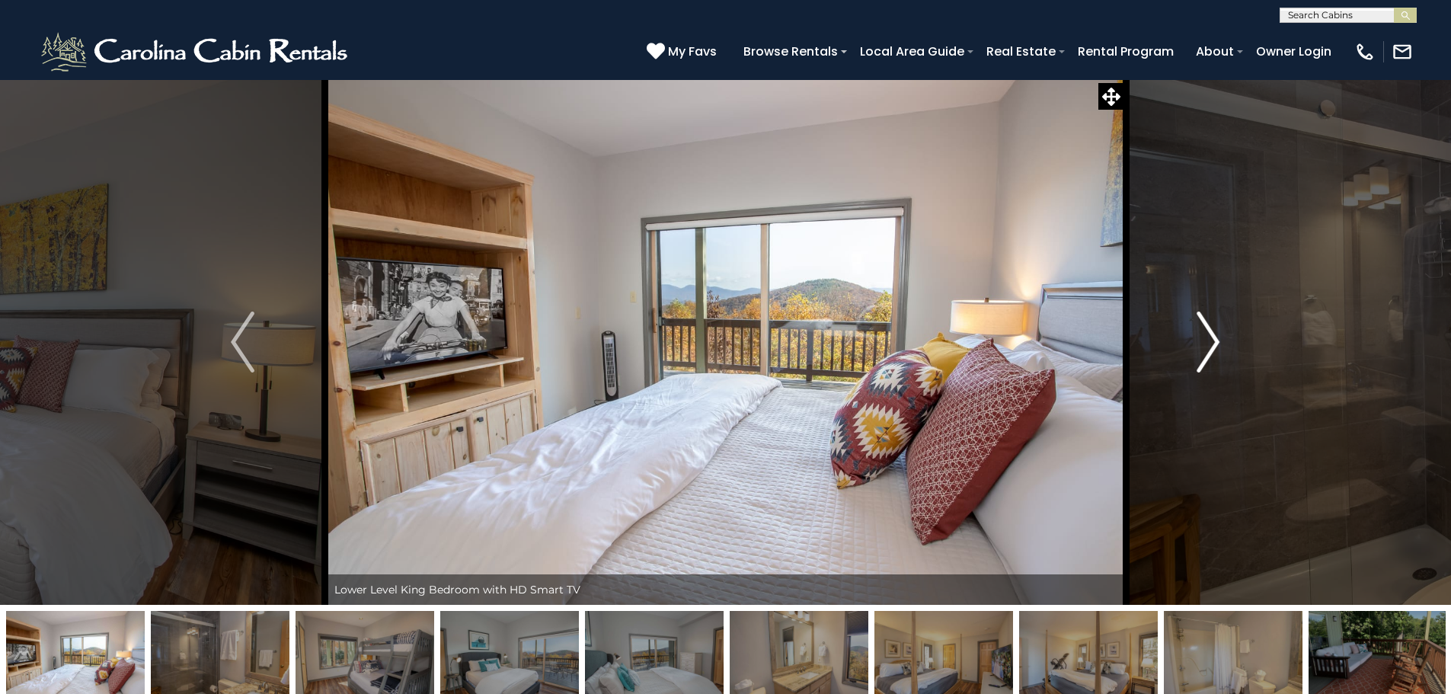
click at [1218, 339] on img "Next" at bounding box center [1207, 341] width 23 height 61
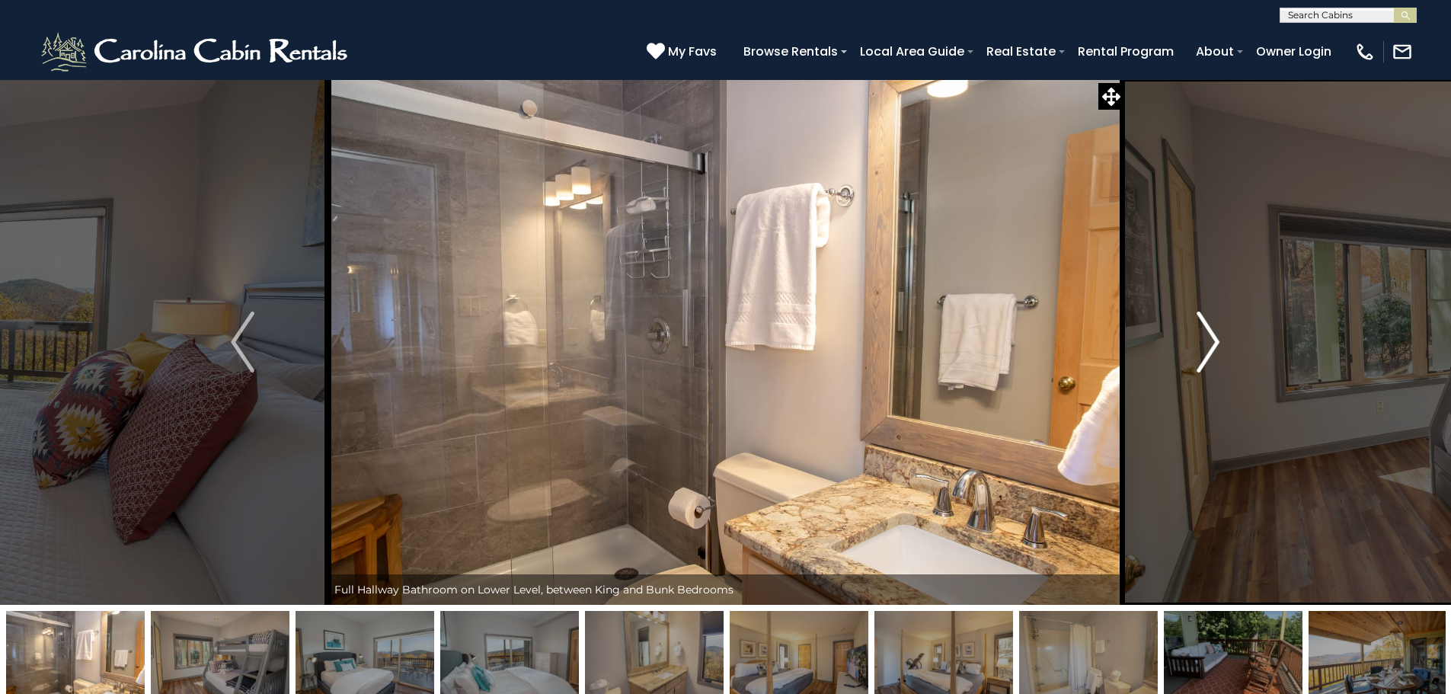
click at [1212, 357] on img "Next" at bounding box center [1207, 341] width 23 height 61
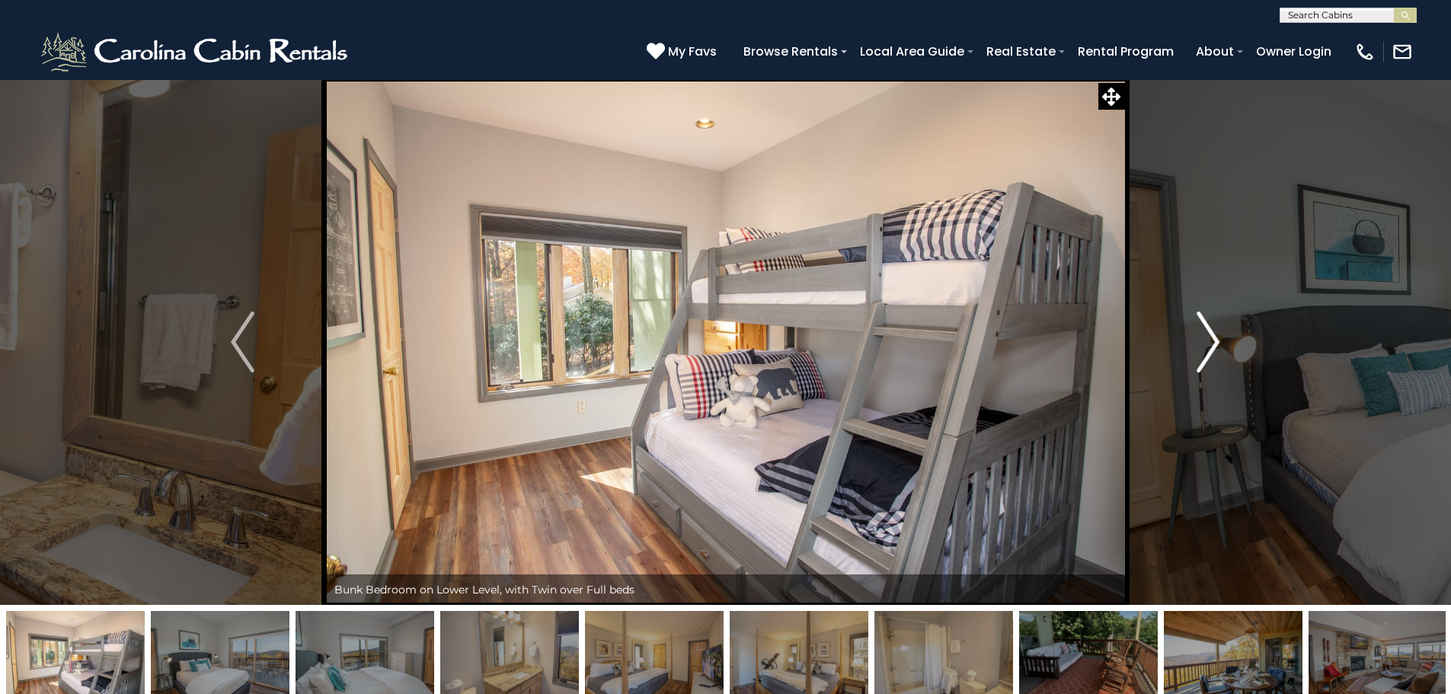
click at [1209, 350] on img "Next" at bounding box center [1207, 341] width 23 height 61
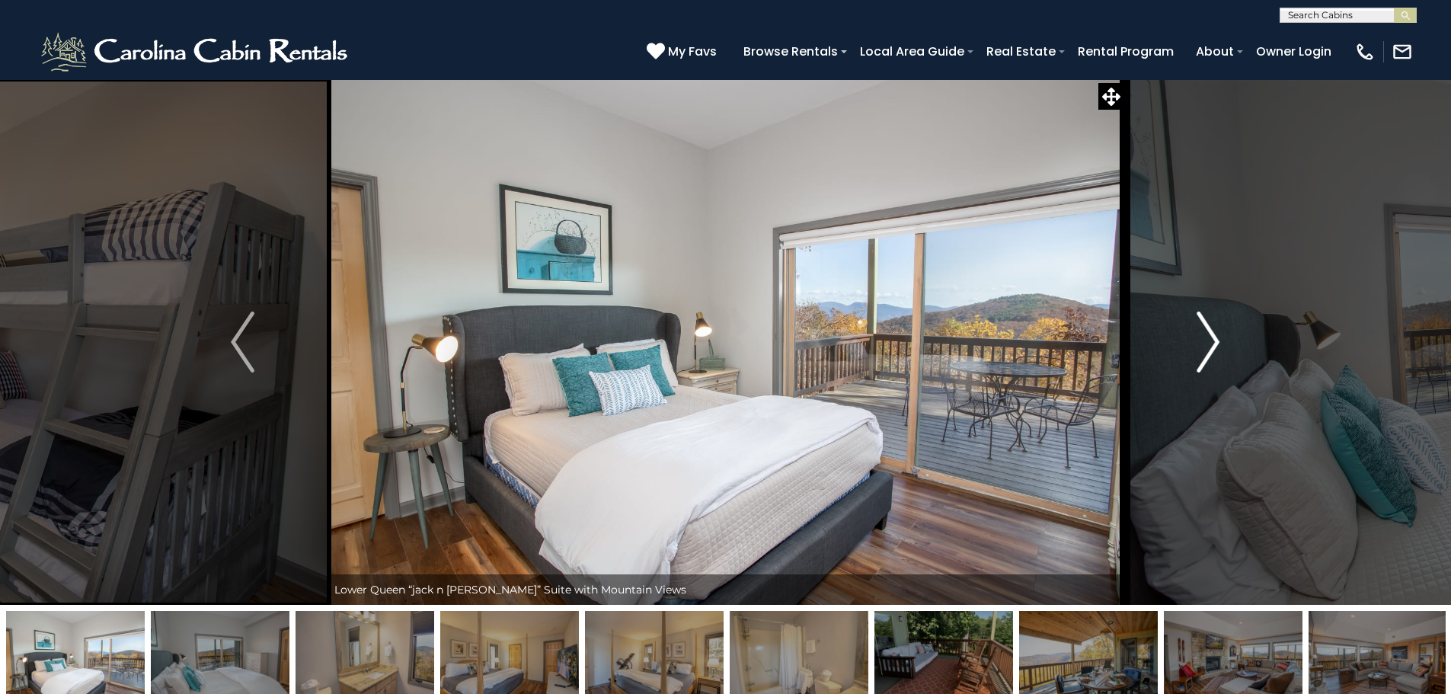
click at [1210, 350] on img "Next" at bounding box center [1207, 341] width 23 height 61
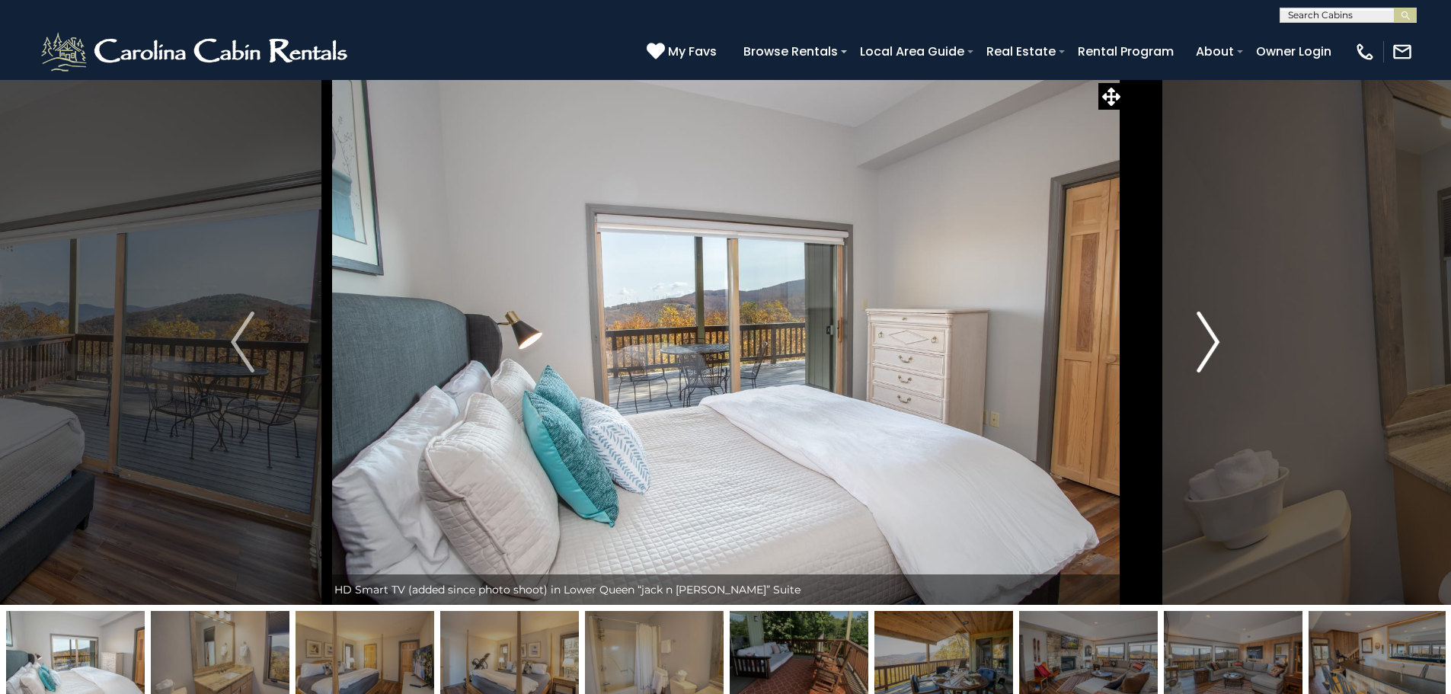
click at [1209, 340] on img "Next" at bounding box center [1207, 341] width 23 height 61
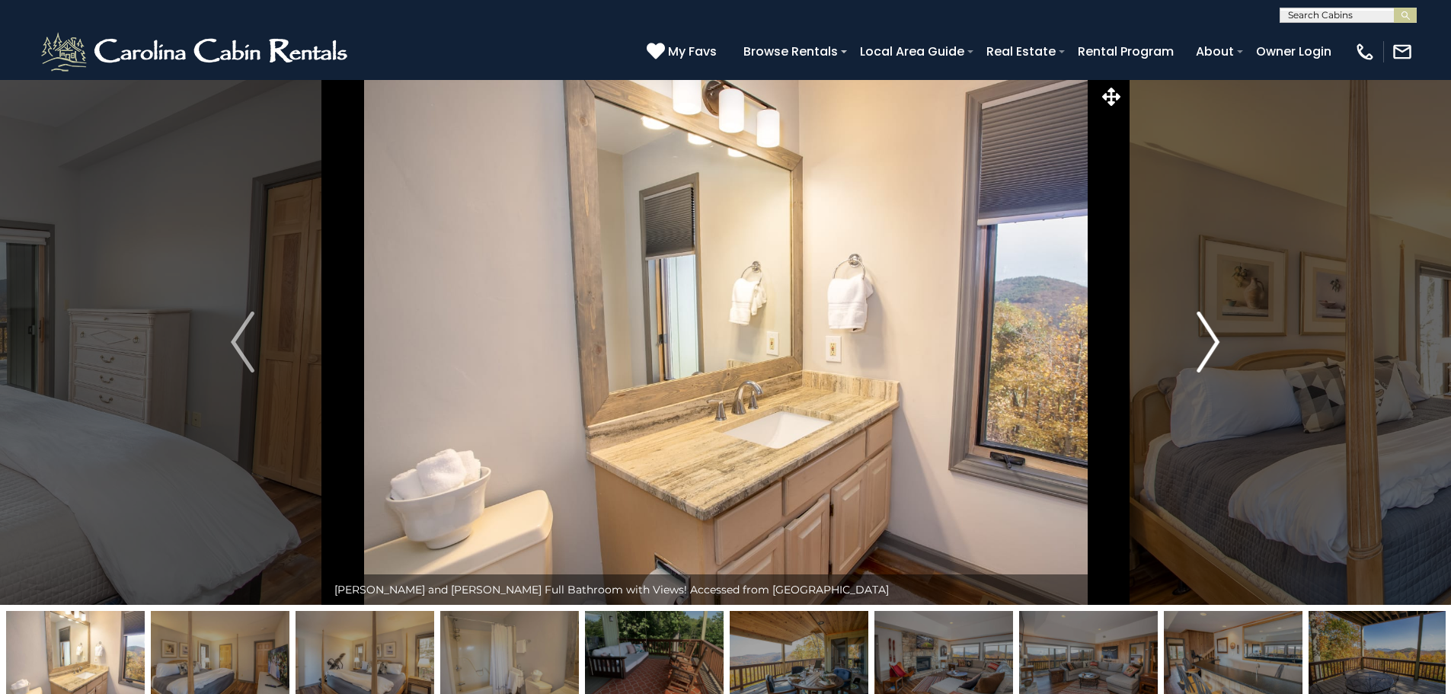
click at [1209, 342] on img "Next" at bounding box center [1207, 341] width 23 height 61
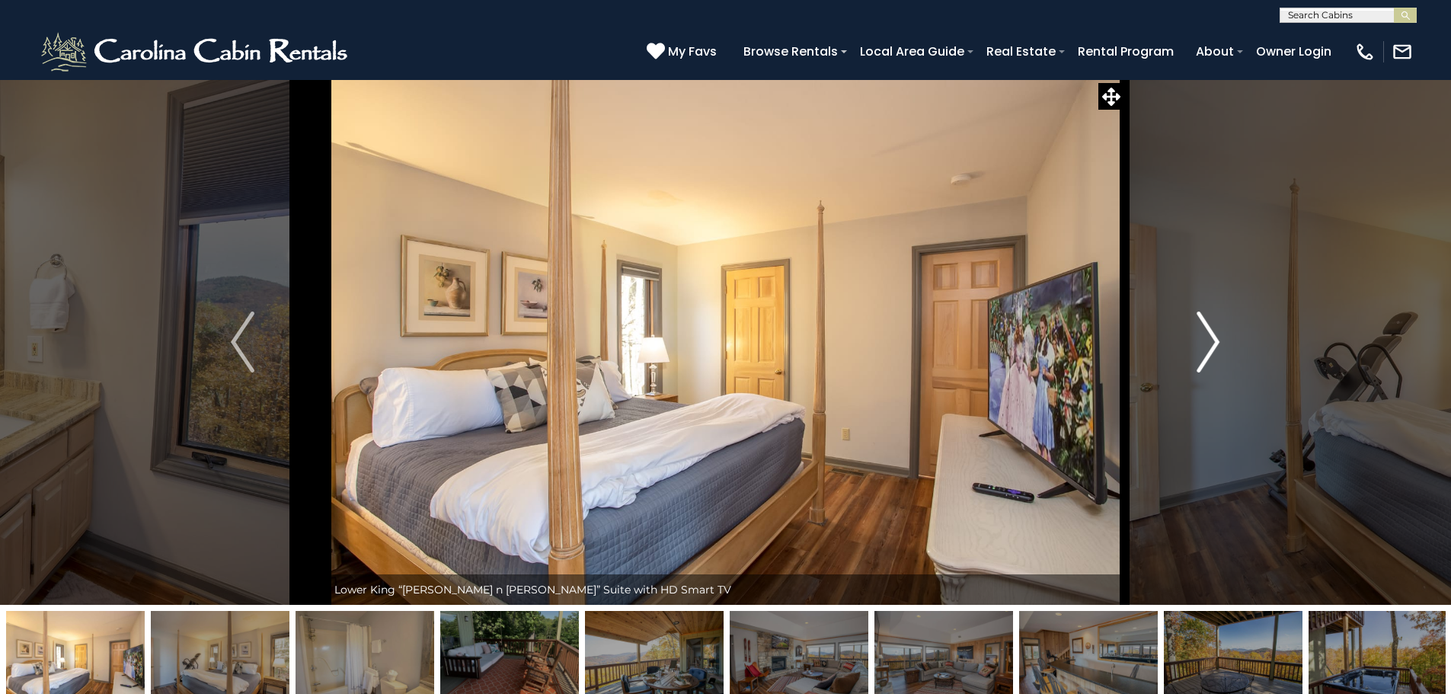
click at [1209, 342] on img "Next" at bounding box center [1207, 341] width 23 height 61
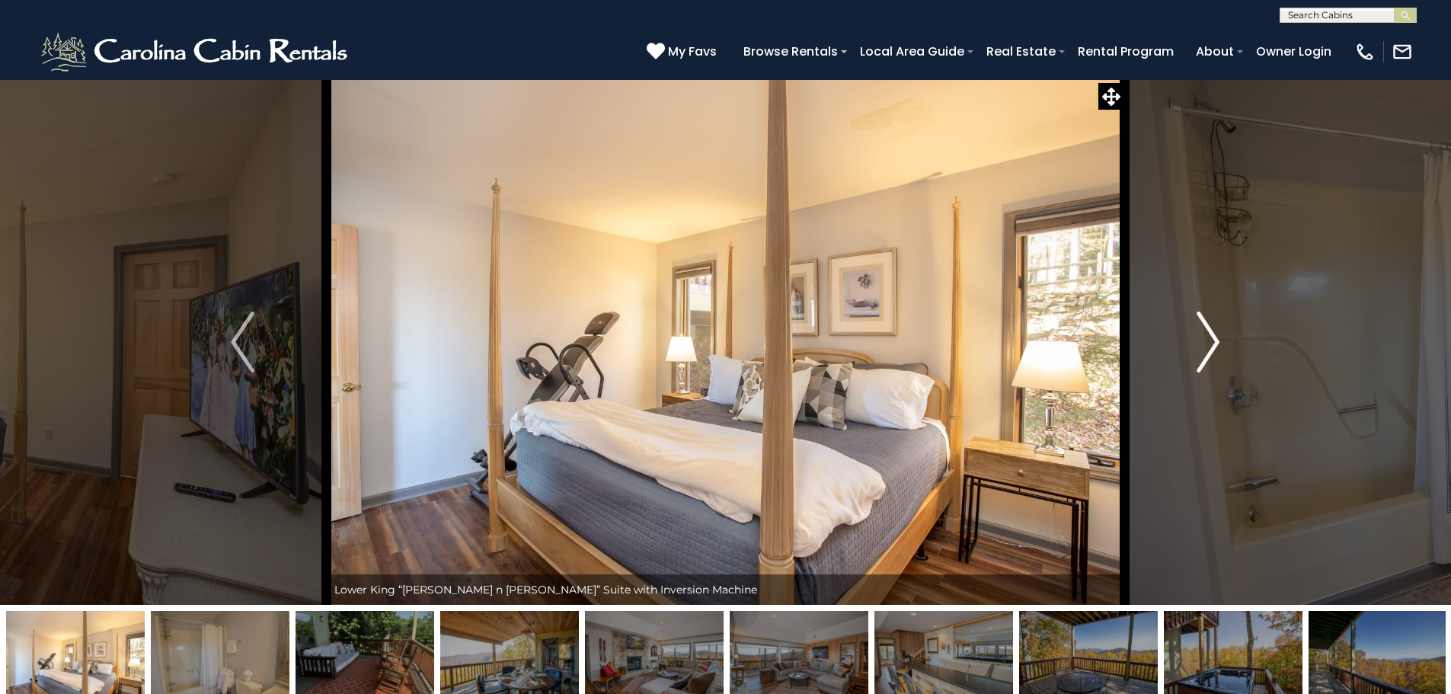
click at [1209, 343] on img "Next" at bounding box center [1207, 341] width 23 height 61
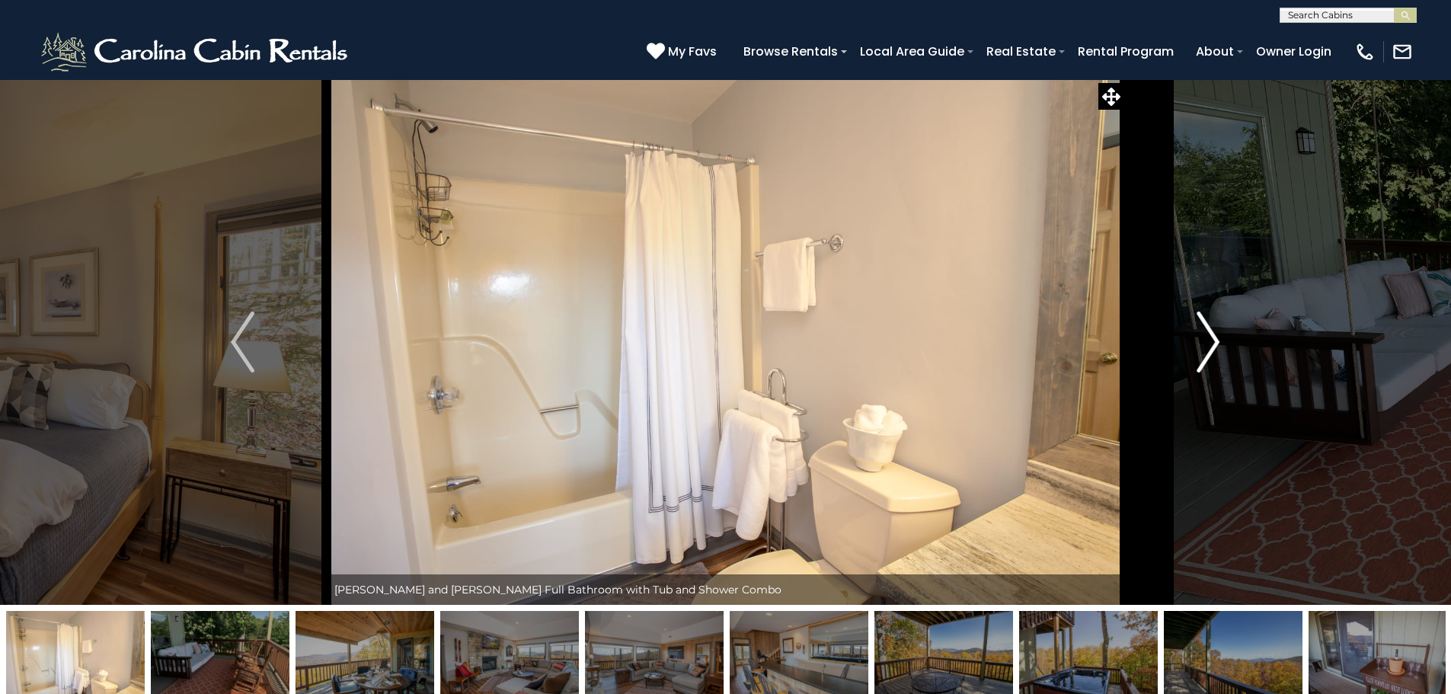
click at [1209, 343] on img "Next" at bounding box center [1207, 341] width 23 height 61
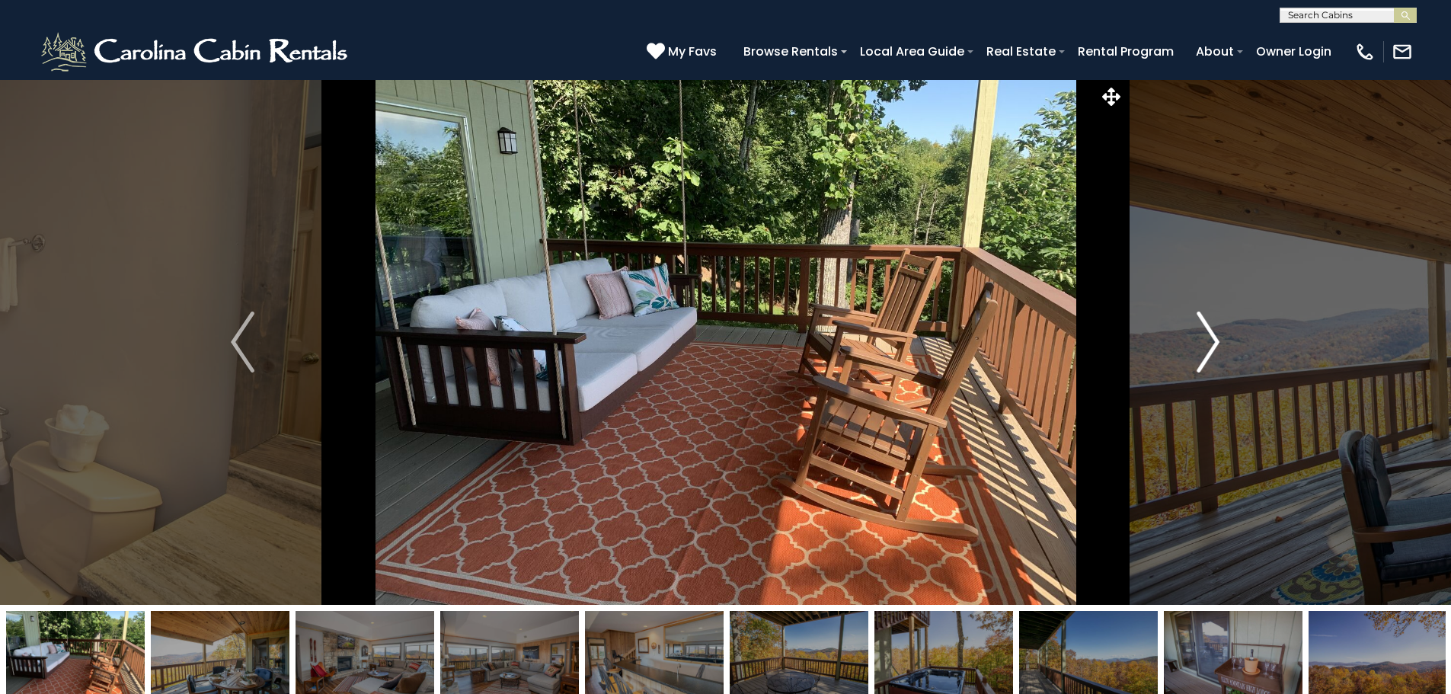
drag, startPoint x: 1210, startPoint y: 334, endPoint x: 1204, endPoint y: 339, distance: 8.1
click at [1210, 336] on img "Next" at bounding box center [1207, 341] width 23 height 61
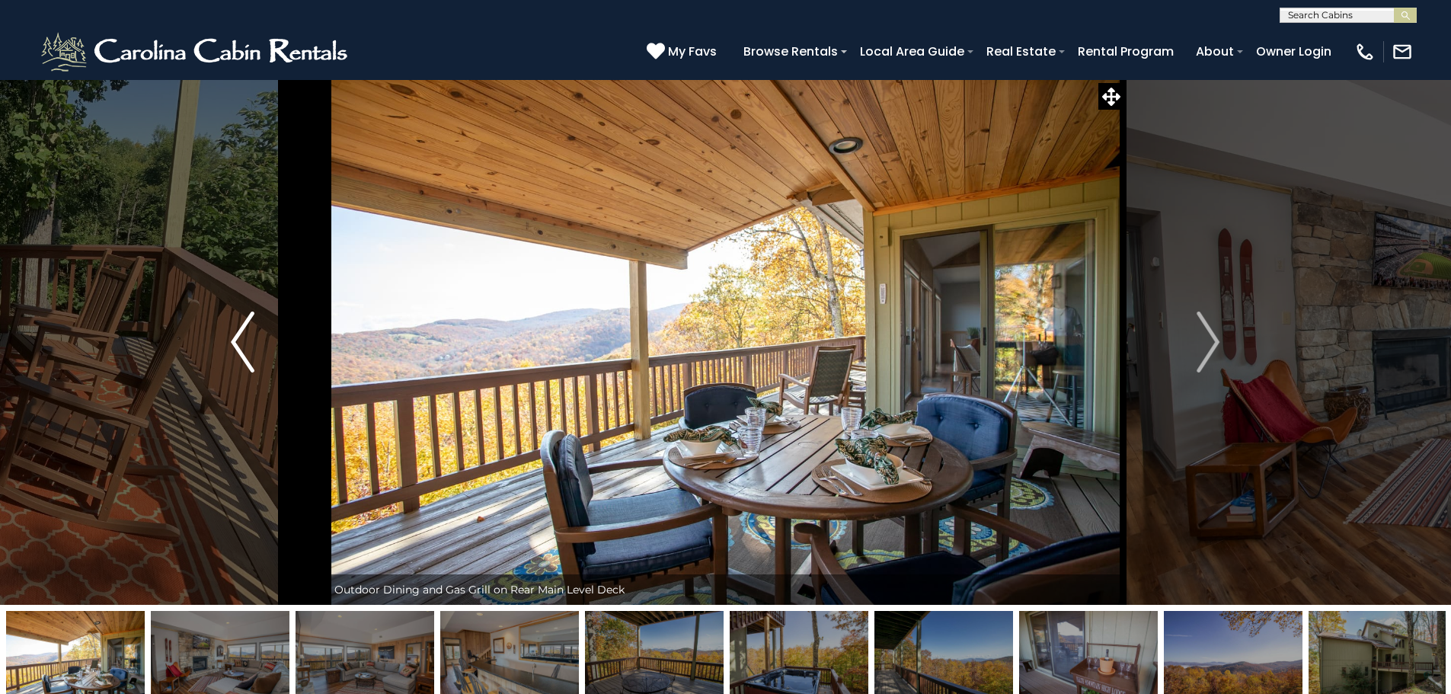
click at [230, 327] on button "Previous" at bounding box center [242, 341] width 168 height 525
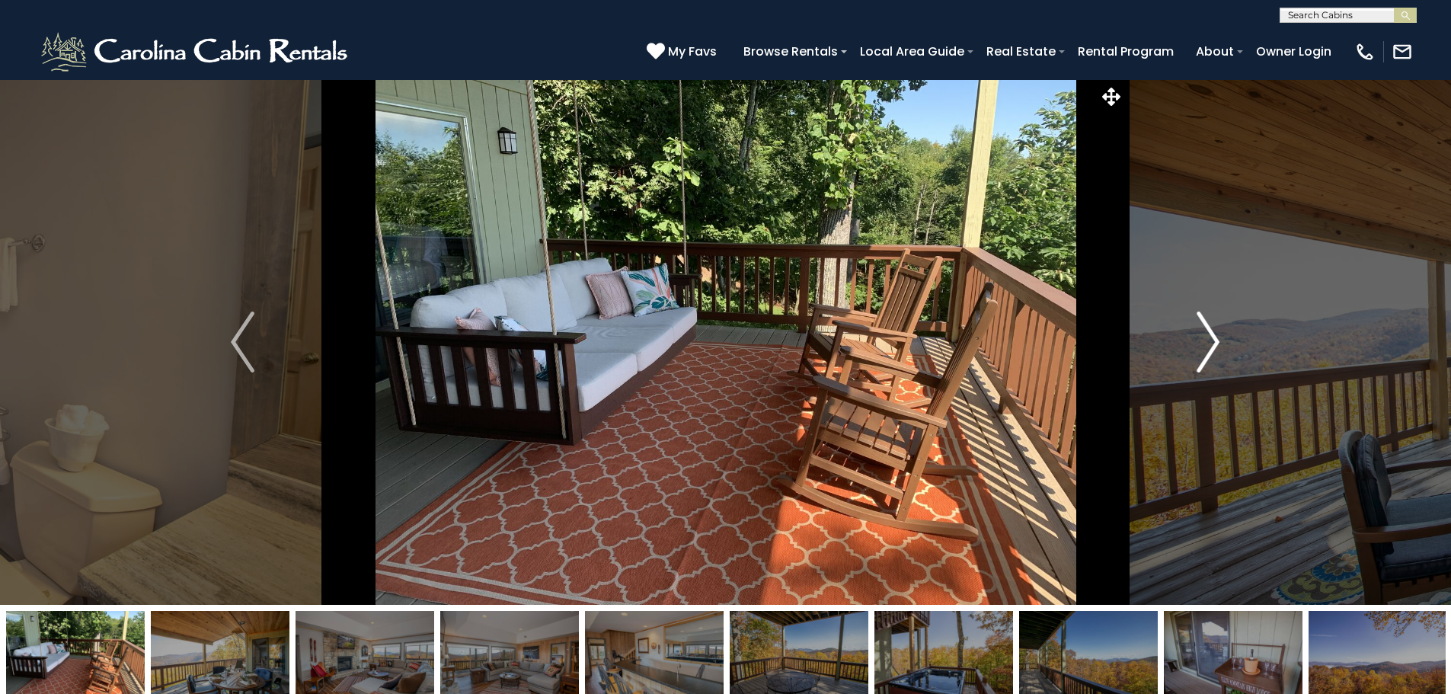
click at [1211, 344] on img "Next" at bounding box center [1207, 341] width 23 height 61
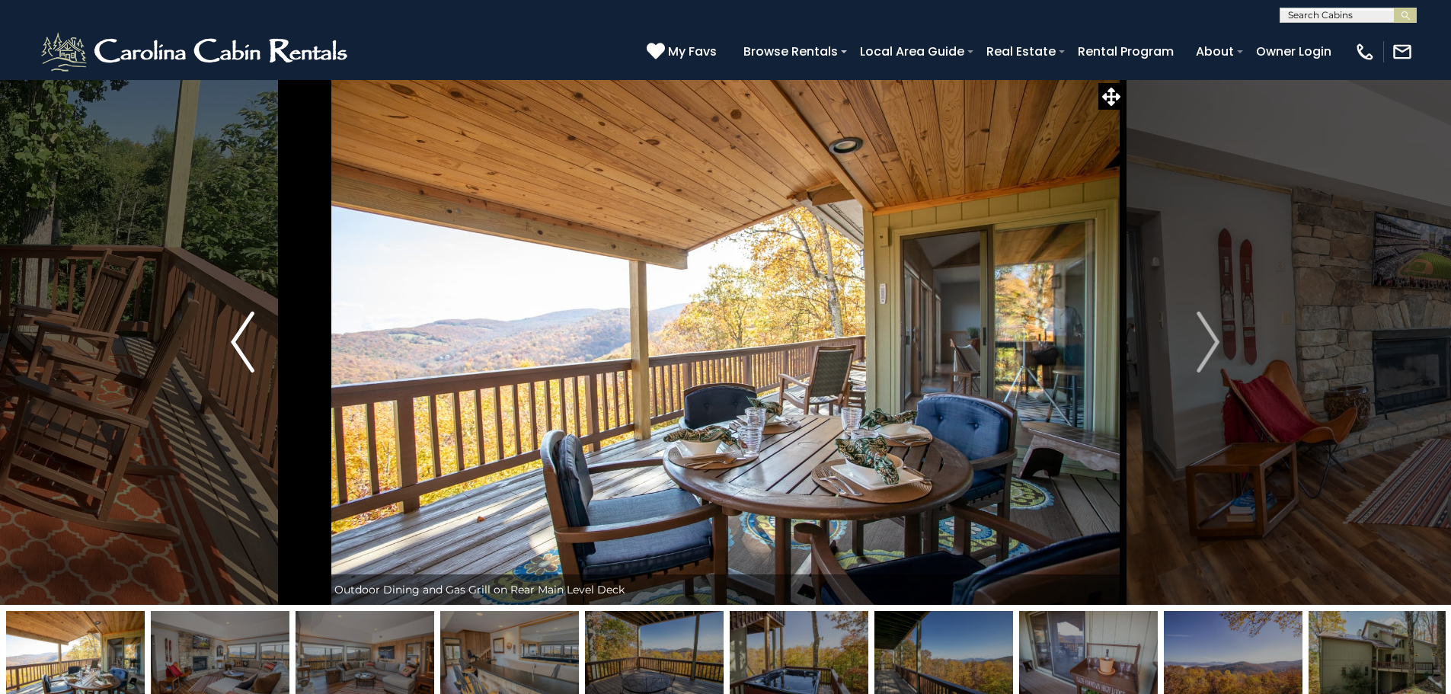
click at [235, 343] on img "Previous" at bounding box center [242, 341] width 23 height 61
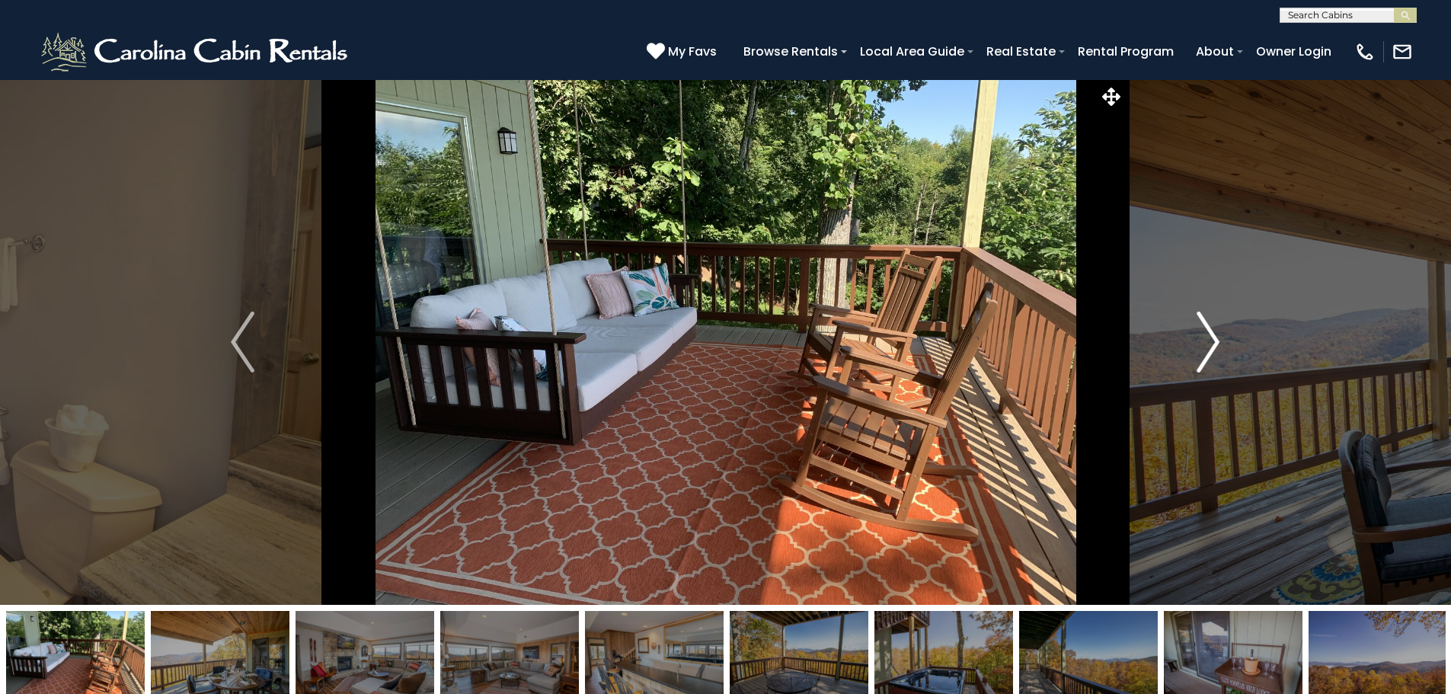
click at [1214, 327] on img "Next" at bounding box center [1207, 341] width 23 height 61
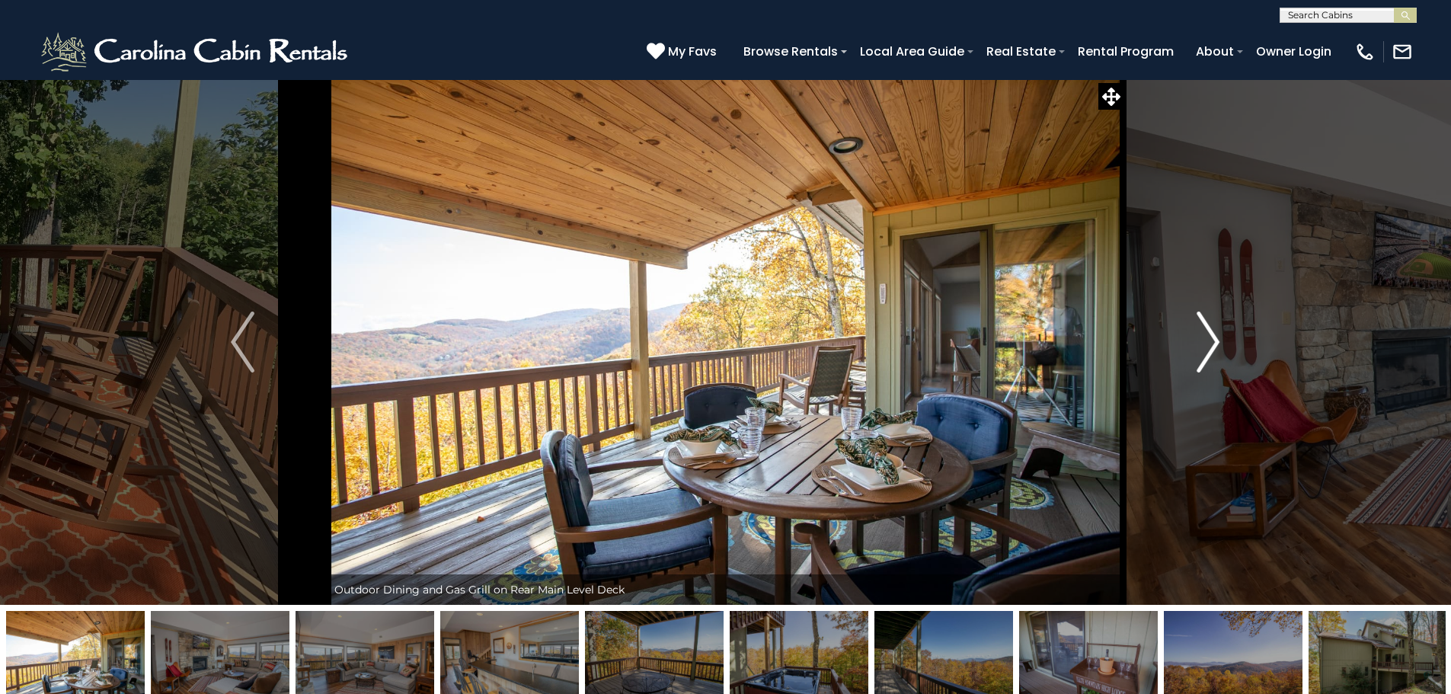
click at [1190, 342] on button "Next" at bounding box center [1208, 341] width 168 height 525
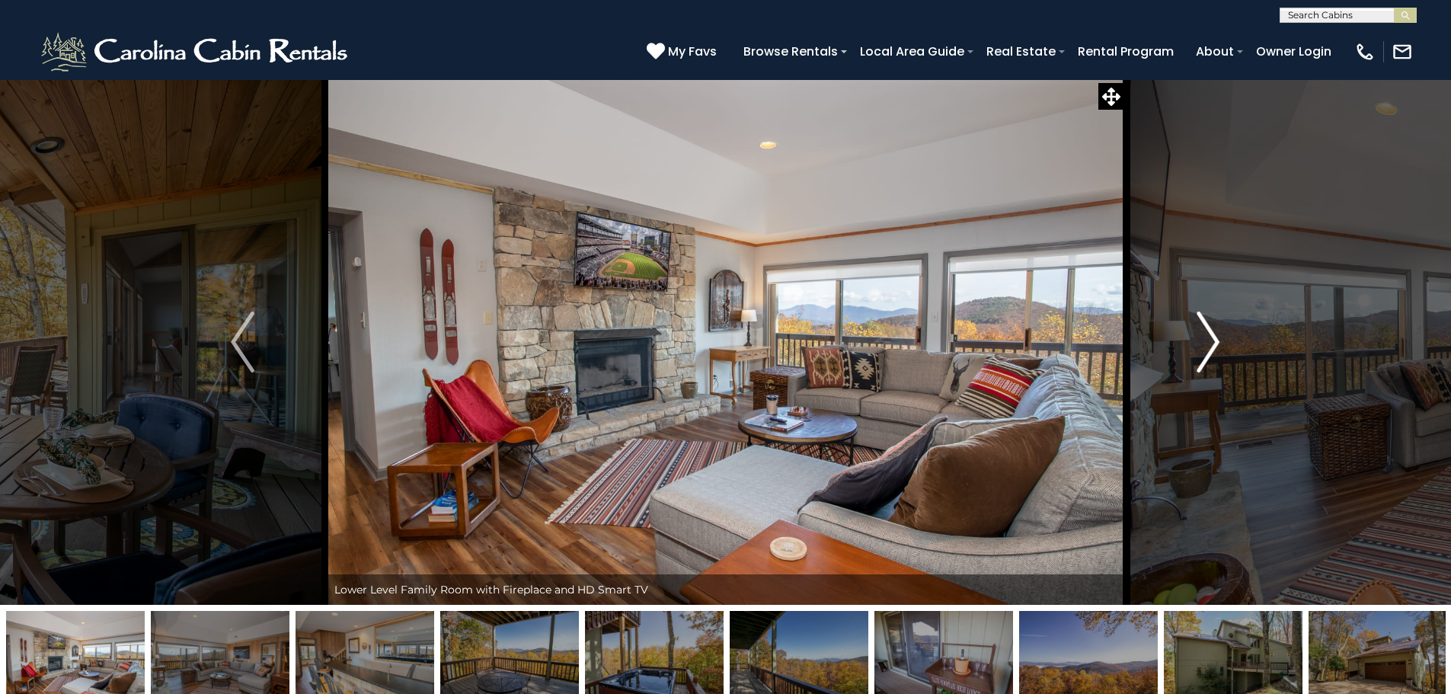
click at [1196, 330] on button "Next" at bounding box center [1208, 341] width 168 height 525
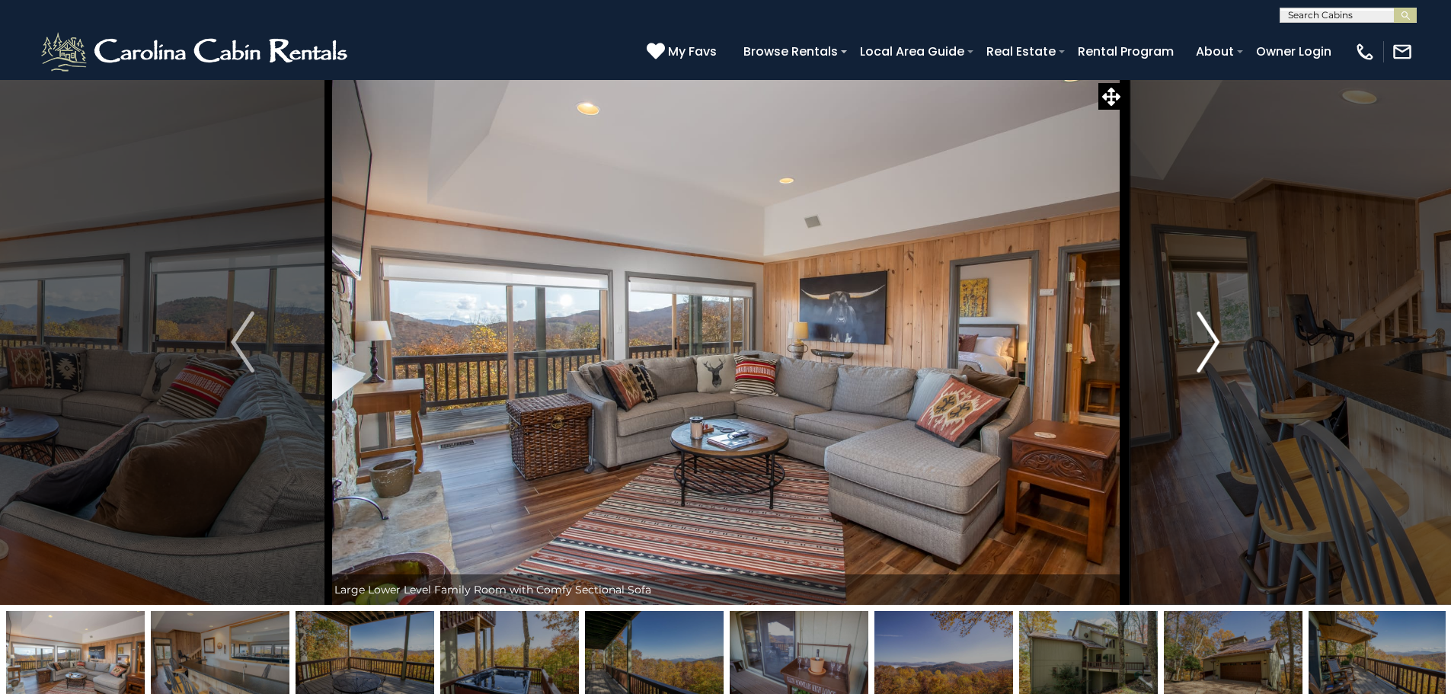
click at [1202, 352] on img "Next" at bounding box center [1207, 341] width 23 height 61
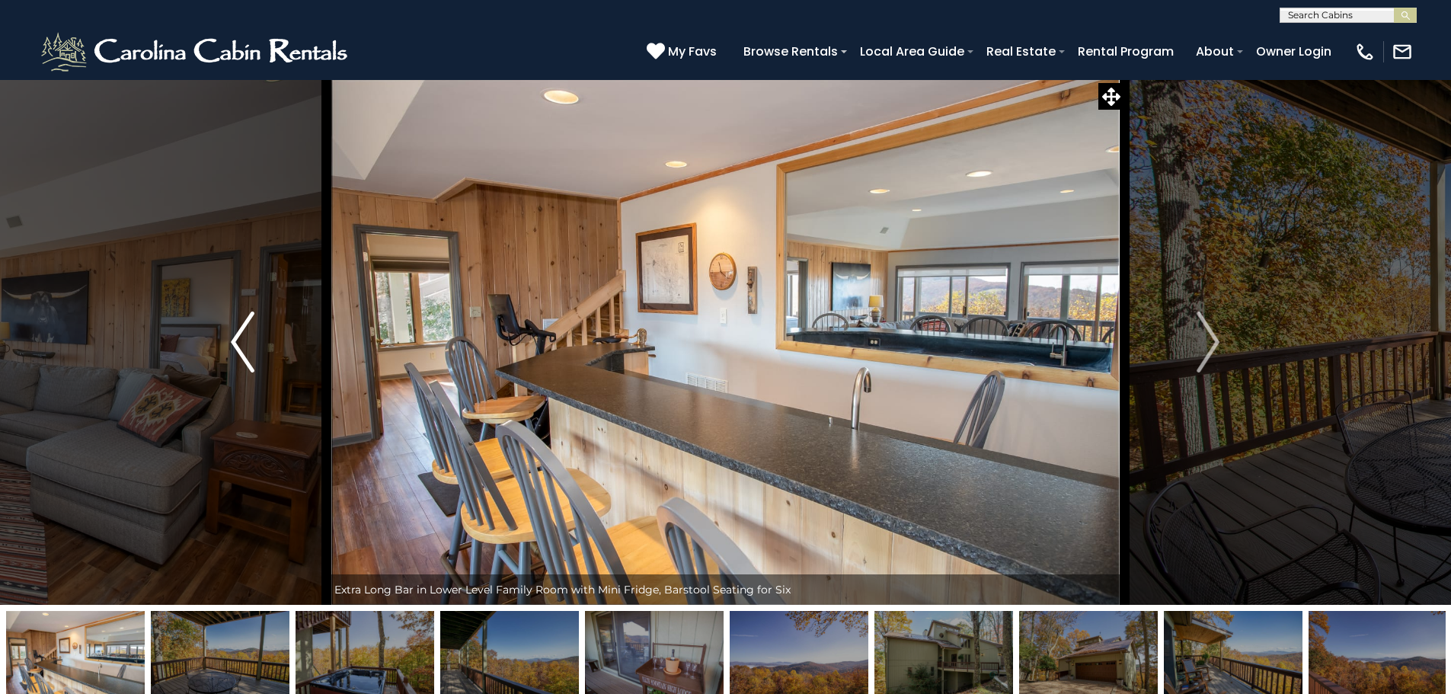
click at [239, 349] on img "Previous" at bounding box center [242, 341] width 23 height 61
